Goal: Task Accomplishment & Management: Manage account settings

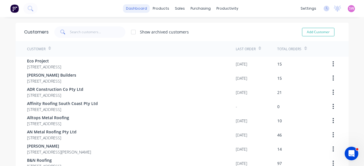
click at [132, 7] on link "dashboard" at bounding box center [136, 8] width 27 height 9
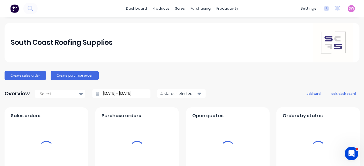
click at [181, 12] on div "settings No new notifications Mark all as read You have no notifications SW Sou…" at bounding box center [331, 8] width 66 height 9
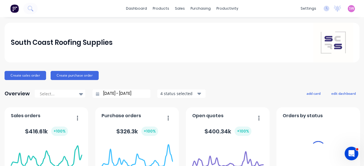
click at [181, 6] on span "SW" at bounding box center [351, 8] width 5 height 5
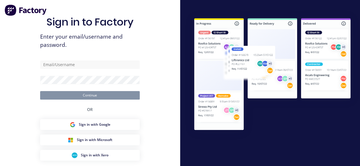
type input "stuart@factory.app"
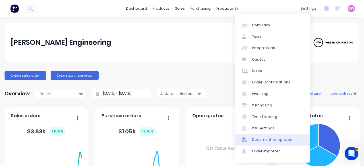
click at [268, 140] on div "Document templates" at bounding box center [272, 139] width 40 height 5
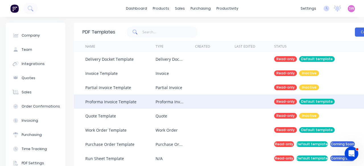
scroll to position [54, 0]
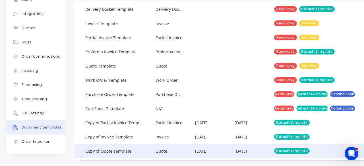
click at [173, 144] on div "Quote" at bounding box center [175, 151] width 40 height 14
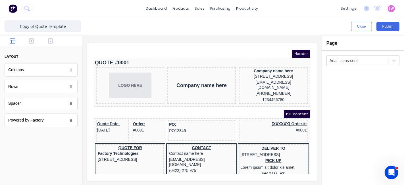
click at [37, 28] on input "Copy of Quote Template" at bounding box center [43, 25] width 77 height 11
drag, startPoint x: 36, startPoint y: 27, endPoint x: 0, endPoint y: 31, distance: 36.6
click at [0, 31] on div "Copy of Quote Template Close Publish Components layout Columns Columns Rows Row…" at bounding box center [202, 100] width 404 height 167
type input "Quote v2"
click at [36, 43] on button "button" at bounding box center [32, 41] width 16 height 7
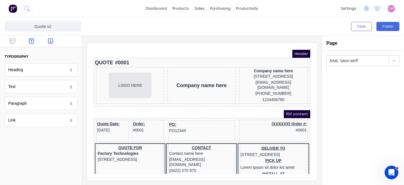
click at [49, 42] on icon "button" at bounding box center [50, 41] width 5 height 6
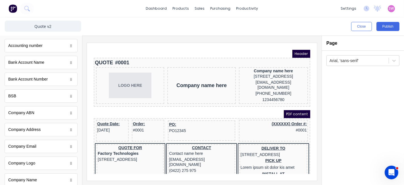
scroll to position [63, 0]
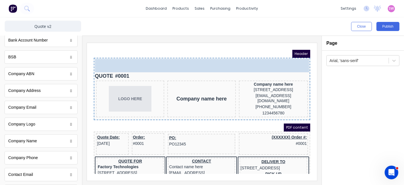
drag, startPoint x: 108, startPoint y: 127, endPoint x: 177, endPoint y: 8, distance: 138.1
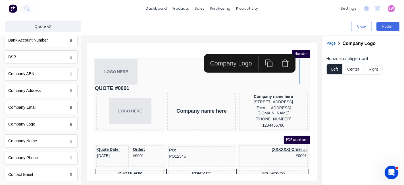
click at [370, 70] on button "Right" at bounding box center [373, 69] width 19 height 11
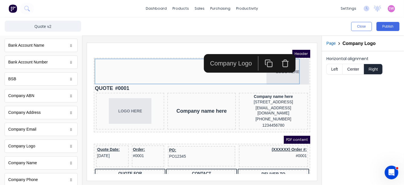
scroll to position [32, 0]
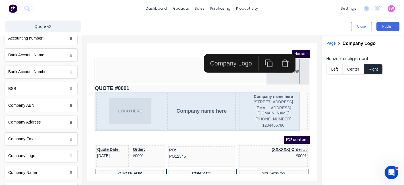
click at [222, 91] on body "Header LOGO HERE QUOTE #0001 LOGO HERE Company name here Company name here 234 …" at bounding box center [195, 105] width 217 height 124
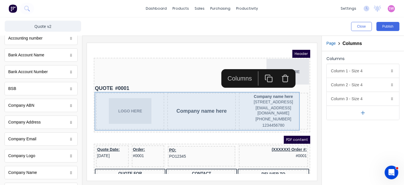
click at [225, 87] on div "LOGO HERE Company name here Company name here 234 Beach Road Gold Coast, Queens…" at bounding box center [195, 104] width 214 height 39
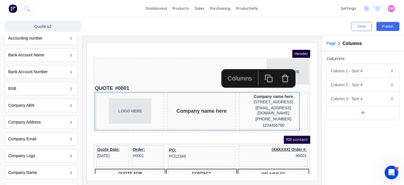
click at [280, 71] on icon "button" at bounding box center [278, 71] width 8 height 8
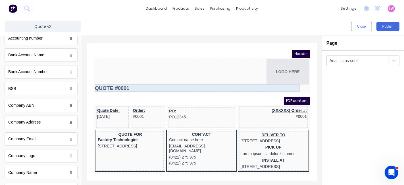
click at [215, 78] on div "QUOTE #0001" at bounding box center [195, 81] width 214 height 8
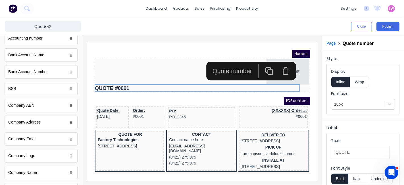
click at [275, 57] on button "button" at bounding box center [278, 64] width 16 height 14
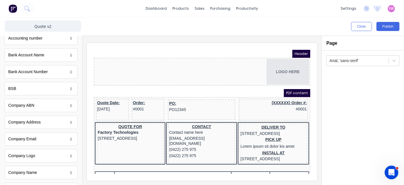
scroll to position [0, 0]
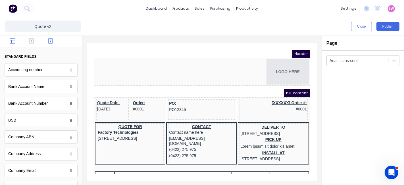
click at [10, 38] on icon "button" at bounding box center [13, 40] width 6 height 5
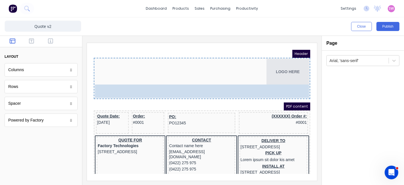
drag, startPoint x: 36, startPoint y: 71, endPoint x: 88, endPoint y: 32, distance: 64.4
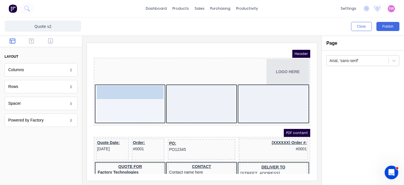
drag, startPoint x: 35, startPoint y: 89, endPoint x: 32, endPoint y: 49, distance: 40.7
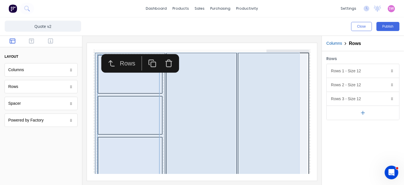
scroll to position [63, 0]
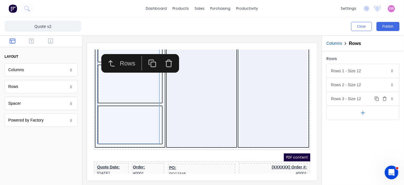
click at [385, 96] on button "Delete" at bounding box center [384, 98] width 7 height 7
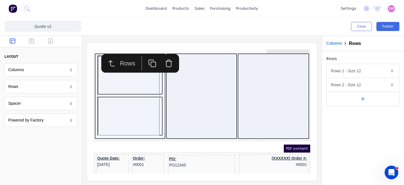
scroll to position [0, 0]
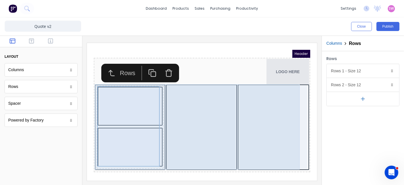
click at [233, 110] on div at bounding box center [267, 119] width 68 height 83
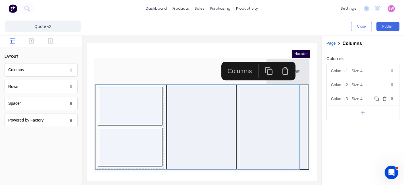
click at [364, 97] on div "Column 3 - Size 4 Duplicate Delete" at bounding box center [363, 99] width 72 height 14
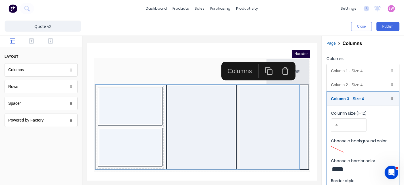
click at [339, 168] on div at bounding box center [338, 169] width 10 height 4
click at [337, 170] on div at bounding box center [202, 92] width 404 height 185
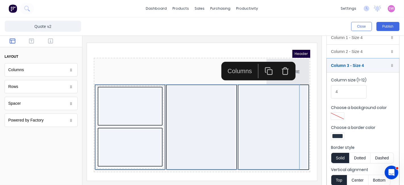
scroll to position [56, 0]
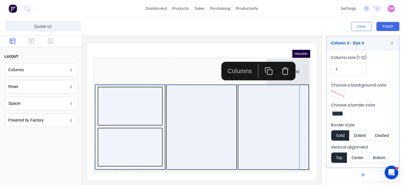
click at [338, 111] on div at bounding box center [338, 113] width 10 height 4
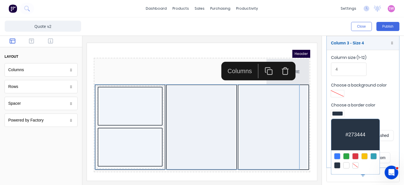
click at [353, 164] on div at bounding box center [355, 165] width 6 height 6
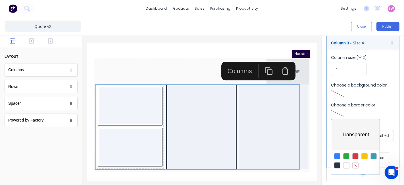
click at [389, 116] on div at bounding box center [202, 92] width 404 height 185
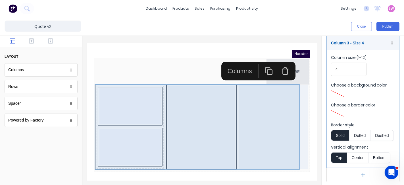
click at [203, 115] on div at bounding box center [194, 119] width 67 height 83
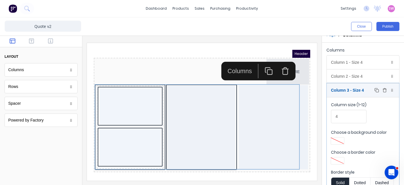
scroll to position [0, 0]
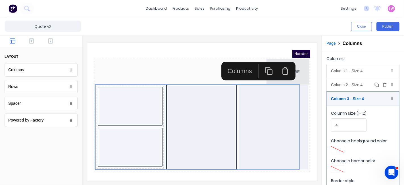
click at [363, 84] on div "Column 2 - Size 4 Duplicate Delete" at bounding box center [363, 85] width 72 height 14
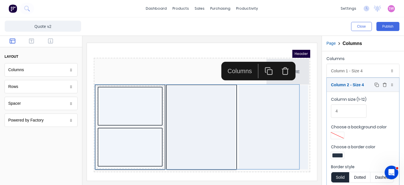
scroll to position [56, 0]
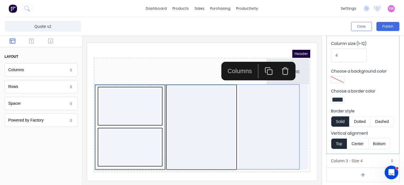
click at [338, 94] on div "Choose a border color" at bounding box center [363, 96] width 64 height 16
click at [338, 96] on div at bounding box center [337, 99] width 13 height 7
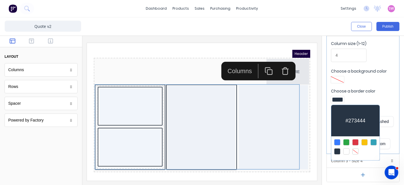
click at [357, 151] on div at bounding box center [355, 151] width 6 height 6
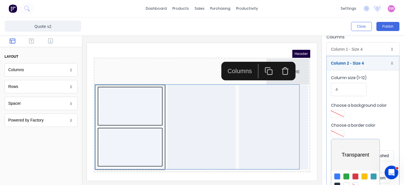
scroll to position [0, 0]
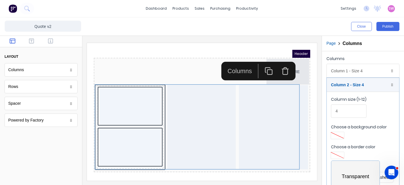
click at [364, 74] on div at bounding box center [202, 92] width 404 height 185
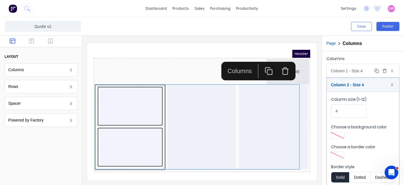
click at [366, 72] on div "Column 1 - Size 4 Duplicate Delete" at bounding box center [363, 71] width 72 height 14
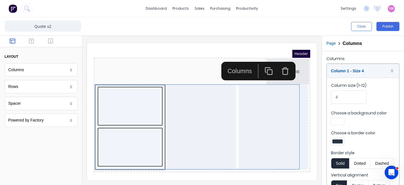
click at [342, 139] on div at bounding box center [338, 141] width 10 height 4
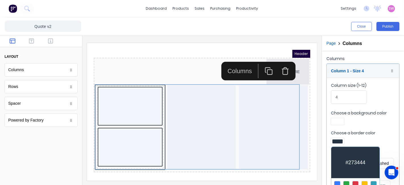
scroll to position [56, 0]
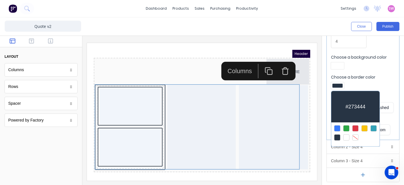
click at [356, 135] on div at bounding box center [355, 137] width 6 height 6
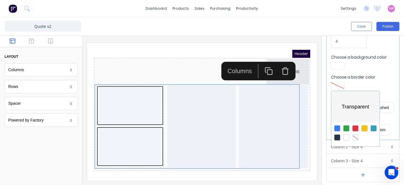
click at [154, 108] on div at bounding box center [202, 92] width 404 height 185
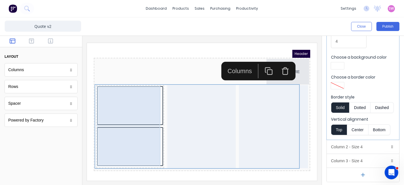
click at [118, 99] on div at bounding box center [123, 98] width 63 height 36
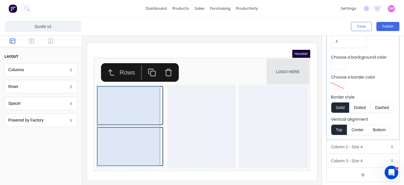
scroll to position [0, 0]
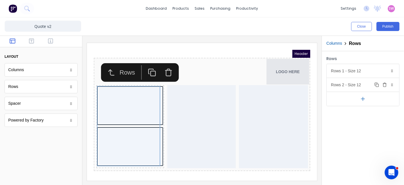
click at [365, 84] on div "Rows 2 - Size 12 Duplicate Delete" at bounding box center [363, 85] width 72 height 14
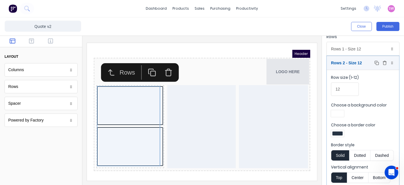
scroll to position [42, 0]
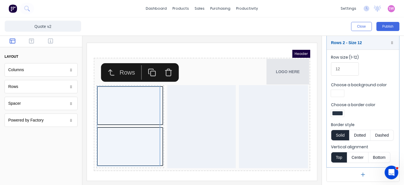
click at [342, 115] on div at bounding box center [337, 113] width 13 height 7
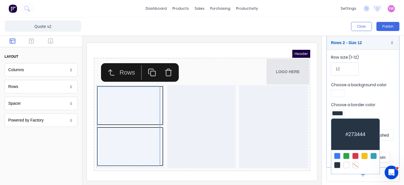
click at [355, 162] on div at bounding box center [355, 165] width 6 height 6
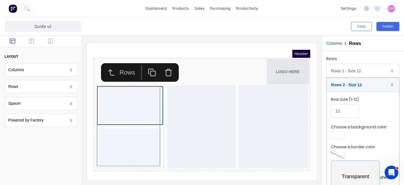
scroll to position [0, 0]
click at [366, 72] on div at bounding box center [202, 92] width 404 height 185
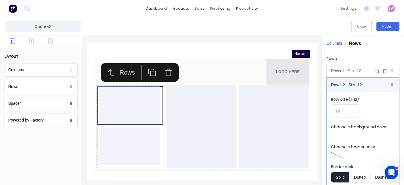
click at [363, 75] on div "Rows 1 - Size 12 Duplicate Delete" at bounding box center [363, 71] width 72 height 14
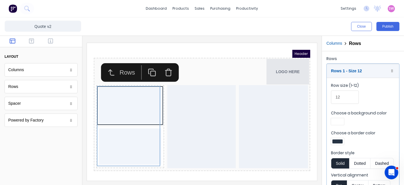
click at [342, 139] on div at bounding box center [338, 141] width 10 height 4
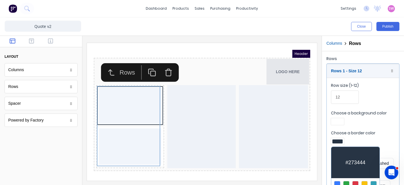
scroll to position [42, 0]
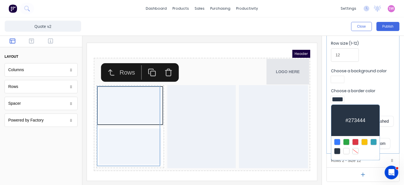
click at [352, 150] on div at bounding box center [355, 151] width 6 height 6
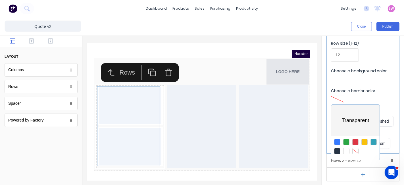
click at [374, 78] on div at bounding box center [202, 92] width 404 height 185
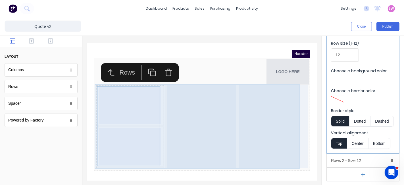
click at [196, 119] on div at bounding box center [194, 119] width 68 height 83
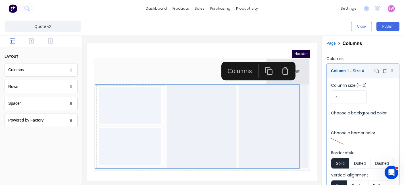
click at [367, 72] on div "Column 1 - Size 4 Duplicate Delete" at bounding box center [363, 71] width 72 height 14
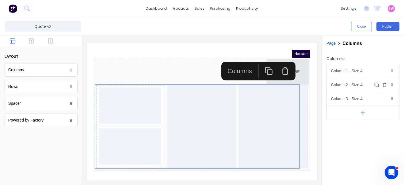
click at [365, 85] on div "Column 2 - Size 4 Duplicate Delete" at bounding box center [363, 85] width 72 height 14
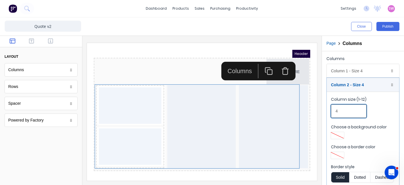
drag, startPoint x: 334, startPoint y: 108, endPoint x: 325, endPoint y: 109, distance: 8.2
click at [325, 109] on div "Columns Column 1 - Size 4 Duplicate Delete Column size (1-12) 4 Choose a backgr…" at bounding box center [363, 146] width 82 height 190
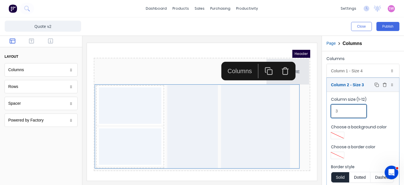
type input "3"
click at [366, 84] on div "Column 2 - Size 3 Duplicate Delete" at bounding box center [363, 85] width 72 height 14
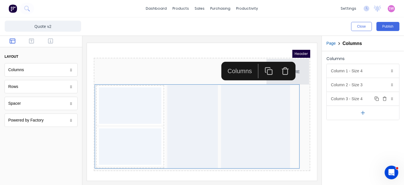
click at [366, 99] on div "Column 3 - Size 4 Duplicate Delete" at bounding box center [363, 99] width 72 height 14
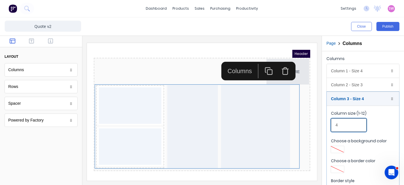
drag, startPoint x: 432, startPoint y: 163, endPoint x: 292, endPoint y: 113, distance: 148.8
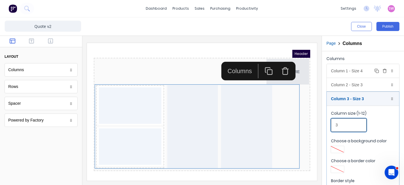
type input "3"
click at [365, 70] on div "Column 1 - Size 4 Duplicate Delete" at bounding box center [363, 71] width 72 height 14
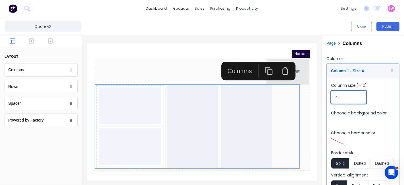
drag, startPoint x: 340, startPoint y: 98, endPoint x: 325, endPoint y: 97, distance: 14.5
click at [325, 97] on div "Columns Column 1 - Size 4 Duplicate Delete Column size (1-12) 4 Choose a backgr…" at bounding box center [363, 146] width 82 height 190
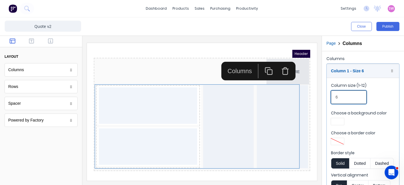
type input "6"
click at [168, 45] on div "Header" at bounding box center [195, 47] width 217 height 8
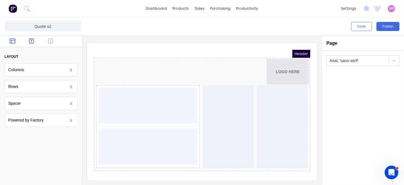
click at [33, 42] on icon "button" at bounding box center [31, 41] width 5 height 6
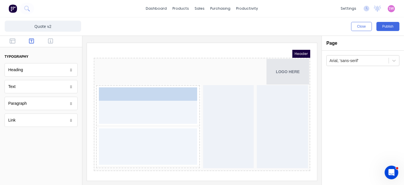
drag, startPoint x: 22, startPoint y: 86, endPoint x: 127, endPoint y: 97, distance: 106.0
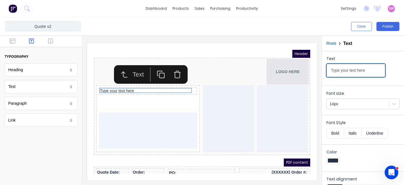
drag, startPoint x: 453, startPoint y: 116, endPoint x: 267, endPoint y: 59, distance: 194.2
type input "QUOTE"
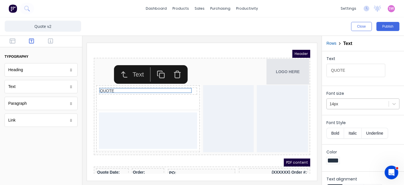
click at [366, 105] on div at bounding box center [358, 103] width 56 height 7
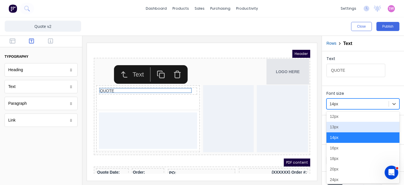
scroll to position [32, 0]
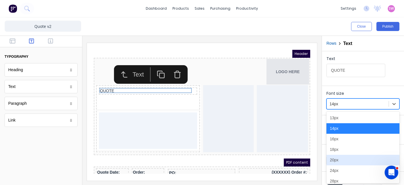
click at [335, 160] on div "20px" at bounding box center [363, 160] width 73 height 11
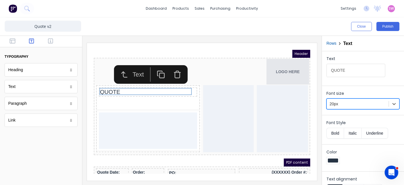
click at [355, 105] on div at bounding box center [358, 103] width 56 height 7
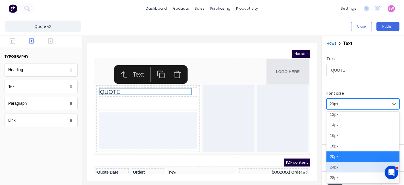
scroll to position [67, 0]
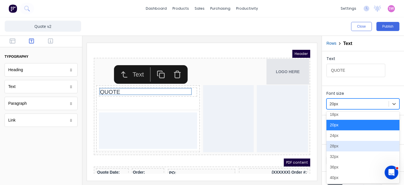
click at [350, 142] on div "28px" at bounding box center [363, 146] width 73 height 11
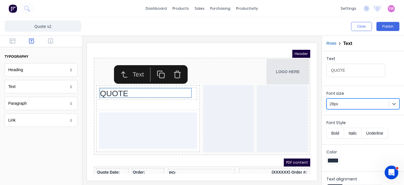
click at [363, 102] on div at bounding box center [358, 103] width 56 height 7
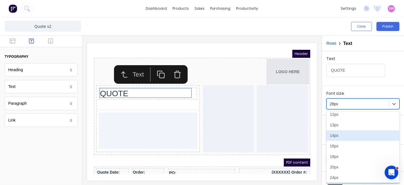
scroll to position [56, 0]
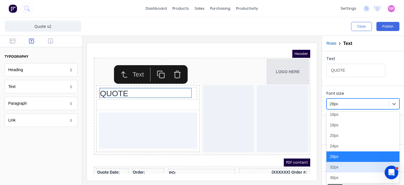
click at [337, 165] on div "32px" at bounding box center [363, 167] width 73 height 11
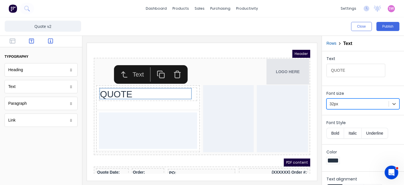
click at [51, 40] on icon "button" at bounding box center [50, 41] width 5 height 6
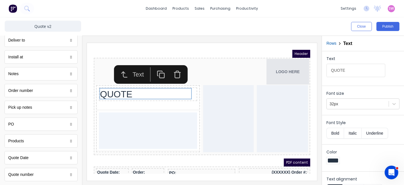
scroll to position [340, 0]
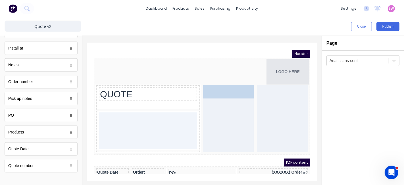
drag, startPoint x: 18, startPoint y: 151, endPoint x: 216, endPoint y: 94, distance: 205.6
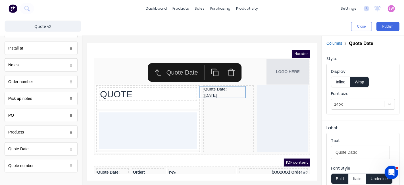
scroll to position [32, 0]
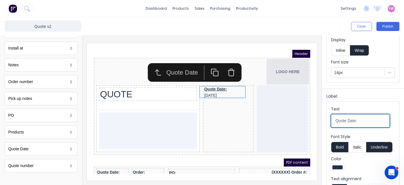
click at [367, 118] on input "Quote Date:" at bounding box center [360, 120] width 59 height 13
type input "Quote Date"
click at [376, 148] on button "Underline" at bounding box center [379, 147] width 26 height 11
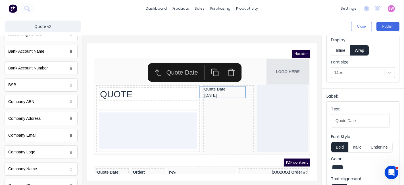
scroll to position [0, 0]
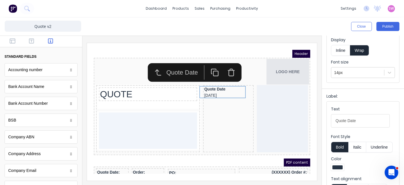
click at [32, 45] on div at bounding box center [41, 41] width 82 height 11
click at [32, 43] on icon "button" at bounding box center [31, 41] width 5 height 6
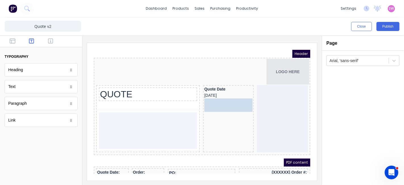
drag, startPoint x: 27, startPoint y: 88, endPoint x: 236, endPoint y: 108, distance: 210.2
drag, startPoint x: 10, startPoint y: 86, endPoint x: 207, endPoint y: 104, distance: 197.8
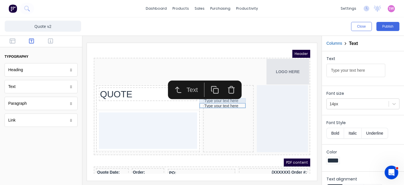
click at [221, 92] on div "Type your text here" at bounding box center [221, 93] width 48 height 5
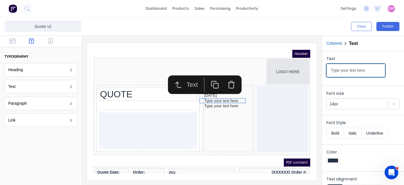
drag, startPoint x: 439, startPoint y: 111, endPoint x: 277, endPoint y: 65, distance: 168.7
type input "Expiry"
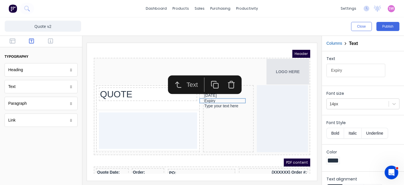
click at [337, 132] on button "Bold" at bounding box center [335, 133] width 17 height 11
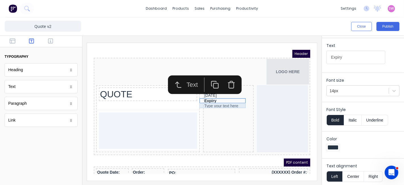
click at [218, 97] on div "Type your text here" at bounding box center [221, 98] width 48 height 5
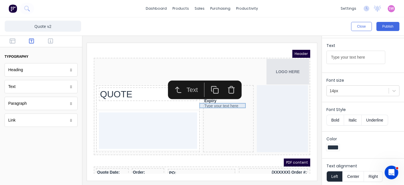
click at [218, 97] on div "Type your text here" at bounding box center [221, 98] width 48 height 5
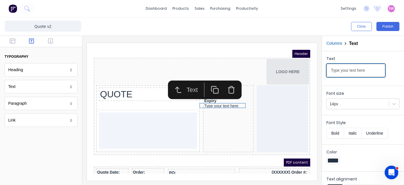
drag, startPoint x: 454, startPoint y: 113, endPoint x: 398, endPoint y: 110, distance: 56.7
type input "30 days from quote date"
click at [367, 84] on form "Text 30 days from quote date Font size 14px Font Style Bold Italic Underline Co…" at bounding box center [363, 124] width 82 height 147
click at [271, 41] on div at bounding box center [201, 110] width 239 height 149
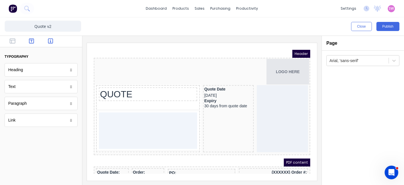
click at [48, 38] on icon "button" at bounding box center [50, 41] width 5 height 6
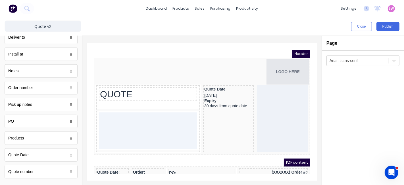
scroll to position [340, 0]
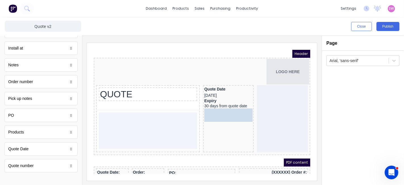
drag, startPoint x: 31, startPoint y: 165, endPoint x: 230, endPoint y: 109, distance: 207.1
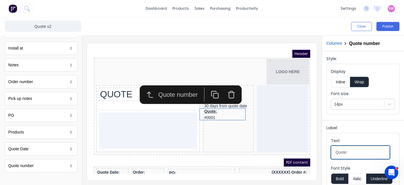
click at [357, 151] on input "Quote:" at bounding box center [360, 152] width 59 height 13
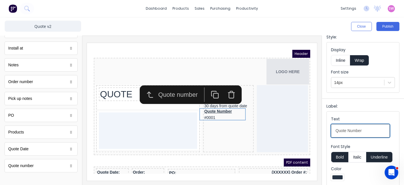
scroll to position [32, 0]
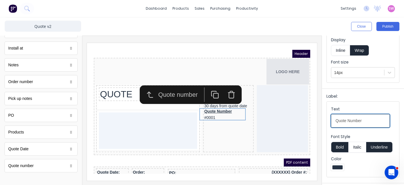
type input "Quote Number"
click at [379, 146] on button "Underline" at bounding box center [379, 147] width 26 height 11
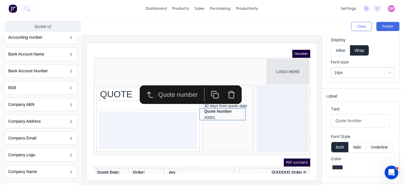
scroll to position [0, 0]
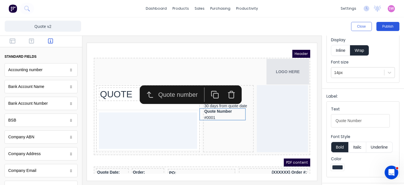
click at [397, 29] on button "Publish" at bounding box center [388, 26] width 23 height 9
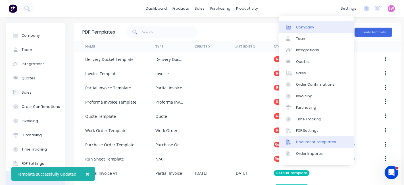
click at [318, 28] on link "Company" at bounding box center [316, 26] width 75 height 11
select select "AU"
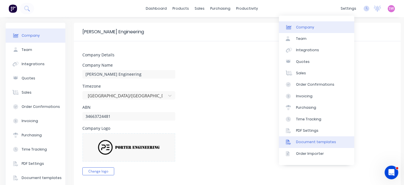
click at [324, 139] on div "Document templates" at bounding box center [316, 141] width 40 height 5
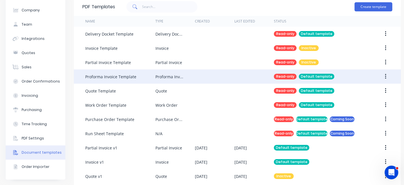
scroll to position [50, 0]
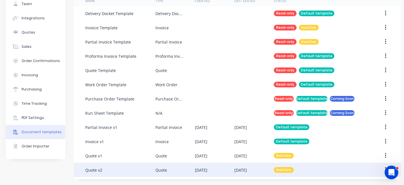
click at [304, 164] on div "Inactive" at bounding box center [320, 170] width 92 height 14
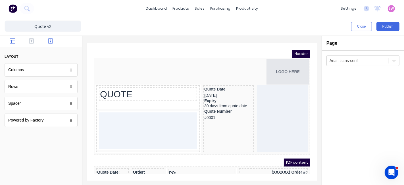
click at [46, 41] on button "button" at bounding box center [51, 41] width 16 height 7
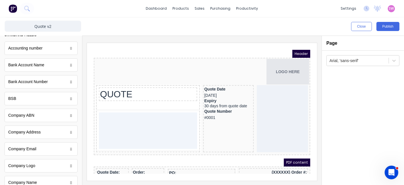
scroll to position [32, 0]
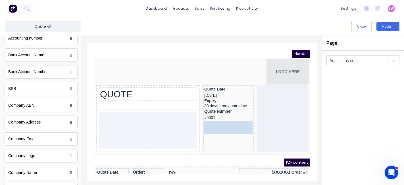
drag, startPoint x: 39, startPoint y: 106, endPoint x: 228, endPoint y: 115, distance: 188.9
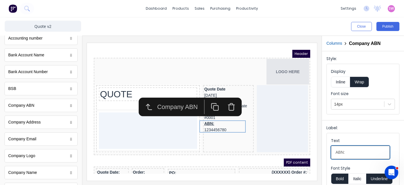
click at [352, 153] on input "ABN:" at bounding box center [360, 152] width 59 height 13
type input "ABN"
click at [376, 181] on button "Underline" at bounding box center [379, 178] width 26 height 11
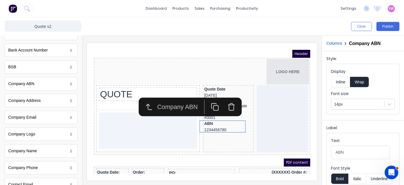
scroll to position [63, 0]
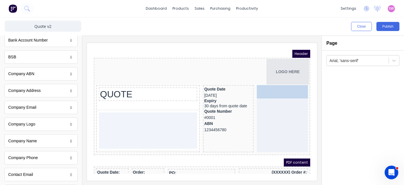
drag, startPoint x: 25, startPoint y: 138, endPoint x: 292, endPoint y: 100, distance: 269.9
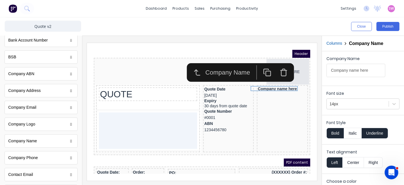
click at [371, 133] on button "Underline" at bounding box center [375, 133] width 26 height 11
click at [332, 132] on button "Bold" at bounding box center [335, 133] width 17 height 11
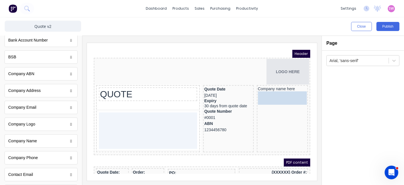
drag, startPoint x: 17, startPoint y: 90, endPoint x: 169, endPoint y: 52, distance: 156.1
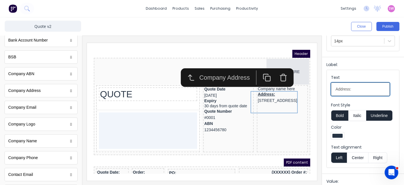
drag, startPoint x: 439, startPoint y: 126, endPoint x: 282, endPoint y: 73, distance: 165.6
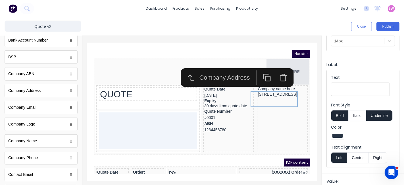
click at [381, 112] on button "Underline" at bounding box center [379, 115] width 26 height 11
click at [341, 117] on button "Bold" at bounding box center [339, 115] width 17 height 11
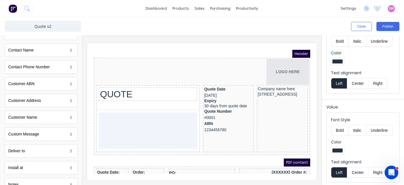
scroll to position [0, 0]
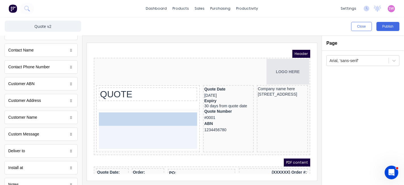
drag, startPoint x: 31, startPoint y: 115, endPoint x: 155, endPoint y: 121, distance: 124.6
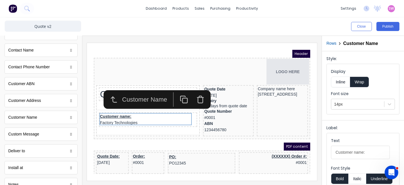
scroll to position [32, 0]
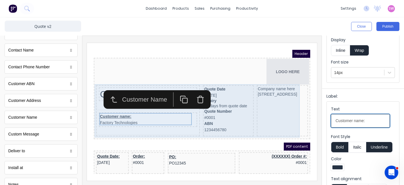
drag, startPoint x: 440, startPoint y: 160, endPoint x: 249, endPoint y: 103, distance: 199.6
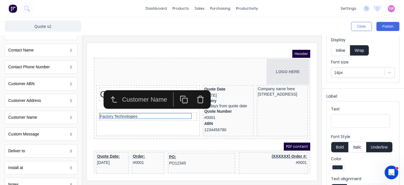
scroll to position [0, 0]
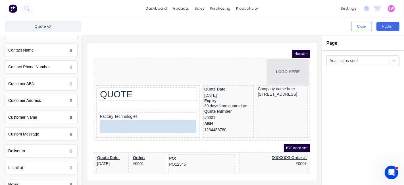
drag, startPoint x: 40, startPoint y: 103, endPoint x: 134, endPoint y: 122, distance: 96.1
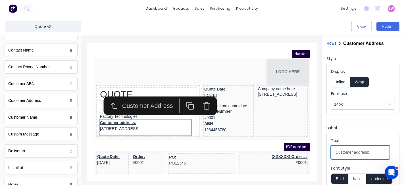
drag, startPoint x: 292, startPoint y: 146, endPoint x: 206, endPoint y: 144, distance: 85.9
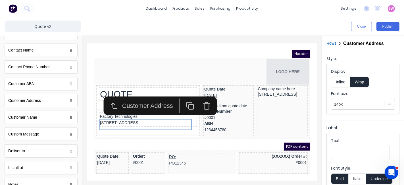
click at [274, 36] on div at bounding box center [201, 110] width 239 height 149
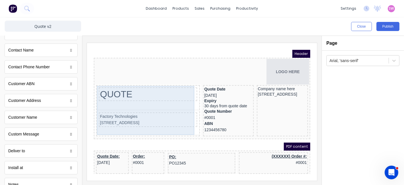
click at [167, 97] on div "QUOTE Factory Technologies 234 Beach Road Gold Coast, Queensland, Australia, 42…" at bounding box center [141, 103] width 102 height 49
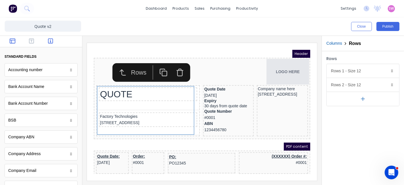
click at [14, 42] on button "button" at bounding box center [13, 41] width 16 height 7
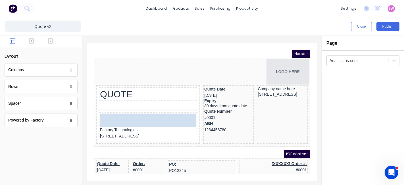
drag, startPoint x: 33, startPoint y: 71, endPoint x: 45, endPoint y: 64, distance: 13.6
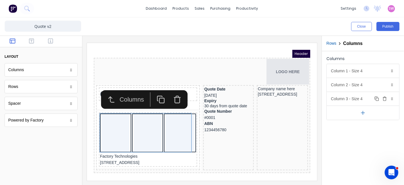
click at [384, 98] on icon "button" at bounding box center [385, 98] width 5 height 5
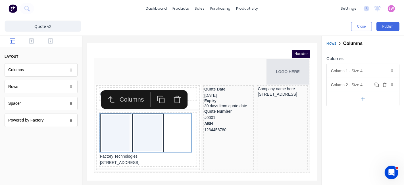
click at [367, 84] on div "Column 2 - Size 4 Duplicate Delete" at bounding box center [363, 85] width 72 height 14
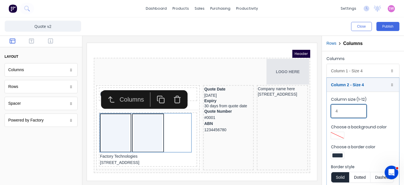
drag, startPoint x: 345, startPoint y: 112, endPoint x: 325, endPoint y: 109, distance: 20.1
click at [325, 109] on div "Columns Column 1 - Size 4 Duplicate Delete Column size (1-12) 4 Choose a backgr…" at bounding box center [363, 139] width 82 height 176
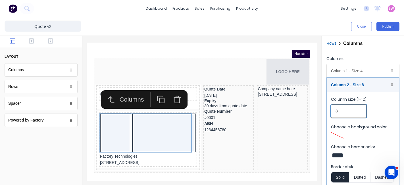
type input "8"
click at [337, 154] on div at bounding box center [338, 155] width 10 height 4
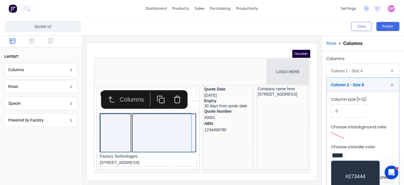
click at [390, 138] on div at bounding box center [202, 92] width 404 height 185
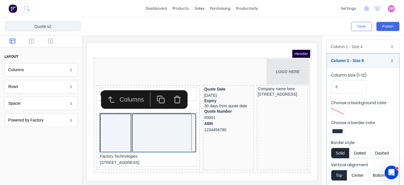
scroll to position [42, 0]
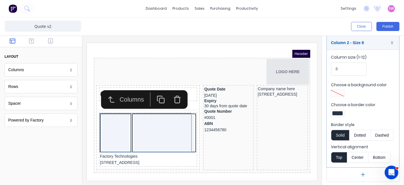
click at [341, 111] on div at bounding box center [338, 113] width 10 height 4
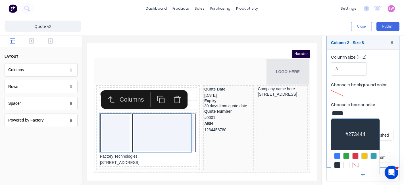
click at [352, 164] on div at bounding box center [355, 165] width 6 height 6
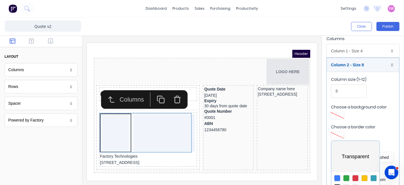
scroll to position [0, 0]
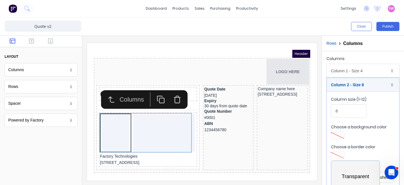
click at [362, 67] on div at bounding box center [202, 92] width 404 height 185
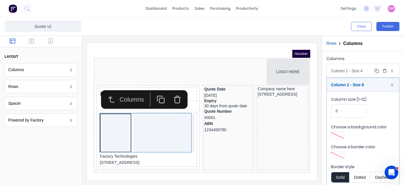
click at [362, 75] on div "Column 1 - Size 4 Duplicate Delete" at bounding box center [363, 71] width 72 height 14
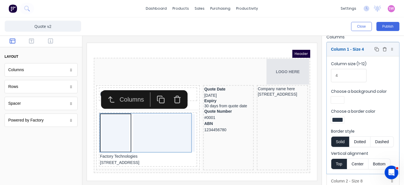
scroll to position [32, 0]
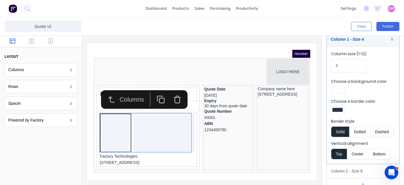
click at [339, 108] on div at bounding box center [338, 110] width 10 height 4
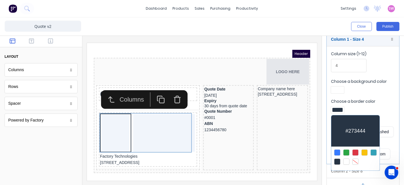
click at [356, 162] on div at bounding box center [355, 161] width 6 height 6
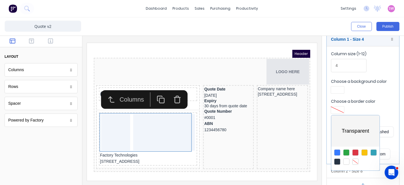
click at [122, 157] on div at bounding box center [202, 92] width 404 height 185
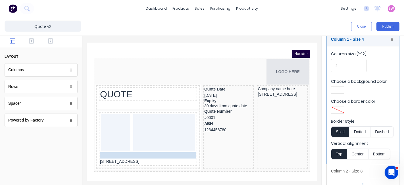
scroll to position [0, 0]
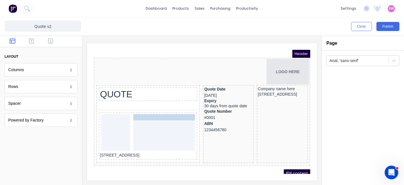
drag, startPoint x: 116, startPoint y: 149, endPoint x: 147, endPoint y: 116, distance: 44.8
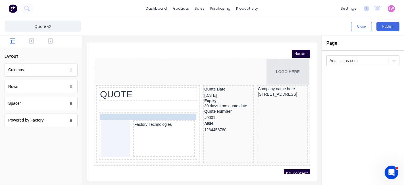
drag, startPoint x: 116, startPoint y: 149, endPoint x: 150, endPoint y: 123, distance: 42.5
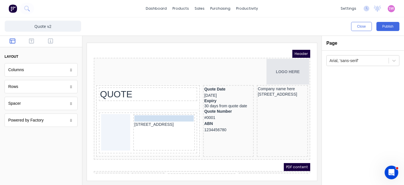
drag, startPoint x: 141, startPoint y: 121, endPoint x: 142, endPoint y: 112, distance: 8.6
click at [142, 112] on body "Header LOGO HERE QUOTE Factory Technologies Factory Technologies 234 Beach Road…" at bounding box center [195, 105] width 217 height 124
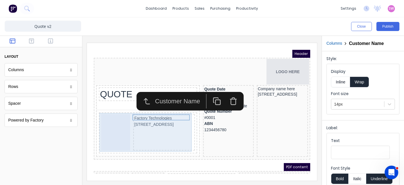
click at [110, 122] on div at bounding box center [108, 125] width 29 height 36
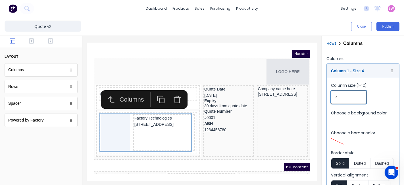
drag, startPoint x: 429, startPoint y: 139, endPoint x: 287, endPoint y: 83, distance: 152.8
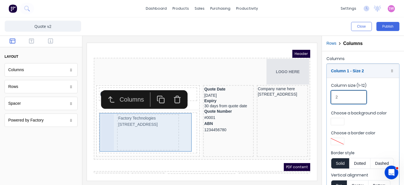
type input "2"
click at [147, 129] on div "Factory Technologies 234 Beach Road Gold Coast, Queensland, Australia, 4217" at bounding box center [141, 125] width 62 height 36
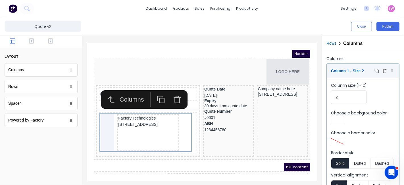
click at [368, 69] on div "Column 1 - Size 2 Duplicate Delete" at bounding box center [363, 71] width 72 height 14
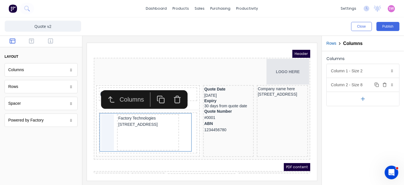
click at [364, 84] on div "Column 2 - Size 8 Duplicate Delete" at bounding box center [363, 85] width 72 height 14
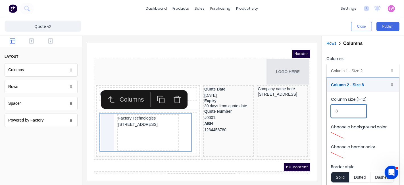
drag, startPoint x: 405, startPoint y: 150, endPoint x: 285, endPoint y: 99, distance: 131.0
drag, startPoint x: 402, startPoint y: 147, endPoint x: 298, endPoint y: 97, distance: 115.2
type input "10"
click at [241, 46] on iframe at bounding box center [202, 112] width 230 height 138
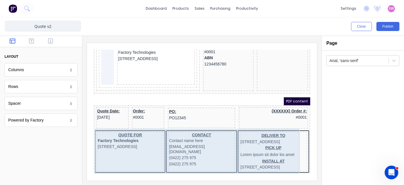
scroll to position [63, 0]
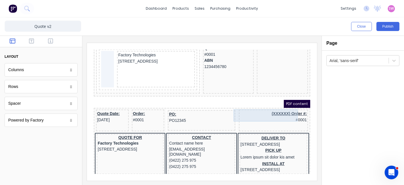
click at [233, 108] on div "(XXXXXX) Order #: #0001" at bounding box center [266, 109] width 67 height 12
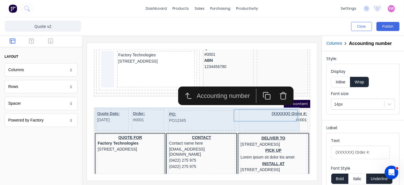
click at [223, 111] on div "Quote Date: 29/10/2024 Order: #0001 PO: PO12345 (XXXXXX) Order #: #0001" at bounding box center [195, 114] width 214 height 24
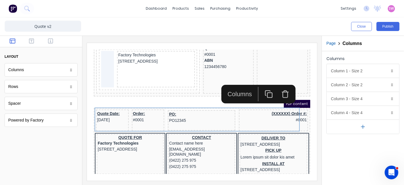
click at [279, 87] on icon "button" at bounding box center [278, 87] width 8 height 8
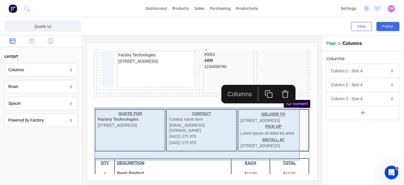
click at [221, 104] on div "CONTACT Contact name here xxxxxxx@xxxxx.com (0422) 275 975 (0422) 275 975" at bounding box center [194, 123] width 67 height 40
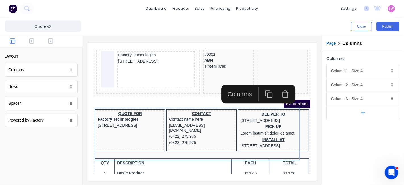
click at [280, 90] on icon "button" at bounding box center [278, 87] width 8 height 8
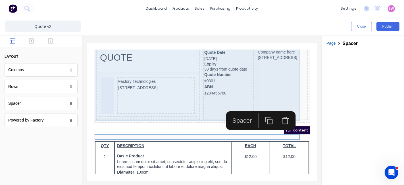
scroll to position [0, 0]
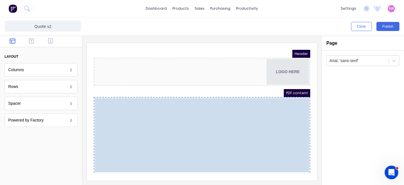
drag, startPoint x: 191, startPoint y: 79, endPoint x: 198, endPoint y: 92, distance: 15.0
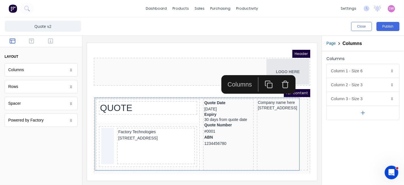
click at [254, 46] on iframe at bounding box center [202, 112] width 230 height 138
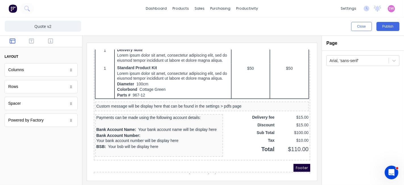
scroll to position [410, 0]
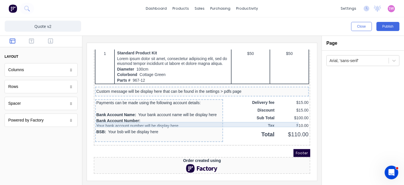
click at [224, 82] on div "Custom message will be display here that can be found in the settings > pdfs pa…" at bounding box center [194, 84] width 211 height 5
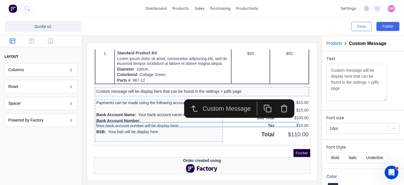
click at [282, 94] on button "button" at bounding box center [277, 101] width 16 height 14
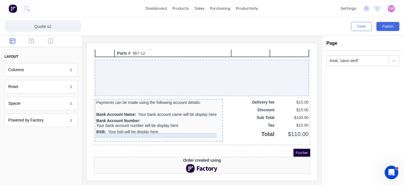
click at [175, 97] on div "Payments can be made using the following account details:" at bounding box center [152, 95] width 126 height 5
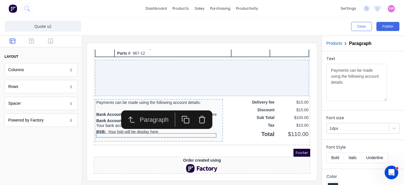
click at [193, 110] on icon "button" at bounding box center [195, 110] width 6 height 0
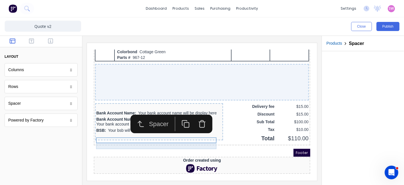
click at [165, 109] on div "Bank Account Name: Your bank account name will be display here" at bounding box center [152, 106] width 126 height 6
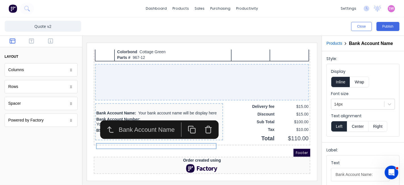
click at [200, 120] on icon "button" at bounding box center [201, 122] width 5 height 5
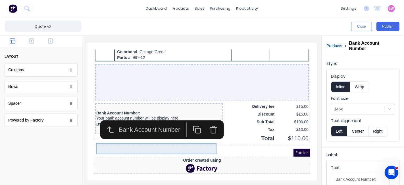
click at [159, 114] on div "Bank Account Number: Your bank account number will be display here" at bounding box center [152, 108] width 126 height 11
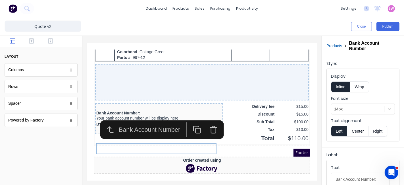
click at [202, 115] on button "button" at bounding box center [206, 122] width 16 height 14
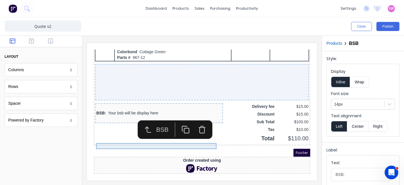
click at [171, 109] on div "BSB: Your bsb will be display here" at bounding box center [152, 106] width 126 height 6
click at [197, 118] on icon "button" at bounding box center [195, 122] width 8 height 8
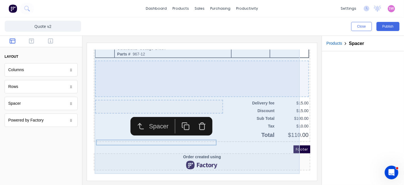
scroll to position [433, 0]
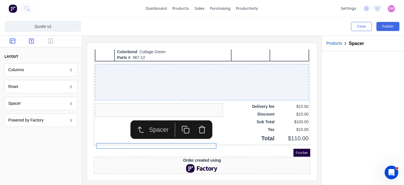
click at [37, 43] on button "button" at bounding box center [32, 41] width 16 height 7
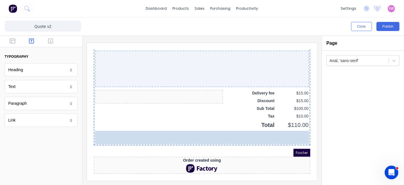
drag, startPoint x: 18, startPoint y: 86, endPoint x: 96, endPoint y: 96, distance: 78.1
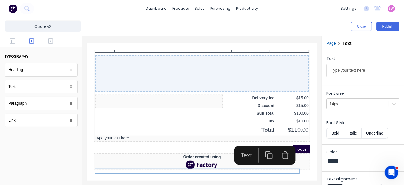
scroll to position [438, 0]
click at [14, 42] on icon "button" at bounding box center [13, 41] width 6 height 6
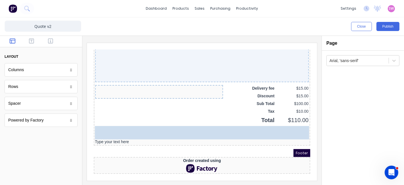
drag, startPoint x: 39, startPoint y: 105, endPoint x: 207, endPoint y: 128, distance: 169.8
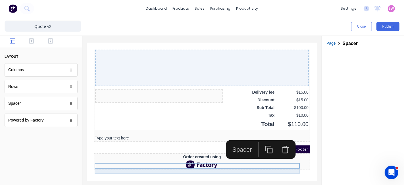
scroll to position [444, 0]
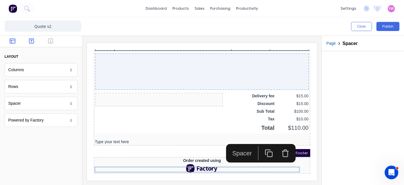
click at [31, 43] on icon "button" at bounding box center [31, 41] width 5 height 6
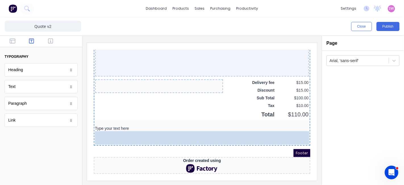
drag, startPoint x: 73, startPoint y: 104, endPoint x: 161, endPoint y: 143, distance: 96.7
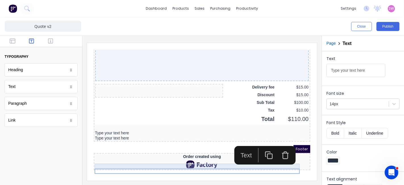
click at [114, 128] on div "Type your text here" at bounding box center [195, 125] width 214 height 5
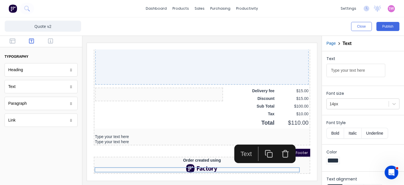
click at [338, 131] on button "Bold" at bounding box center [335, 133] width 17 height 11
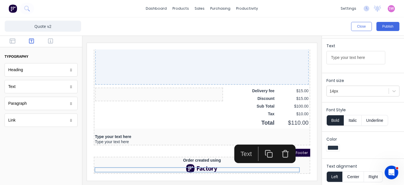
scroll to position [13, 0]
drag, startPoint x: 457, startPoint y: 97, endPoint x: 217, endPoint y: 44, distance: 245.8
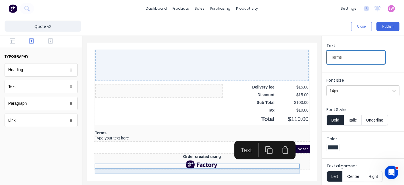
type input "Terms"
click at [142, 134] on div "Type your text here" at bounding box center [195, 130] width 214 height 5
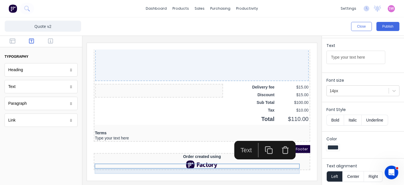
scroll to position [0, 0]
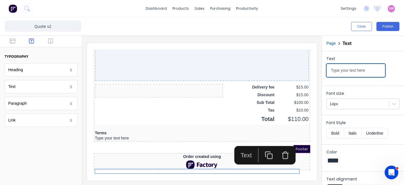
drag, startPoint x: 423, startPoint y: 108, endPoint x: 292, endPoint y: 58, distance: 139.8
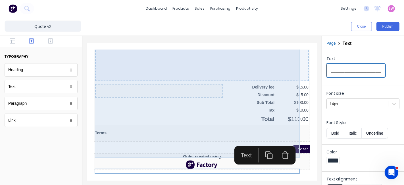
scroll to position [0, 105]
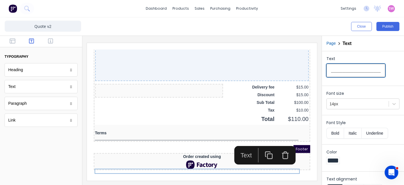
type input "_______________________________________________________________________________…"
click at [303, 23] on div "Close Publish" at bounding box center [303, 26] width 193 height 9
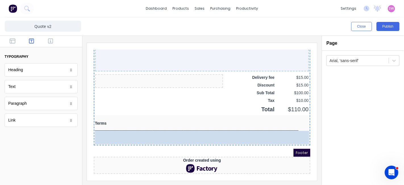
drag, startPoint x: 23, startPoint y: 88, endPoint x: 144, endPoint y: 152, distance: 136.8
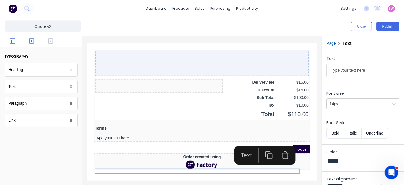
click at [10, 40] on icon "button" at bounding box center [13, 40] width 6 height 5
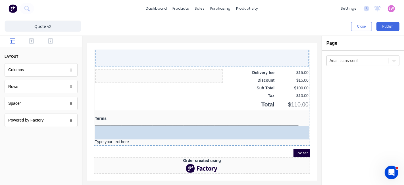
drag, startPoint x: 26, startPoint y: 103, endPoint x: 50, endPoint y: 100, distance: 24.4
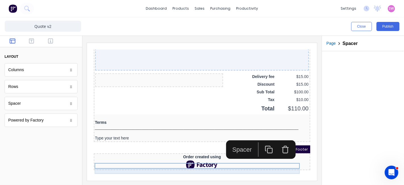
click at [112, 134] on div "Type your text here" at bounding box center [195, 130] width 214 height 5
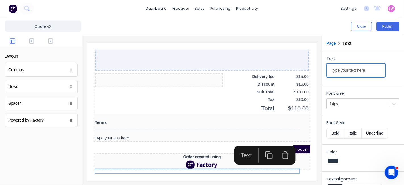
drag, startPoint x: 454, startPoint y: 115, endPoint x: 286, endPoint y: 63, distance: 175.2
type input "1. Scope of Work"
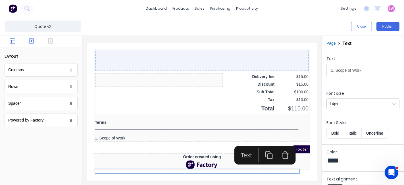
drag, startPoint x: 32, startPoint y: 38, endPoint x: 34, endPoint y: 49, distance: 10.9
click at [32, 38] on icon "button" at bounding box center [31, 40] width 5 height 5
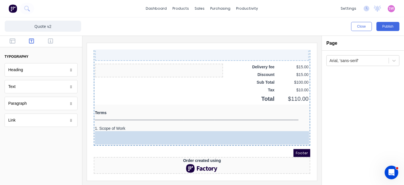
drag, startPoint x: 22, startPoint y: 88, endPoint x: 155, endPoint y: 159, distance: 150.3
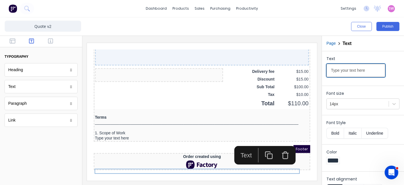
click at [370, 69] on input "Type your text here" at bounding box center [356, 70] width 59 height 13
paste input "his quote covers all labor, materials, and equipment necessary to complete the …"
type input "This quote covers all labor, materials, and equipment necessary to complete the…"
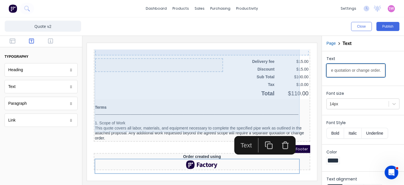
scroll to position [474, 0]
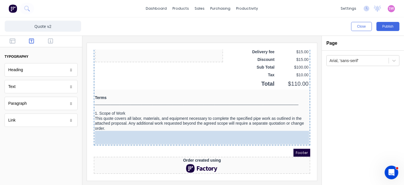
drag, startPoint x: 29, startPoint y: 90, endPoint x: 169, endPoint y: 153, distance: 153.8
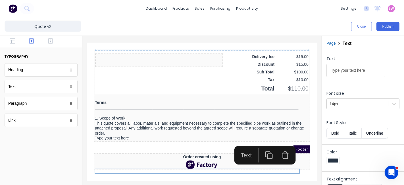
click at [264, 144] on icon "button" at bounding box center [262, 148] width 8 height 8
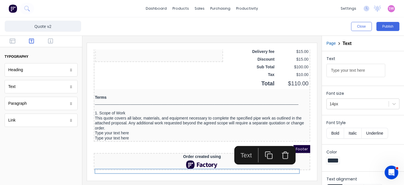
click at [264, 141] on button "button" at bounding box center [262, 148] width 16 height 14
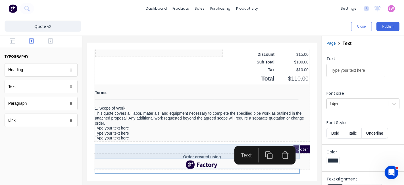
click at [264, 119] on div "This quote covers all labor, materials, and equipment necessary to complete the…" at bounding box center [195, 111] width 214 height 15
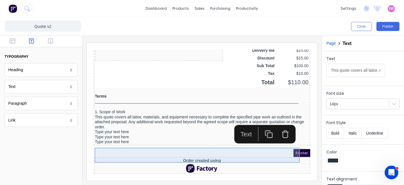
click at [264, 122] on div "This quote covers all labor, materials, and equipment necessary to complete the…" at bounding box center [195, 114] width 214 height 15
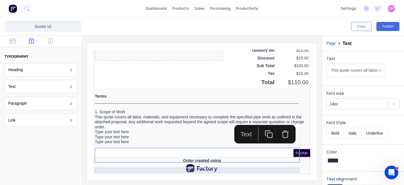
scroll to position [489, 0]
click at [263, 123] on icon "button" at bounding box center [262, 127] width 8 height 8
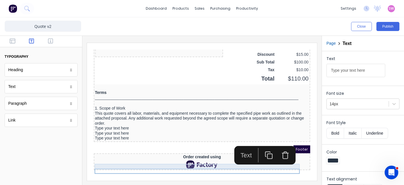
click at [159, 128] on div "Type your text here" at bounding box center [195, 126] width 214 height 5
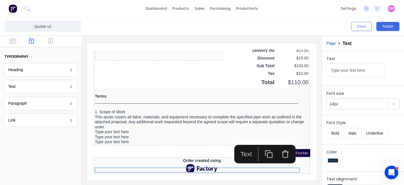
click at [263, 143] on icon "button" at bounding box center [262, 147] width 8 height 8
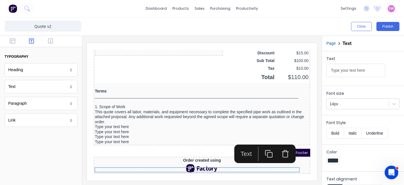
click at [260, 142] on icon "button" at bounding box center [262, 146] width 8 height 8
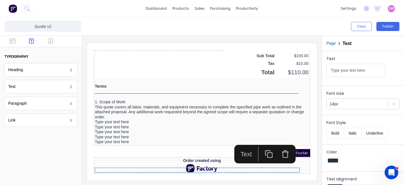
click at [260, 143] on icon "button" at bounding box center [262, 147] width 8 height 8
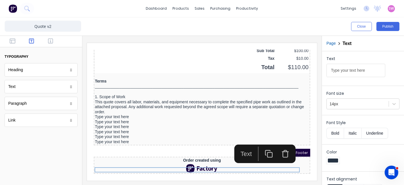
click at [261, 142] on icon "button" at bounding box center [262, 146] width 8 height 8
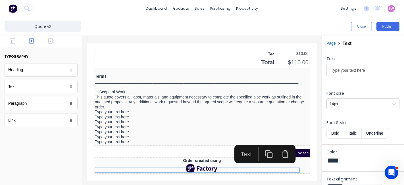
click at [262, 143] on icon "button" at bounding box center [262, 147] width 8 height 8
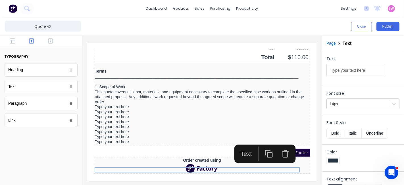
click at [263, 145] on rect "button" at bounding box center [263, 147] width 5 height 5
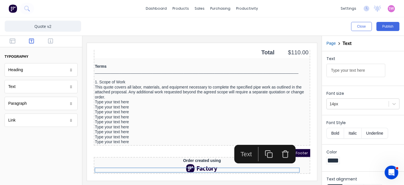
click at [262, 143] on icon "button" at bounding box center [262, 147] width 8 height 8
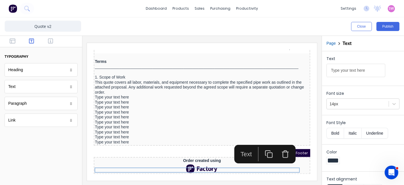
click at [261, 150] on rect "button" at bounding box center [263, 148] width 5 height 5
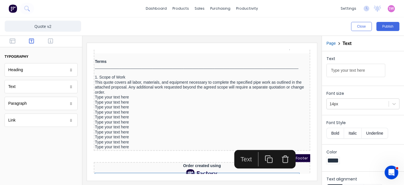
click at [261, 150] on icon "button" at bounding box center [262, 152] width 8 height 8
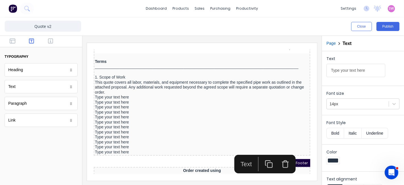
click at [260, 153] on icon "button" at bounding box center [261, 155] width 5 height 5
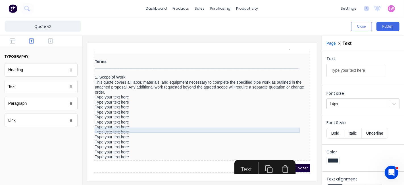
click at [118, 93] on div "Type your text here" at bounding box center [195, 90] width 214 height 5
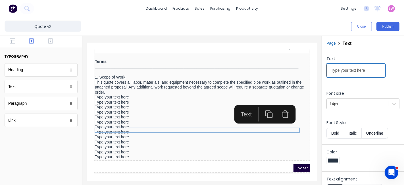
click at [366, 70] on input "Type your text here" at bounding box center [356, 70] width 59 height 13
type input "2. Payment Terms"
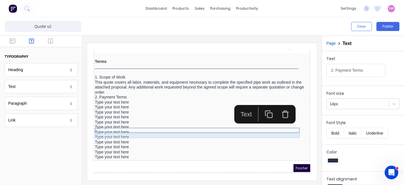
click at [120, 98] on div "Type your text here" at bounding box center [195, 95] width 214 height 5
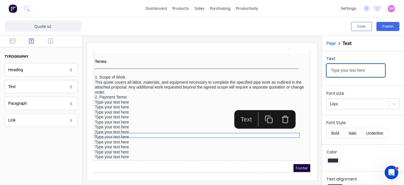
click at [372, 70] on input "Type your text here" at bounding box center [356, 70] width 59 height 13
paste input "he total project cost will be divided into monthly installments for ease of pay…"
type input "The total project cost will be divided into monthly installments for ease of pa…"
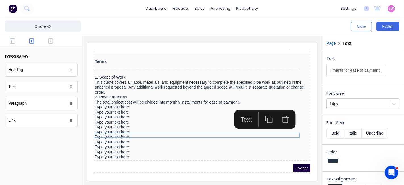
scroll to position [0, 0]
click at [109, 103] on div "Type your text here" at bounding box center [195, 99] width 214 height 5
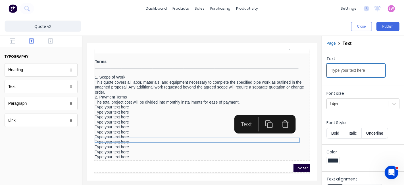
click at [373, 72] on input "Type your text here" at bounding box center [356, 70] width 59 height 13
type input "Payments must be made in accordance with the agreed schedule to avoid delays or…"
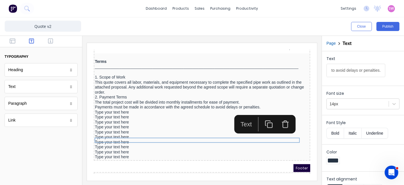
scroll to position [0, 0]
click at [119, 108] on div "Type your text here" at bounding box center [195, 105] width 214 height 5
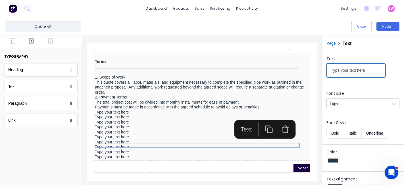
click at [366, 71] on input "Type your text here" at bounding box center [356, 70] width 59 height 13
paste input "3. On-Site Cancellation Fe"
type input "3. On-Site Cancellation Fee"
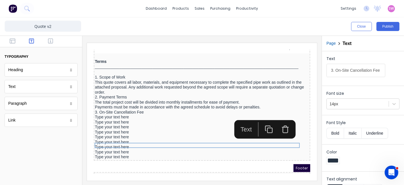
scroll to position [0, 0]
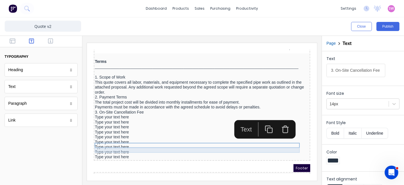
click at [120, 113] on div "Type your text here" at bounding box center [195, 109] width 214 height 5
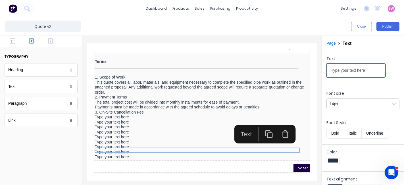
click at [372, 68] on input "Type your text here" at bounding box center [356, 70] width 59 height 13
paste input "If the project is canceled/postponed after or during mobilization to the site, …"
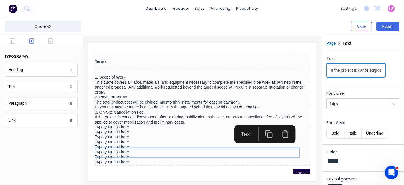
scroll to position [0, 254]
type input "If the project is canceled/postponed after or during mobilization to the site, …"
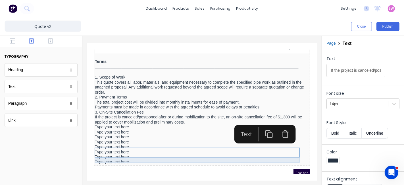
click at [110, 123] on div "Type your text here" at bounding box center [195, 119] width 214 height 5
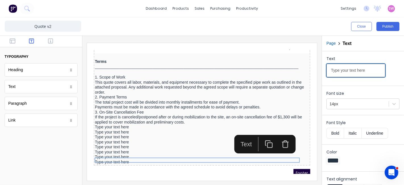
click at [368, 73] on input "Type your text here" at bounding box center [356, 70] width 59 height 13
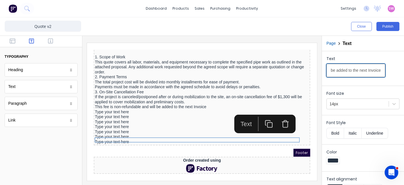
scroll to position [544, 0]
type input "This fee is non-refundable and will be added to the next Invoice"
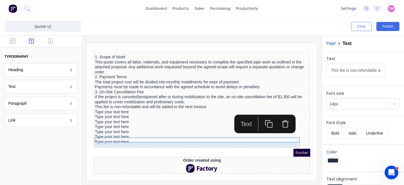
click at [125, 102] on div "Type your text here" at bounding box center [195, 104] width 214 height 5
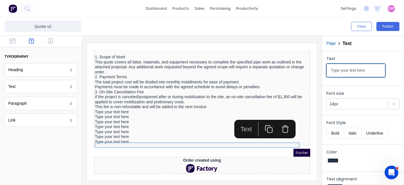
click at [367, 70] on input "Type your text here" at bounding box center [356, 70] width 59 height 13
type input "4. Commencement and Completion Dates"
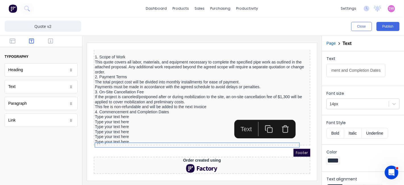
scroll to position [0, 0]
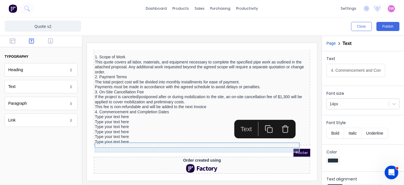
click at [116, 107] on div "Type your text here" at bounding box center [195, 109] width 214 height 5
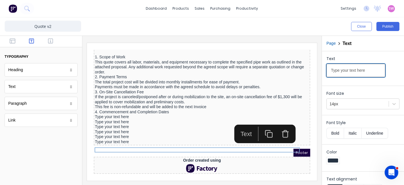
click at [369, 72] on input "Type your text here" at bounding box center [356, 70] width 59 height 13
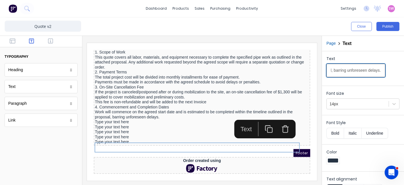
type input "Work will commence on the agreed start date and is estimated to be completed wi…"
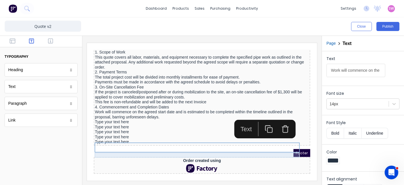
drag, startPoint x: 125, startPoint y: 117, endPoint x: 128, endPoint y: 117, distance: 3.1
click at [125, 117] on div "Type your text here" at bounding box center [195, 114] width 214 height 5
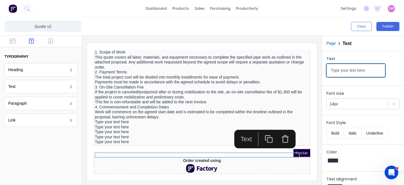
click at [355, 72] on input "Type your text here" at bounding box center [356, 70] width 59 height 13
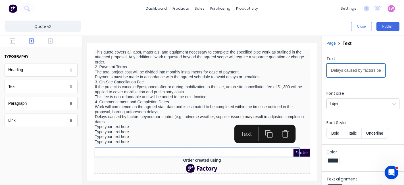
scroll to position [0, 171]
type input "Delays caused by factors beyond our control (e.g., adverse weather, supplier is…"
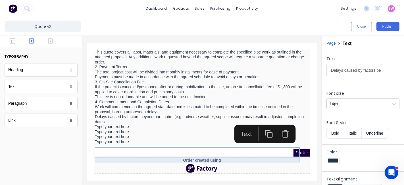
click at [109, 122] on div "Type your text here" at bounding box center [195, 119] width 214 height 5
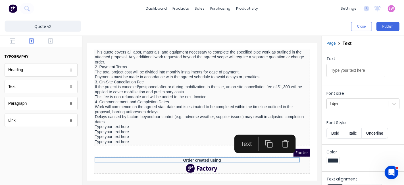
click at [366, 74] on input "Type your text here" at bounding box center [356, 70] width 59 height 13
type input "5. Access and Site Preparation"
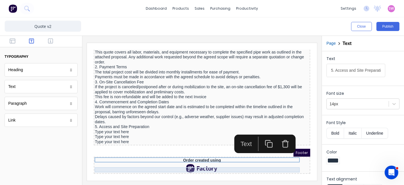
click at [117, 132] on div "Type your text here" at bounding box center [195, 129] width 214 height 5
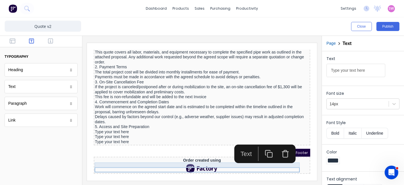
click at [119, 127] on div "Type your text here" at bounding box center [195, 124] width 214 height 5
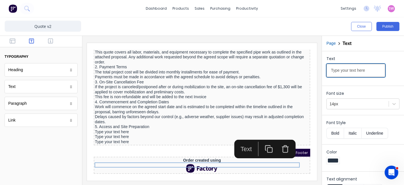
click at [366, 70] on input "Type your text here" at bounding box center [356, 70] width 59 height 13
paste input "he client is responsible for providing unobstructed access to the site and ensu…"
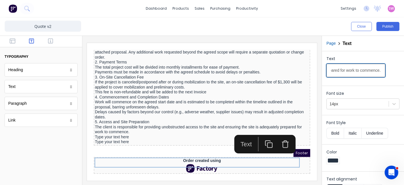
type input "The client is responsible for providing unobstructed access to the site and ens…"
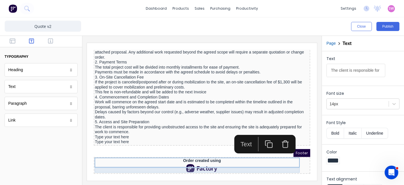
click at [126, 132] on div "Type your text here" at bounding box center [195, 129] width 214 height 5
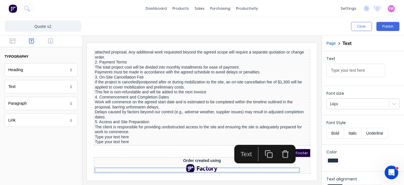
click at [368, 70] on input "Type your text here" at bounding box center [356, 70] width 59 height 13
type input "Any delays due to insufficient site preparation may result in additional charge…"
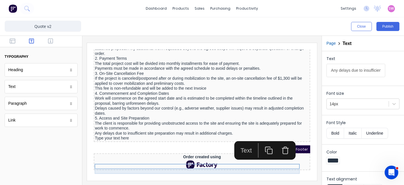
click at [114, 134] on div "Type your text here" at bounding box center [195, 130] width 214 height 5
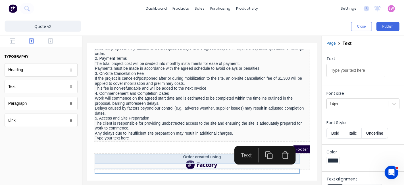
scroll to position [559, 0]
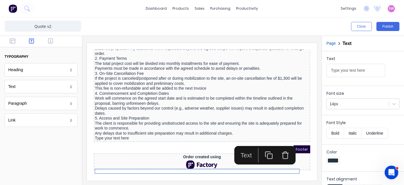
click at [260, 144] on icon "button" at bounding box center [262, 148] width 8 height 8
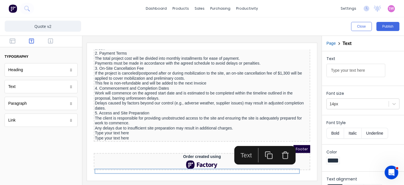
click at [261, 141] on button "button" at bounding box center [262, 148] width 16 height 14
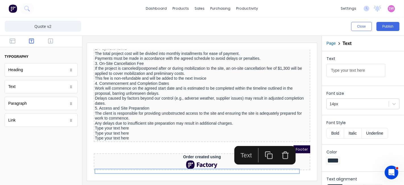
click at [262, 144] on icon "button" at bounding box center [262, 148] width 8 height 8
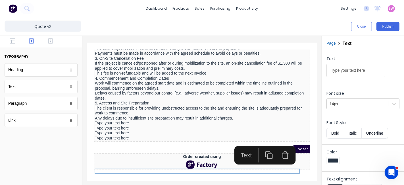
click at [262, 141] on button "button" at bounding box center [262, 148] width 16 height 14
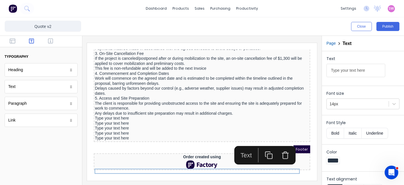
click at [262, 144] on icon "button" at bounding box center [262, 148] width 8 height 8
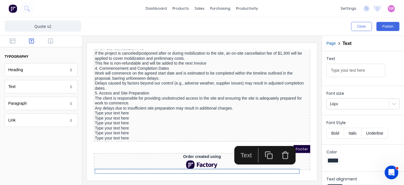
click at [263, 147] on rect "button" at bounding box center [263, 149] width 5 height 5
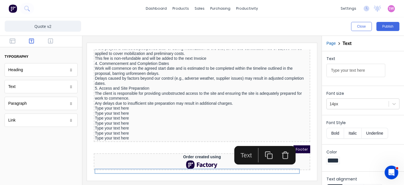
click at [263, 145] on icon "button" at bounding box center [262, 148] width 8 height 8
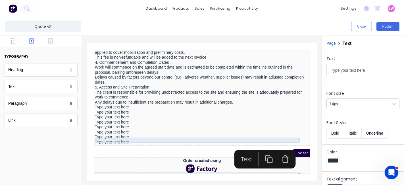
click at [117, 103] on div "Type your text here" at bounding box center [195, 99] width 214 height 5
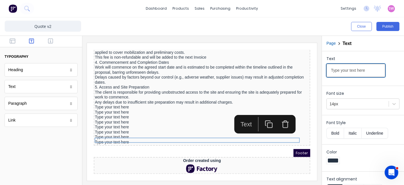
click at [354, 76] on input "Type your text here" at bounding box center [356, 70] width 59 height 13
paste input "6. Insurance and Liability"
type input "6. Insurance and Liability"
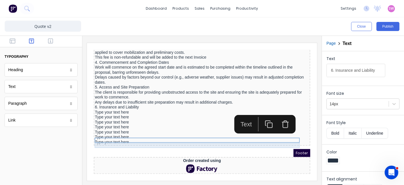
click at [117, 108] on div "Type your text here" at bounding box center [195, 105] width 214 height 5
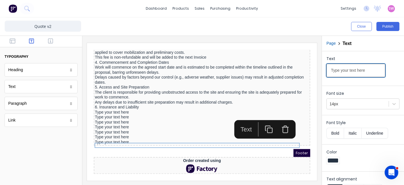
click at [368, 70] on input "Type your text here" at bounding box center [356, 70] width 59 height 13
paste input "We maintain comprehensive insurance coverage for all aspects of the project. Pr…"
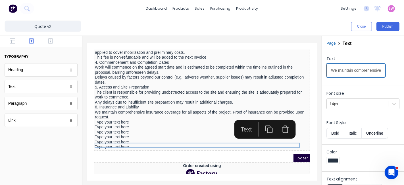
scroll to position [0, 177]
type input "We maintain comprehensive insurance coverage for all aspects of the project. Pr…"
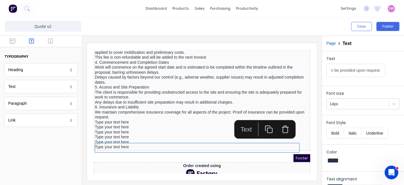
scroll to position [0, 0]
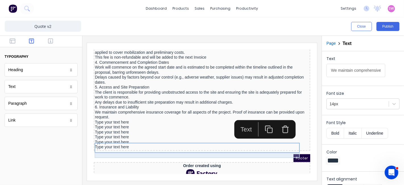
click at [99, 118] on div "Type your text here" at bounding box center [195, 115] width 214 height 5
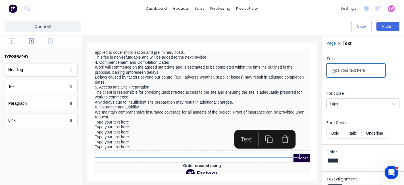
click at [362, 72] on input "Type your text here" at bounding box center [356, 70] width 59 height 13
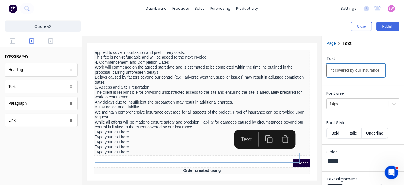
type input "While all efforts will be made to ensure safety and precision, liability for da…"
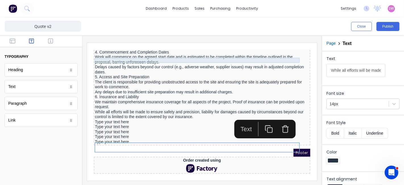
scroll to position [591, 0]
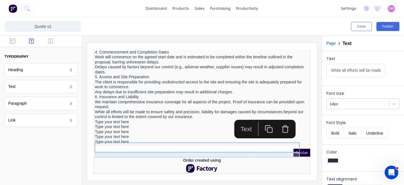
click at [125, 117] on div "Type your text here" at bounding box center [195, 114] width 214 height 5
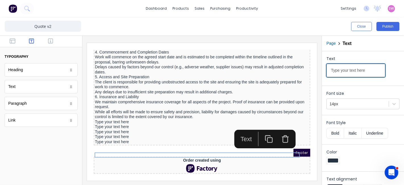
click at [368, 68] on input "Type your text here" at bounding box center [356, 70] width 59 height 13
paste input "7. Changes and Modifications"
type input "7. Changes and Modifications"
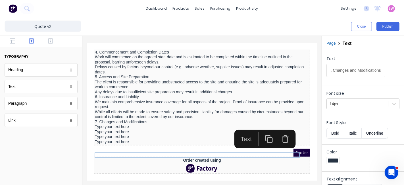
scroll to position [0, 0]
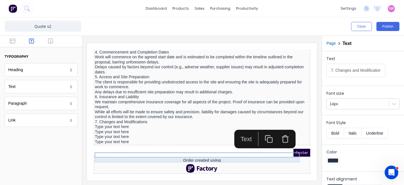
click at [127, 122] on div "Type your text here" at bounding box center [195, 119] width 214 height 5
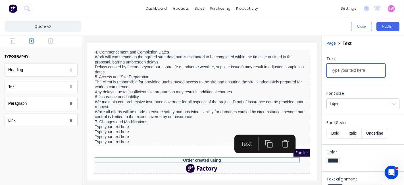
click at [353, 71] on input "Type your text here" at bounding box center [356, 70] width 59 height 13
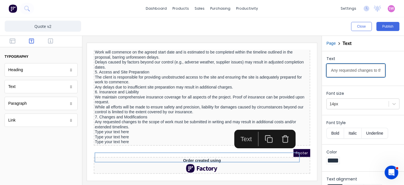
scroll to position [0, 192]
type input "Any requested changes to the scope of work must be submitted in writing and may…"
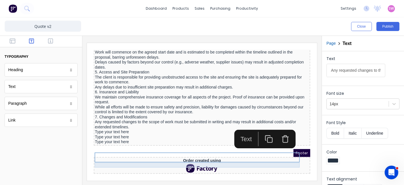
click at [117, 127] on div "Type your text here" at bounding box center [195, 124] width 214 height 5
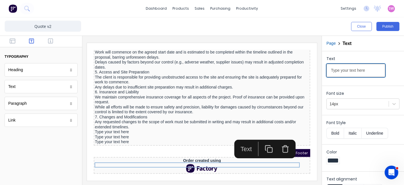
click at [369, 71] on input "Type your text here" at bounding box center [356, 70] width 59 height 13
paste input "8. Acceptance of Terms"
type input "8. Acceptance of Terms"
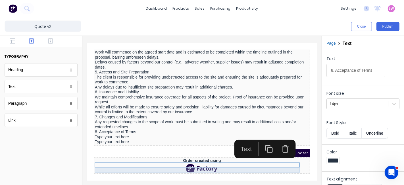
click at [94, 132] on div "Type your text here" at bounding box center [195, 129] width 214 height 5
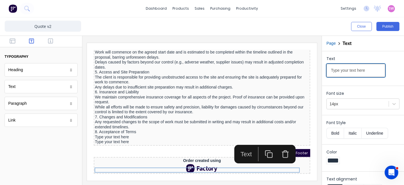
click at [367, 69] on input "Type your text here" at bounding box center [356, 70] width 59 height 13
paste input "By signing this quote, the client agrees to the terms and conditions outlined a…"
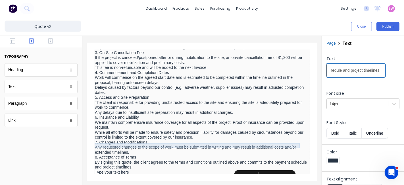
scroll to position [496, 0]
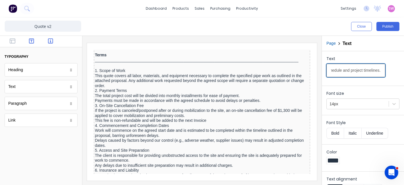
type input "By signing this quote, the client agrees to the terms and conditions outlined a…"
click at [51, 40] on icon "button" at bounding box center [50, 41] width 5 height 6
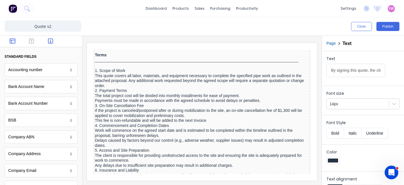
click at [12, 44] on button "button" at bounding box center [13, 41] width 16 height 7
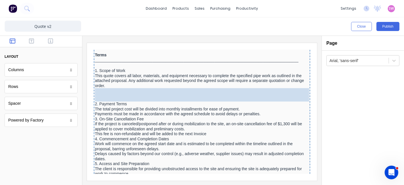
drag, startPoint x: 38, startPoint y: 105, endPoint x: 106, endPoint y: 71, distance: 76.3
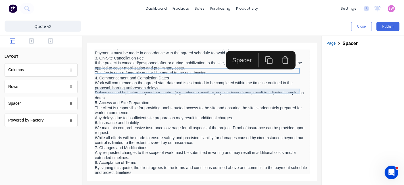
scroll to position [559, 0]
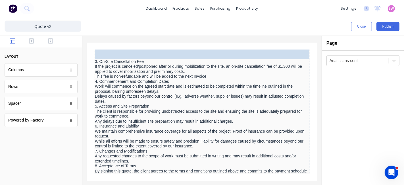
drag, startPoint x: 32, startPoint y: 103, endPoint x: 42, endPoint y: 28, distance: 75.5
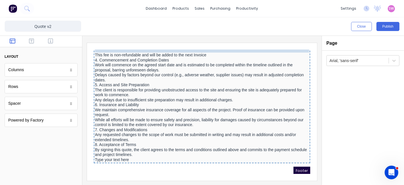
scroll to position [576, 0]
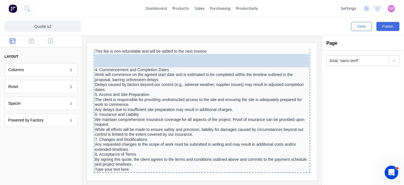
drag, startPoint x: 24, startPoint y: 102, endPoint x: 57, endPoint y: 37, distance: 73.0
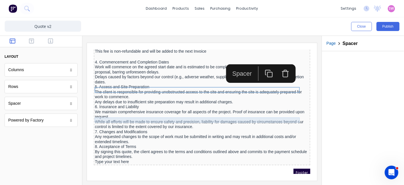
scroll to position [608, 0]
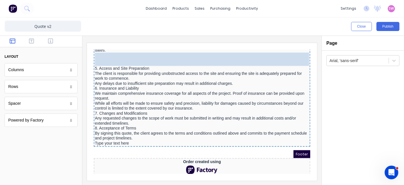
drag, startPoint x: 20, startPoint y: 106, endPoint x: 139, endPoint y: 87, distance: 120.2
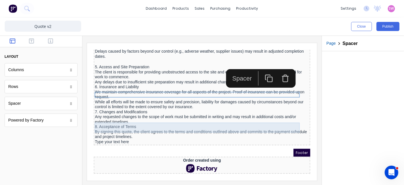
scroll to position [637, 0]
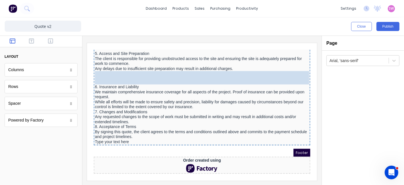
drag, startPoint x: 35, startPoint y: 107, endPoint x: 85, endPoint y: 37, distance: 86.0
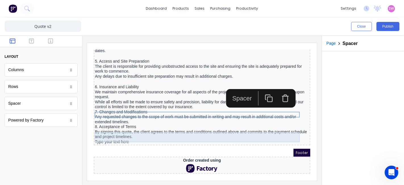
scroll to position [642, 0]
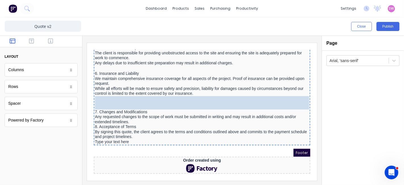
drag, startPoint x: 37, startPoint y: 105, endPoint x: 186, endPoint y: 109, distance: 148.7
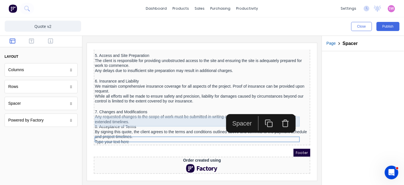
scroll to position [648, 0]
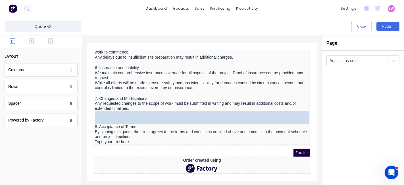
drag, startPoint x: 31, startPoint y: 105, endPoint x: 175, endPoint y: 128, distance: 146.1
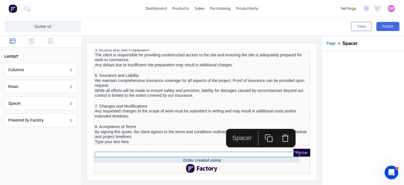
scroll to position [654, 0]
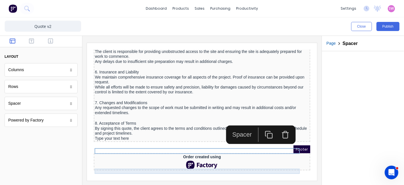
click at [128, 133] on div "Type your text here" at bounding box center [195, 131] width 214 height 5
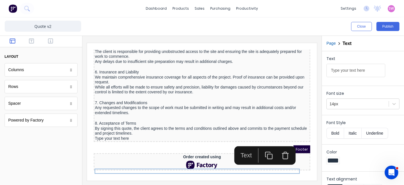
click at [279, 144] on icon "button" at bounding box center [278, 148] width 8 height 8
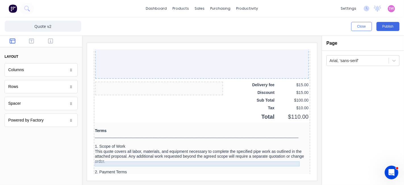
scroll to position [410, 0]
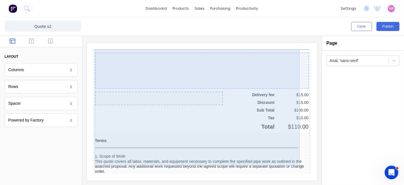
click at [256, 82] on div at bounding box center [195, 63] width 214 height 36
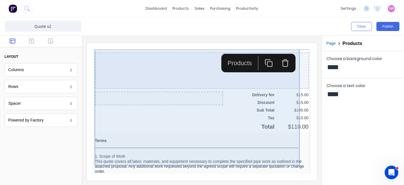
click at [232, 82] on div at bounding box center [195, 63] width 214 height 36
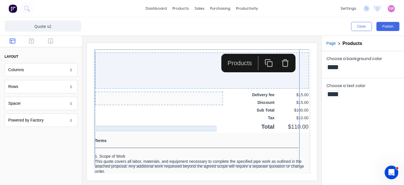
click at [116, 91] on div at bounding box center [152, 89] width 126 height 6
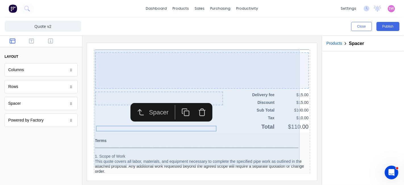
click at [161, 82] on div at bounding box center [195, 63] width 214 height 36
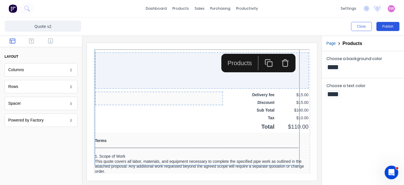
click at [388, 27] on button "Publish" at bounding box center [388, 26] width 23 height 9
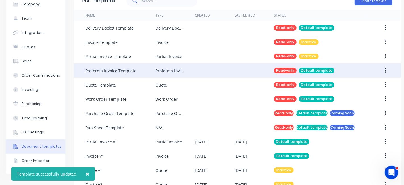
scroll to position [50, 0]
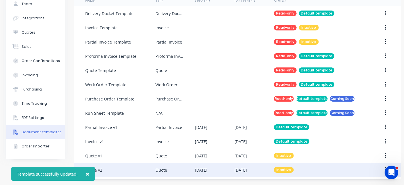
click at [385, 167] on icon "button" at bounding box center [385, 170] width 1 height 6
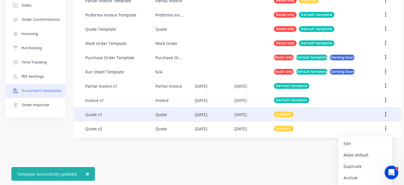
click at [358, 151] on div "Make default" at bounding box center [366, 155] width 44 height 8
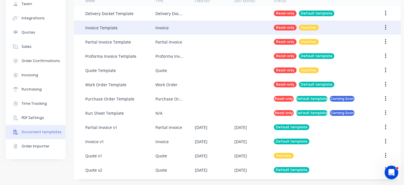
click at [385, 22] on button "button" at bounding box center [385, 27] width 13 height 10
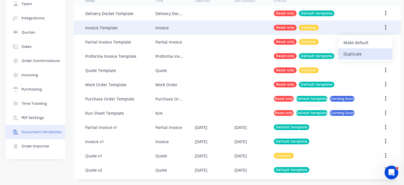
click at [357, 51] on div "Duplicate" at bounding box center [366, 54] width 44 height 8
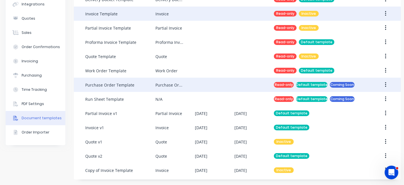
scroll to position [65, 0]
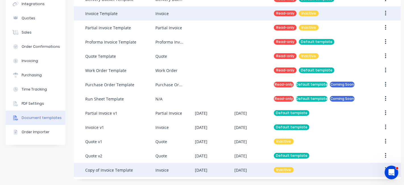
click at [117, 167] on div "Copy of Invoice Template" at bounding box center [109, 170] width 48 height 6
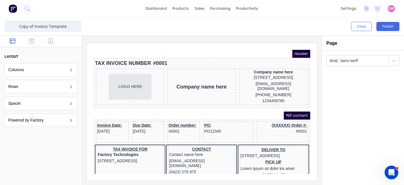
click at [51, 26] on input "Copy of Invoice Template" at bounding box center [43, 25] width 77 height 11
drag, startPoint x: 34, startPoint y: 26, endPoint x: 0, endPoint y: 0, distance: 42.5
click at [0, 26] on div "Copy of Invoice Template Close Publish Components layout Columns Columns Rows R…" at bounding box center [202, 100] width 404 height 167
drag, startPoint x: 43, startPoint y: 25, endPoint x: 84, endPoint y: 33, distance: 41.6
click at [84, 33] on div "Invoice Template Close Publish Components layout Columns Columns Rows Rows Spac…" at bounding box center [202, 100] width 404 height 167
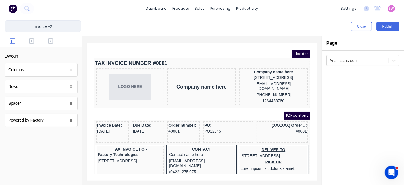
type input "Invoice v2"
click at [44, 42] on button "button" at bounding box center [51, 41] width 16 height 7
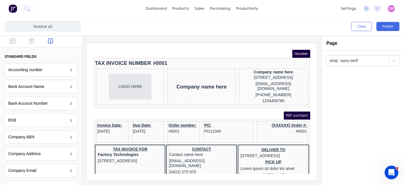
scroll to position [32, 0]
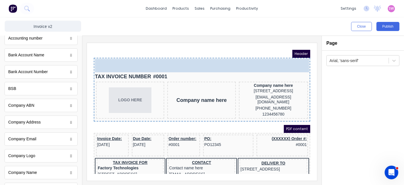
drag, startPoint x: 32, startPoint y: 154, endPoint x: 155, endPoint y: 4, distance: 194.0
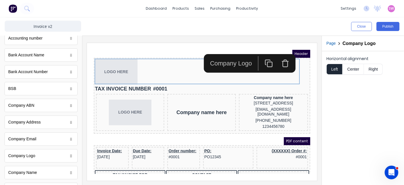
click at [372, 69] on button "Right" at bounding box center [373, 69] width 19 height 11
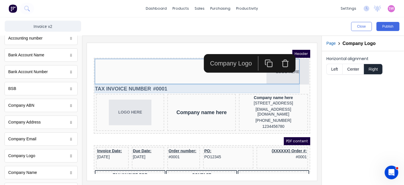
click at [216, 82] on div "TAX INVOICE NUMBER #0001" at bounding box center [195, 81] width 214 height 9
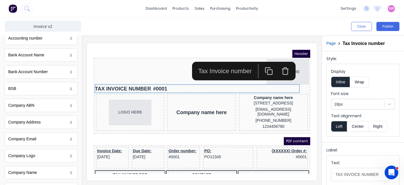
click at [279, 60] on icon "button" at bounding box center [278, 60] width 3 height 1
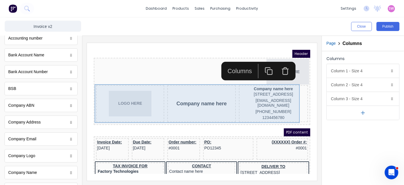
click at [224, 94] on div "LOGO HERE Company name here Company name here 234 Beach Road Gold Coast, Queens…" at bounding box center [195, 96] width 214 height 39
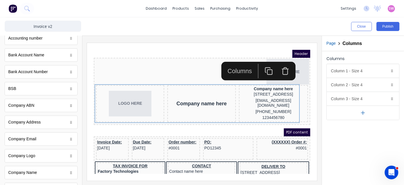
click at [280, 67] on icon "button" at bounding box center [278, 64] width 8 height 8
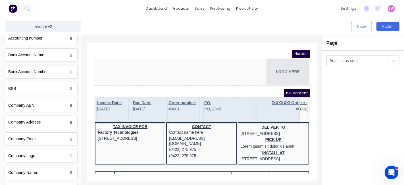
click at [240, 100] on div "Invoice Date: 29/10/2024 Due Date: 29/10/2024 Order number: #0001 PO: PO12345 (…" at bounding box center [195, 103] width 214 height 24
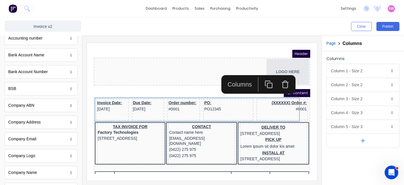
click at [280, 79] on icon "button" at bounding box center [278, 77] width 8 height 8
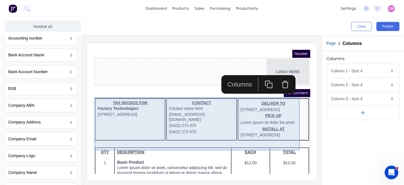
click at [222, 95] on div "TAX INVOICE FOR Factory Technologies 234 Beach Road Gold Coast, Queensland, Aus…" at bounding box center [195, 112] width 214 height 43
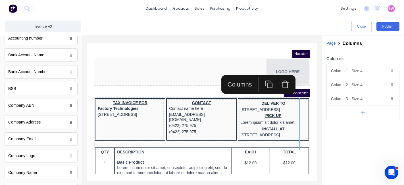
click at [283, 74] on button "button" at bounding box center [278, 77] width 16 height 14
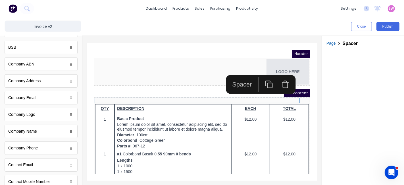
scroll to position [0, 0]
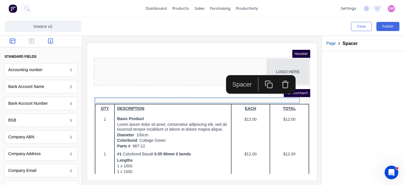
click at [15, 40] on button "button" at bounding box center [13, 41] width 16 height 7
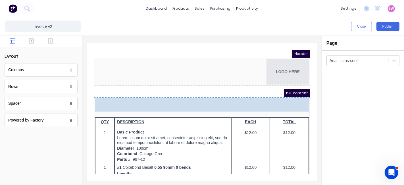
drag, startPoint x: 27, startPoint y: 69, endPoint x: 108, endPoint y: 47, distance: 84.3
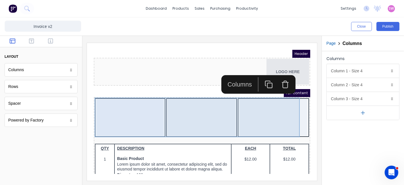
click at [197, 106] on div at bounding box center [194, 110] width 67 height 36
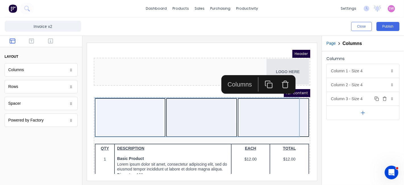
click at [364, 101] on div "Column 3 - Size 4 Duplicate Delete" at bounding box center [363, 99] width 72 height 14
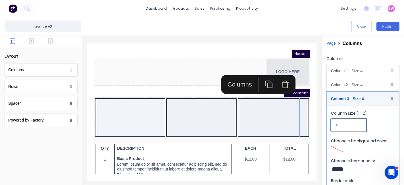
drag, startPoint x: 340, startPoint y: 123, endPoint x: 324, endPoint y: 121, distance: 15.7
click at [324, 121] on div "Columns Column 1 - Size 4 Duplicate Delete Column size (1-12) 4 Choose a backgr…" at bounding box center [363, 146] width 82 height 190
type input "3"
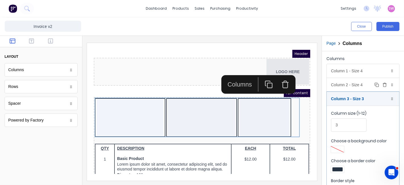
click at [366, 85] on div "Column 2 - Size 4 Duplicate Delete" at bounding box center [363, 85] width 72 height 14
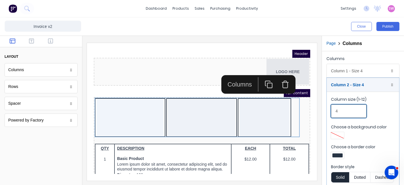
drag, startPoint x: 346, startPoint y: 108, endPoint x: 331, endPoint y: 109, distance: 15.7
click at [331, 109] on fieldset "Column size (1-12) 4 Choose a background color Choose a border color Border sty…" at bounding box center [363, 151] width 72 height 118
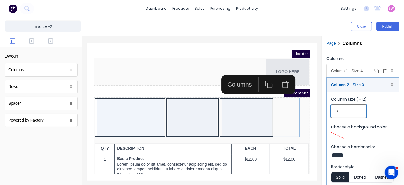
type input "3"
click at [364, 73] on div "Column 1 - Size 4 Duplicate Delete" at bounding box center [363, 71] width 72 height 14
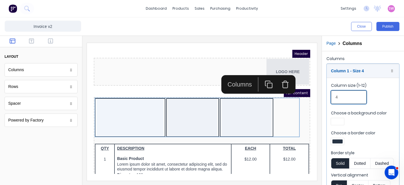
drag, startPoint x: 348, startPoint y: 96, endPoint x: 312, endPoint y: 95, distance: 36.7
click at [312, 95] on div "Close Publish Components layout Columns Columns Rows Rows Spacer Spacer Powered…" at bounding box center [202, 100] width 404 height 167
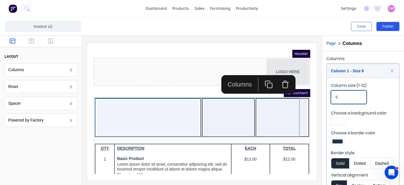
type input "6"
click at [393, 27] on button "Publish" at bounding box center [388, 26] width 23 height 9
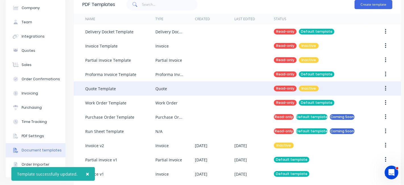
scroll to position [65, 0]
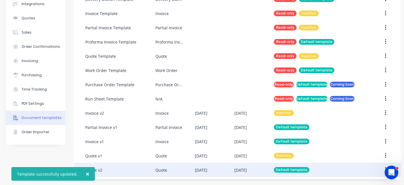
click at [320, 165] on div "Default template" at bounding box center [320, 170] width 92 height 14
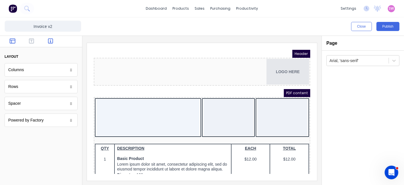
click at [51, 43] on icon "button" at bounding box center [50, 41] width 5 height 6
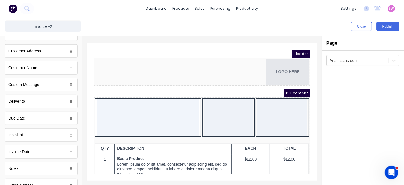
scroll to position [284, 0]
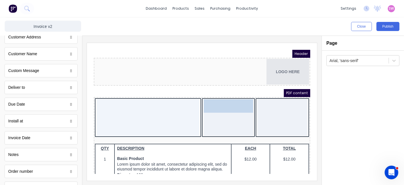
drag, startPoint x: 31, startPoint y: 134, endPoint x: 126, endPoint y: 51, distance: 126.1
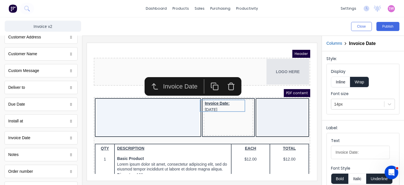
click at [374, 176] on button "Underline" at bounding box center [379, 178] width 26 height 11
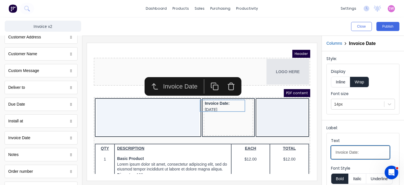
click at [370, 153] on input "Invoice Date:" at bounding box center [360, 152] width 59 height 13
type input "Invoice Date"
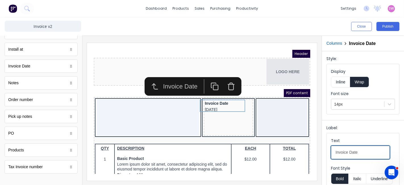
scroll to position [357, 0]
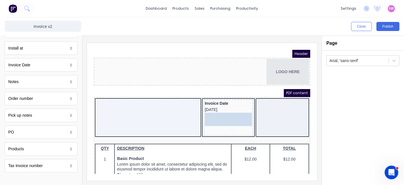
drag, startPoint x: 23, startPoint y: 162, endPoint x: 117, endPoint y: 67, distance: 133.5
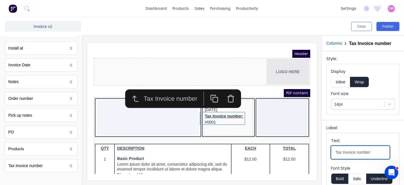
drag, startPoint x: 341, startPoint y: 154, endPoint x: 308, endPoint y: 159, distance: 32.9
click at [310, 159] on div "Close Publish Components standard fields Accounting number Accounting number Ba…" at bounding box center [202, 100] width 404 height 167
click at [378, 159] on input "Invoice number:" at bounding box center [360, 152] width 59 height 13
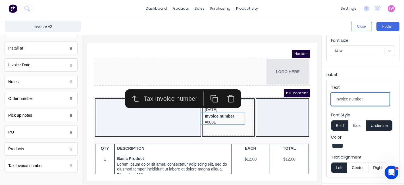
scroll to position [63, 0]
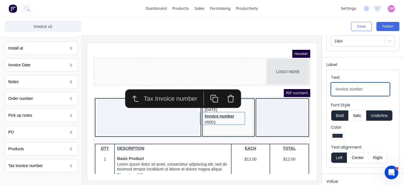
type input "Invoice number"
click at [387, 121] on button "Underline" at bounding box center [379, 115] width 26 height 11
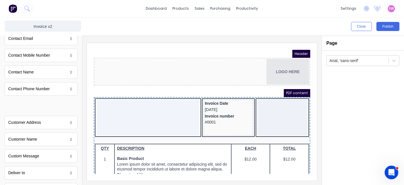
scroll to position [0, 0]
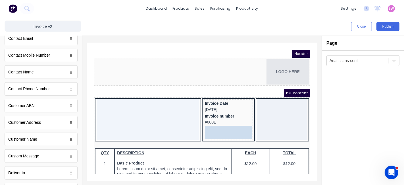
drag, startPoint x: 39, startPoint y: 108, endPoint x: 151, endPoint y: 82, distance: 114.6
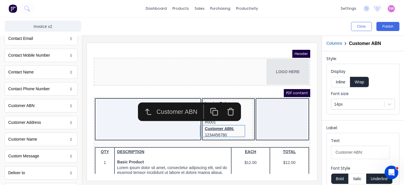
scroll to position [63, 0]
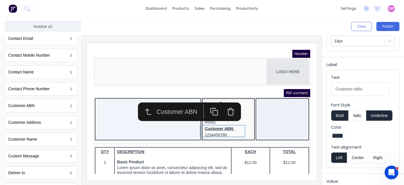
click at [226, 106] on icon "button" at bounding box center [223, 104] width 5 height 5
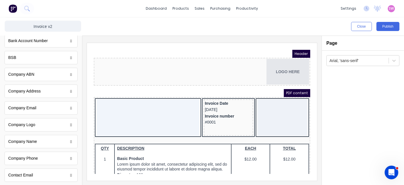
scroll to position [41, 0]
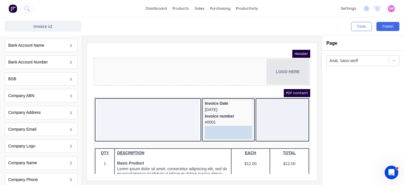
drag, startPoint x: 33, startPoint y: 96, endPoint x: 128, endPoint y: 75, distance: 97.2
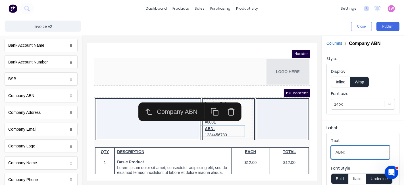
click at [353, 151] on input "ABN:" at bounding box center [360, 152] width 59 height 13
type input "ABN"
click at [371, 179] on button "Underline" at bounding box center [379, 178] width 26 height 11
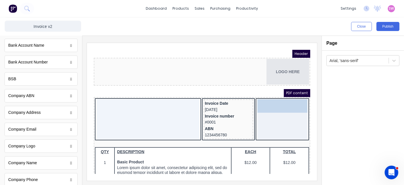
drag, startPoint x: 25, startPoint y: 163, endPoint x: 178, endPoint y: 63, distance: 183.2
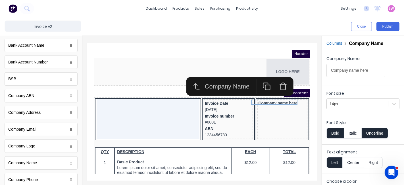
click at [382, 136] on button "Underline" at bounding box center [375, 133] width 26 height 11
click at [338, 134] on button "Bold" at bounding box center [335, 133] width 17 height 11
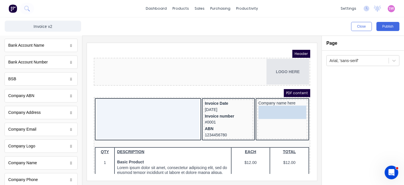
drag, startPoint x: 35, startPoint y: 114, endPoint x: 290, endPoint y: 119, distance: 254.7
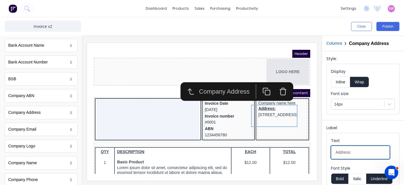
drag, startPoint x: 445, startPoint y: 193, endPoint x: 289, endPoint y: 142, distance: 164.6
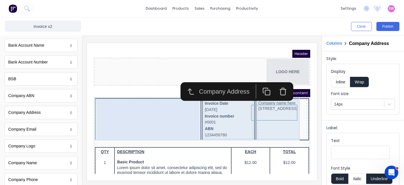
drag, startPoint x: 164, startPoint y: 119, endPoint x: 153, endPoint y: 99, distance: 23.1
click at [163, 112] on body "Header LOGO HERE PDF content Invoice Date 29/10/2024 Invoice number #0001 ABN 1…" at bounding box center [195, 105] width 217 height 124
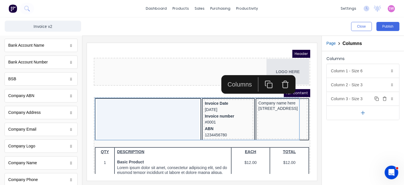
click at [365, 97] on div "Column 3 - Size 3 Duplicate Delete" at bounding box center [363, 99] width 72 height 14
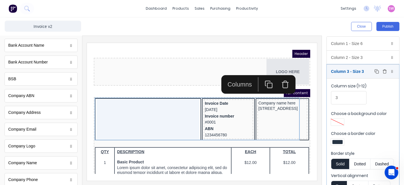
scroll to position [56, 0]
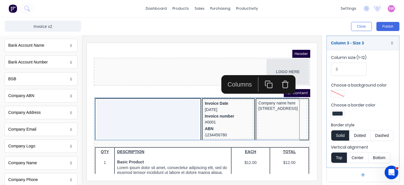
click at [337, 111] on div at bounding box center [338, 113] width 10 height 4
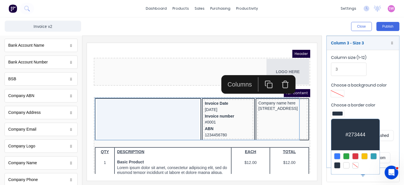
click at [355, 162] on div at bounding box center [355, 165] width 6 height 6
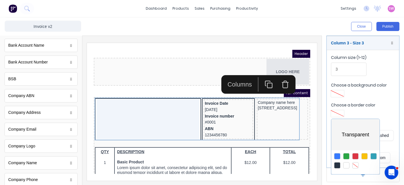
click at [371, 43] on div at bounding box center [202, 92] width 404 height 185
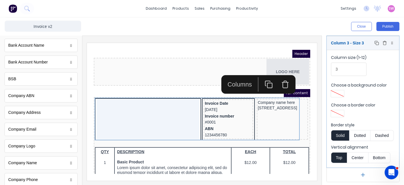
click at [366, 46] on div "Column 3 - Size 3 Duplicate Delete" at bounding box center [363, 43] width 72 height 14
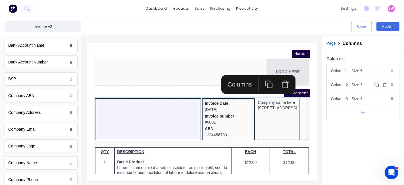
click at [365, 81] on div "Column 2 - Size 3 Duplicate Delete" at bounding box center [363, 85] width 72 height 14
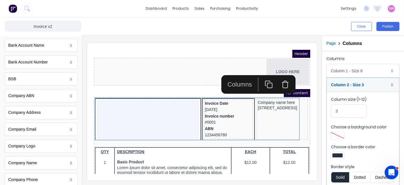
click at [336, 153] on div at bounding box center [338, 155] width 10 height 4
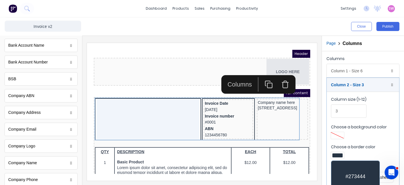
click at [380, 138] on div at bounding box center [202, 92] width 404 height 185
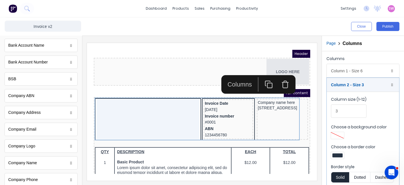
scroll to position [56, 0]
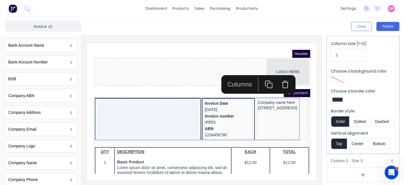
click at [340, 97] on div at bounding box center [338, 99] width 10 height 4
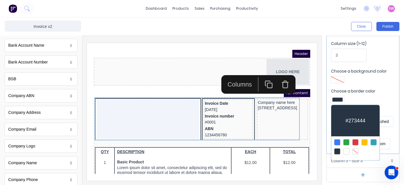
click at [354, 150] on div at bounding box center [355, 151] width 6 height 6
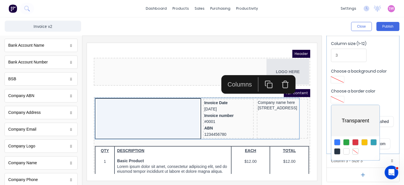
scroll to position [0, 0]
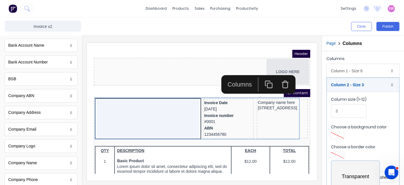
click at [362, 71] on div at bounding box center [202, 92] width 404 height 185
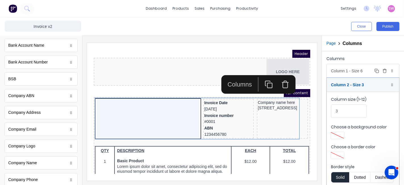
click at [364, 70] on div "Column 1 - Size 6 Duplicate Delete" at bounding box center [363, 71] width 72 height 14
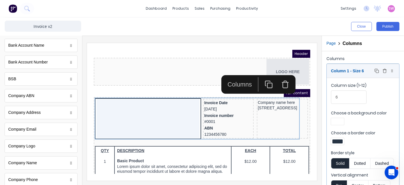
scroll to position [32, 0]
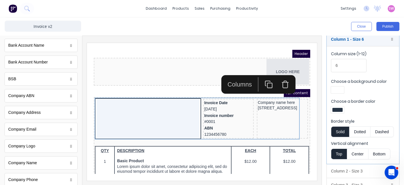
click at [334, 108] on div at bounding box center [338, 110] width 10 height 4
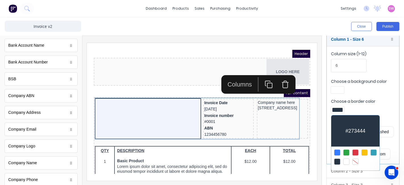
click at [354, 159] on div at bounding box center [355, 161] width 6 height 6
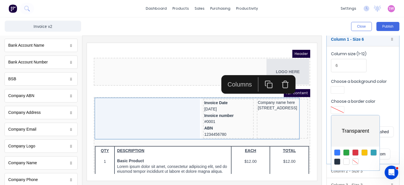
click at [81, 65] on div at bounding box center [202, 92] width 404 height 185
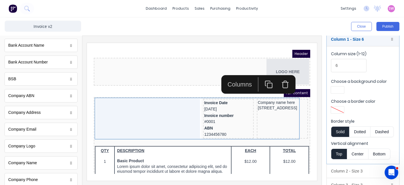
scroll to position [0, 0]
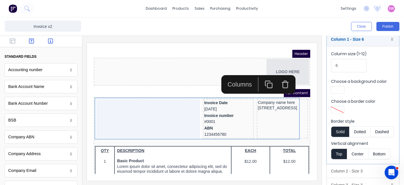
click at [32, 44] on button "button" at bounding box center [32, 41] width 16 height 7
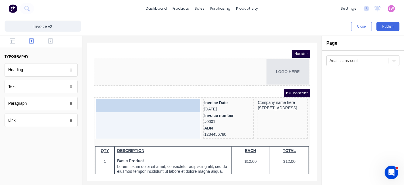
drag, startPoint x: 23, startPoint y: 90, endPoint x: 29, endPoint y: 66, distance: 24.5
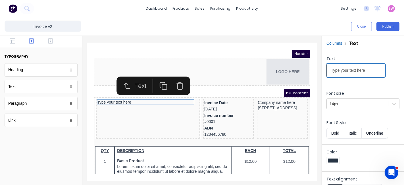
drag, startPoint x: 455, startPoint y: 114, endPoint x: 259, endPoint y: 61, distance: 202.9
type input "TAX INVOICE"
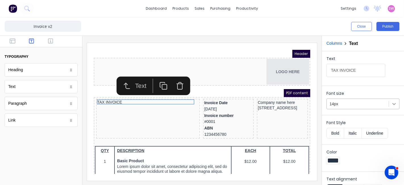
click at [393, 102] on div at bounding box center [394, 104] width 10 height 10
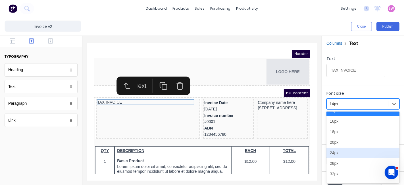
scroll to position [63, 0]
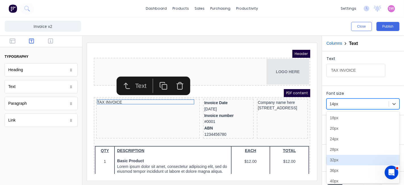
click at [344, 159] on div "32px" at bounding box center [363, 160] width 73 height 11
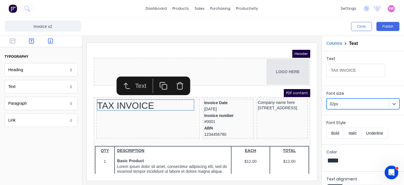
click at [52, 43] on icon "button" at bounding box center [50, 40] width 5 height 5
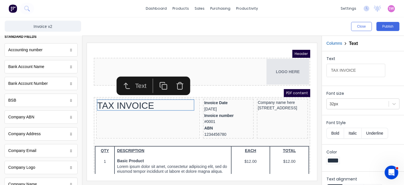
scroll to position [0, 0]
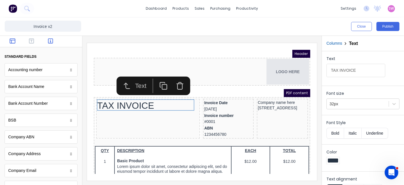
click at [10, 40] on icon "button" at bounding box center [13, 40] width 6 height 5
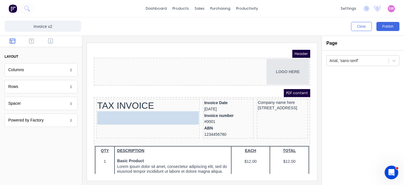
drag, startPoint x: 28, startPoint y: 71, endPoint x: 45, endPoint y: 71, distance: 17.6
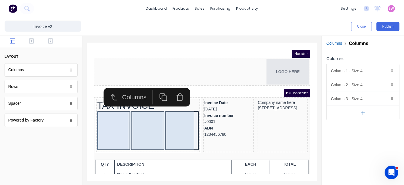
click at [172, 110] on div at bounding box center [175, 123] width 30 height 36
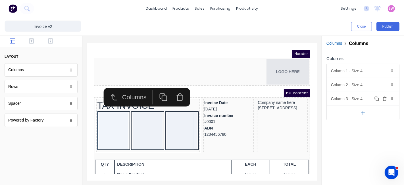
click at [387, 98] on icon "button" at bounding box center [385, 98] width 5 height 5
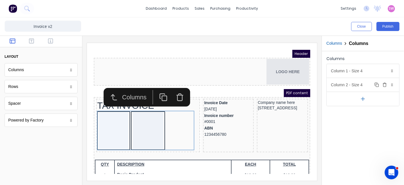
click at [362, 88] on div "Column 2 - Size 4 Duplicate Delete" at bounding box center [363, 85] width 72 height 14
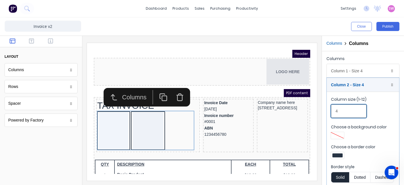
drag, startPoint x: 439, startPoint y: 152, endPoint x: 296, endPoint y: 99, distance: 153.0
type input "6"
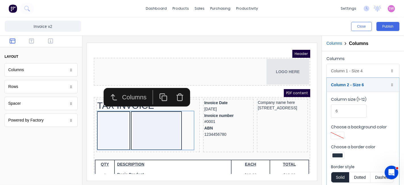
click at [371, 124] on label "Choose a background color" at bounding box center [363, 127] width 64 height 6
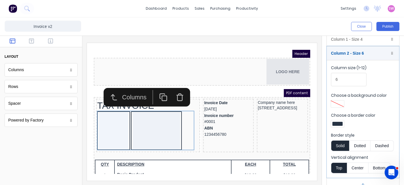
click at [339, 121] on div at bounding box center [337, 123] width 13 height 7
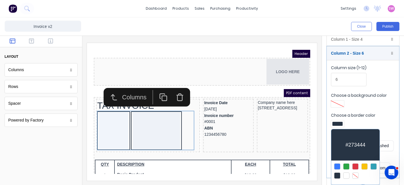
click at [355, 176] on div at bounding box center [355, 175] width 6 height 6
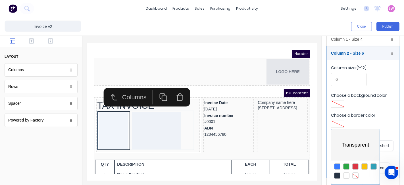
drag, startPoint x: 109, startPoint y: 137, endPoint x: 79, endPoint y: 85, distance: 59.6
click at [109, 137] on div at bounding box center [202, 92] width 404 height 185
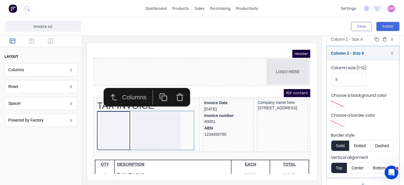
click at [358, 40] on div "Column 1 - Size 4 Duplicate Delete" at bounding box center [363, 39] width 72 height 14
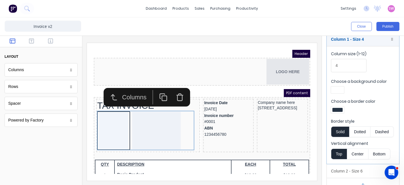
click at [341, 111] on div at bounding box center [337, 109] width 13 height 7
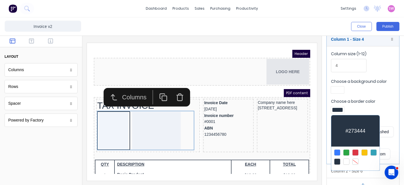
click at [354, 159] on div at bounding box center [355, 161] width 6 height 6
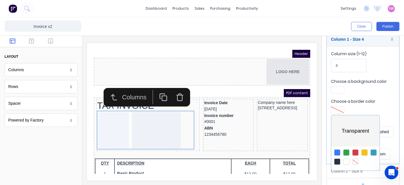
drag, startPoint x: 342, startPoint y: 66, endPoint x: 299, endPoint y: 60, distance: 42.7
click at [299, 60] on div at bounding box center [202, 92] width 404 height 185
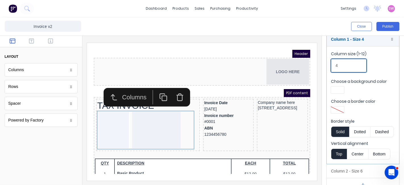
drag, startPoint x: 345, startPoint y: 67, endPoint x: 319, endPoint y: 65, distance: 26.5
click at [319, 65] on div "Close Publish Components layout Columns Columns Rows Rows Spacer Spacer Powered…" at bounding box center [202, 100] width 404 height 167
click at [335, 67] on input "6" at bounding box center [349, 65] width 36 height 13
drag, startPoint x: 348, startPoint y: 67, endPoint x: 329, endPoint y: 66, distance: 18.8
click at [329, 66] on fieldset "Column size (1-12) 6 Choose a background color Choose a border color Border sty…" at bounding box center [363, 105] width 72 height 118
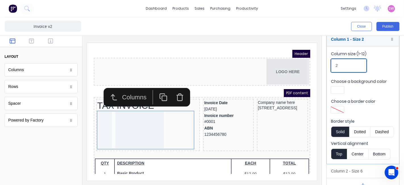
scroll to position [42, 0]
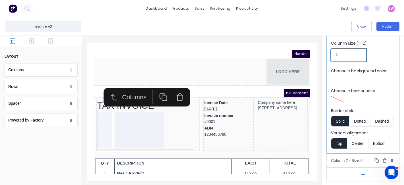
type input "2"
click at [362, 160] on div "Column 2 - Size 6 Duplicate Delete" at bounding box center [363, 160] width 72 height 14
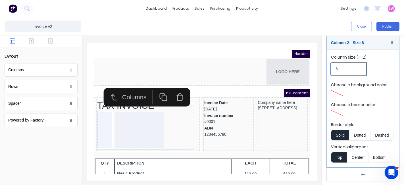
drag, startPoint x: 344, startPoint y: 68, endPoint x: 310, endPoint y: 68, distance: 34.4
click at [310, 68] on div "Close Publish Components layout Columns Columns Rows Rows Spacer Spacer Powered…" at bounding box center [202, 100] width 404 height 167
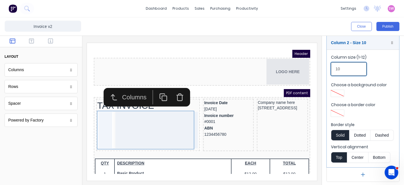
type input "10"
click at [389, 75] on div "Column size (1-12) 10" at bounding box center [363, 66] width 64 height 24
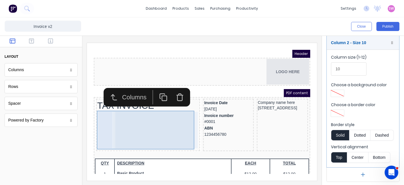
click at [159, 109] on div at bounding box center [149, 123] width 82 height 36
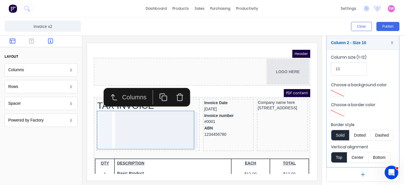
click at [50, 40] on icon "button" at bounding box center [50, 40] width 5 height 5
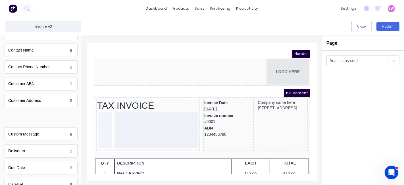
scroll to position [0, 0]
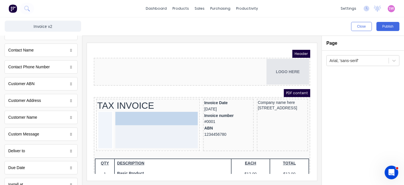
drag, startPoint x: 37, startPoint y: 119, endPoint x: 58, endPoint y: 68, distance: 54.9
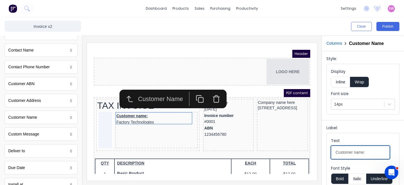
drag, startPoint x: 464, startPoint y: 192, endPoint x: 234, endPoint y: 132, distance: 237.6
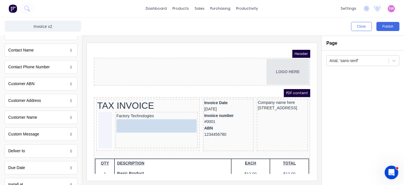
drag, startPoint x: 27, startPoint y: 99, endPoint x: 67, endPoint y: 81, distance: 44.6
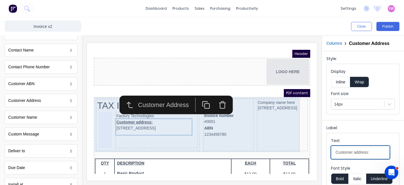
drag, startPoint x: 462, startPoint y: 198, endPoint x: 265, endPoint y: 140, distance: 205.7
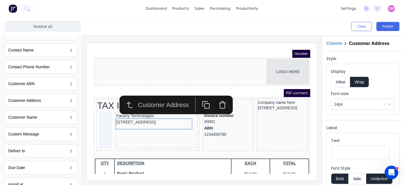
click at [304, 31] on div "Close Publish" at bounding box center [202, 26] width 404 height 18
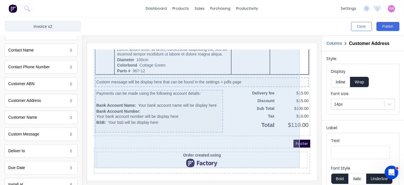
scroll to position [400, 0]
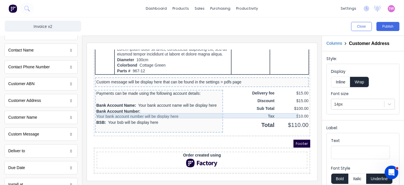
click at [211, 72] on div "Custom message will be display here that can be found in the settings > pdfs pa…" at bounding box center [194, 74] width 211 height 5
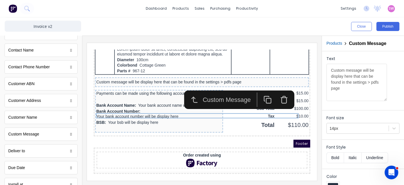
click at [278, 90] on icon "button" at bounding box center [277, 90] width 6 height 0
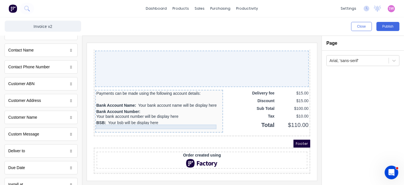
click at [178, 88] on div "Payments can be made using the following account details:" at bounding box center [152, 86] width 126 height 5
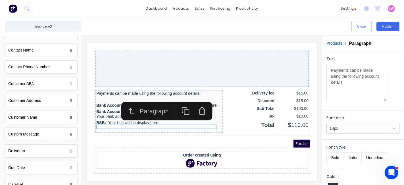
click at [193, 102] on icon "button" at bounding box center [195, 104] width 5 height 5
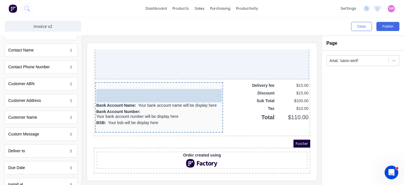
drag, startPoint x: 31, startPoint y: 165, endPoint x: 42, endPoint y: 73, distance: 93.3
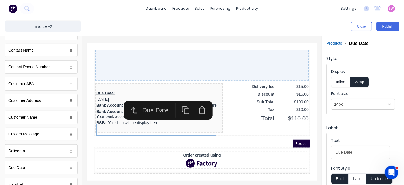
click at [330, 85] on fieldset "Display Inline Wrap Font size 14px" at bounding box center [363, 89] width 72 height 50
click at [343, 82] on button "Inline" at bounding box center [340, 81] width 19 height 11
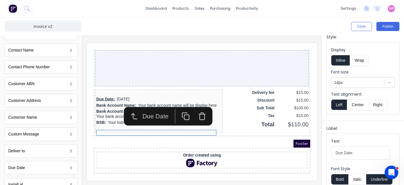
scroll to position [32, 0]
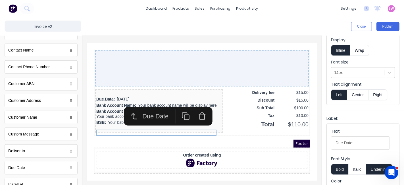
click at [373, 164] on button "Underline" at bounding box center [379, 169] width 26 height 11
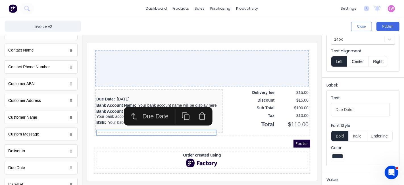
scroll to position [115, 0]
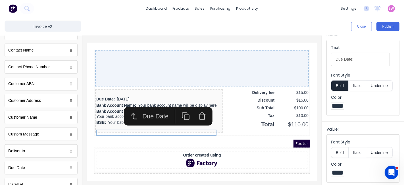
click at [339, 152] on button "Bold" at bounding box center [339, 152] width 17 height 11
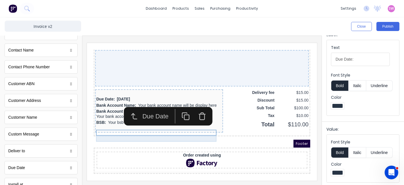
click at [149, 101] on div "Bank Account Name: Your bank account name will be display here" at bounding box center [152, 98] width 126 height 6
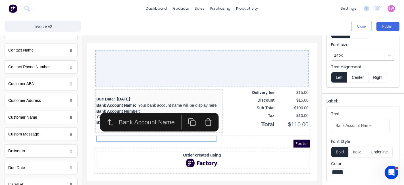
scroll to position [120, 0]
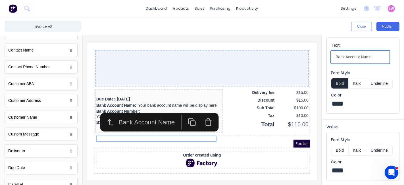
drag, startPoint x: 379, startPoint y: 59, endPoint x: 262, endPoint y: 43, distance: 117.9
click at [262, 44] on div "Close Publish Components standard fields Accounting number Accounting number Ba…" at bounding box center [202, 100] width 404 height 167
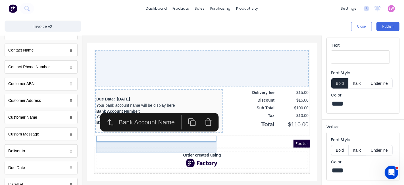
click at [99, 112] on div "Bank Account Number: Your bank account number will be display here" at bounding box center [152, 106] width 126 height 11
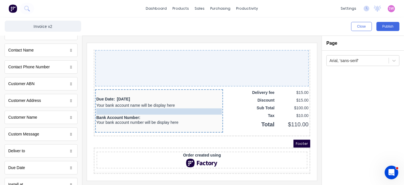
drag, startPoint x: 112, startPoint y: 140, endPoint x: 116, endPoint y: 127, distance: 14.1
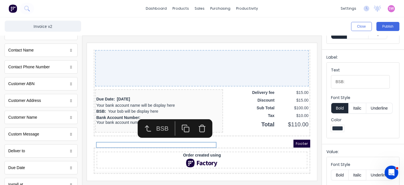
scroll to position [95, 0]
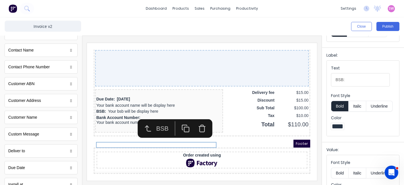
click at [343, 108] on button "Bold" at bounding box center [339, 106] width 17 height 11
click at [340, 110] on button "Bold" at bounding box center [339, 106] width 17 height 11
click at [360, 108] on button "Italic" at bounding box center [357, 106] width 18 height 11
click at [354, 103] on button "Italic" at bounding box center [357, 106] width 18 height 11
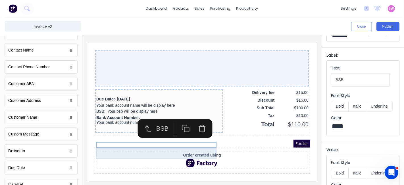
click at [168, 119] on div "Bank Account Number: Your bank account number will be display here" at bounding box center [152, 112] width 126 height 11
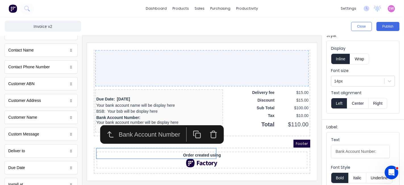
scroll to position [63, 0]
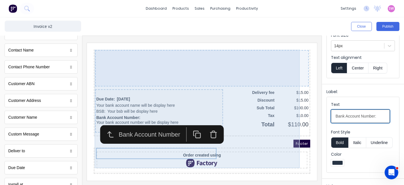
drag, startPoint x: 462, startPoint y: 159, endPoint x: 251, endPoint y: 111, distance: 216.3
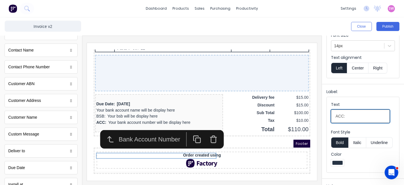
type input "ACC:"
click at [343, 144] on button "Bold" at bounding box center [339, 142] width 17 height 11
click at [359, 143] on button "Italic" at bounding box center [357, 142] width 18 height 11
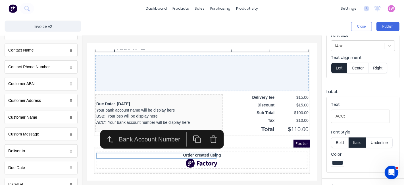
click at [361, 141] on button "Italic" at bounding box center [357, 142] width 18 height 11
drag, startPoint x: 310, startPoint y: 101, endPoint x: 173, endPoint y: 67, distance: 140.9
click at [310, 101] on iframe at bounding box center [202, 112] width 230 height 138
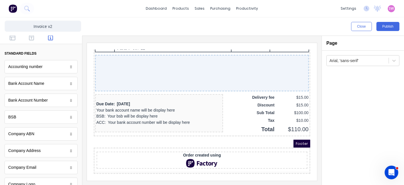
scroll to position [0, 0]
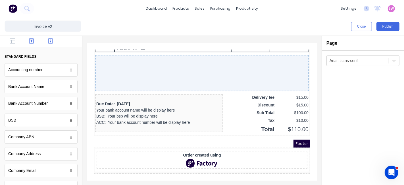
click at [29, 41] on icon "button" at bounding box center [31, 41] width 5 height 6
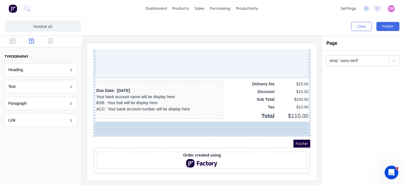
drag, startPoint x: 36, startPoint y: 86, endPoint x: 109, endPoint y: 93, distance: 73.4
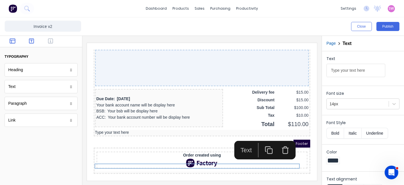
click at [19, 43] on button "button" at bounding box center [13, 41] width 16 height 7
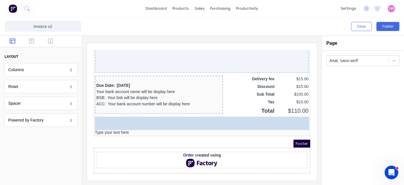
drag, startPoint x: 23, startPoint y: 105, endPoint x: 54, endPoint y: 80, distance: 40.0
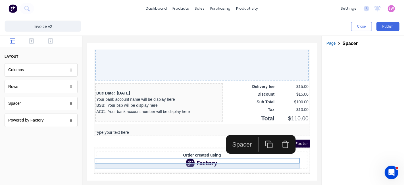
click at [123, 128] on div "Type your text here" at bounding box center [195, 125] width 214 height 5
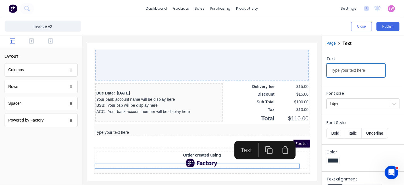
click at [374, 69] on input "Type your text here" at bounding box center [356, 70] width 59 height 13
type input "- - - - - - - - - - - - - - - - - - - - - - - - - - - - - - - - - - - - - - - -…"
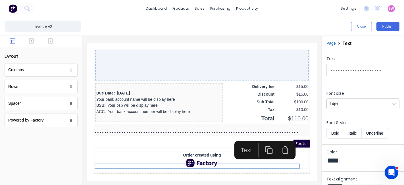
click at [30, 38] on div at bounding box center [41, 41] width 82 height 11
click at [28, 41] on button "button" at bounding box center [32, 41] width 16 height 7
click at [26, 93] on div "Heading Heading Text Text Paragraph Paragraph Link Link" at bounding box center [41, 95] width 73 height 64
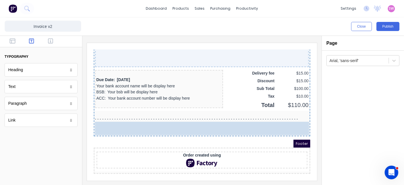
drag, startPoint x: 29, startPoint y: 85, endPoint x: 166, endPoint y: 150, distance: 151.5
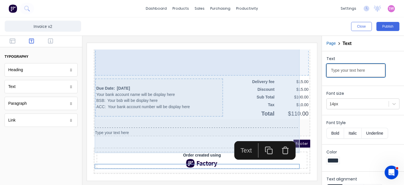
drag, startPoint x: 268, startPoint y: 55, endPoint x: 249, endPoint y: 56, distance: 19.1
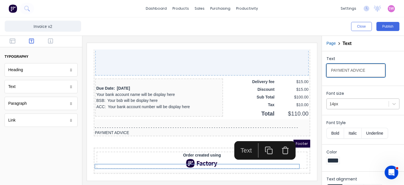
type input "PAYMENT ADVICE"
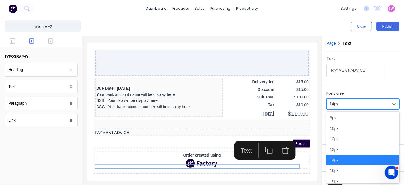
click at [342, 101] on div at bounding box center [358, 103] width 56 height 7
click at [341, 176] on div "18px" at bounding box center [363, 181] width 73 height 11
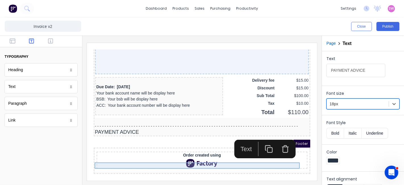
scroll to position [441, 0]
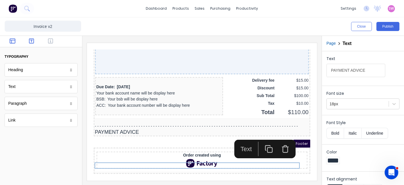
click at [12, 43] on icon "button" at bounding box center [13, 41] width 6 height 6
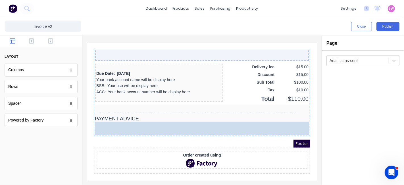
drag, startPoint x: 32, startPoint y: 68, endPoint x: 190, endPoint y: 131, distance: 170.3
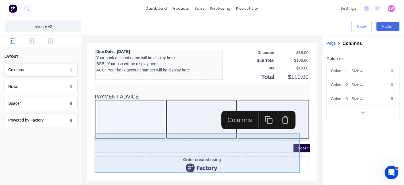
click at [191, 130] on div at bounding box center [194, 112] width 67 height 36
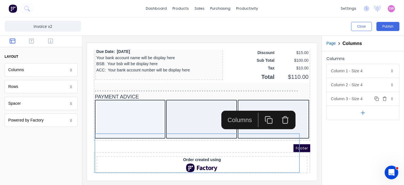
click at [387, 96] on icon "button" at bounding box center [385, 98] width 5 height 5
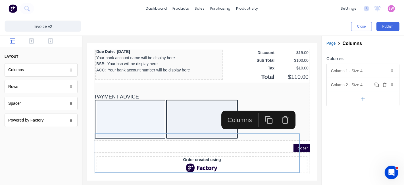
click at [369, 88] on div "Column 2 - Size 4 Duplicate Delete" at bounding box center [363, 85] width 72 height 14
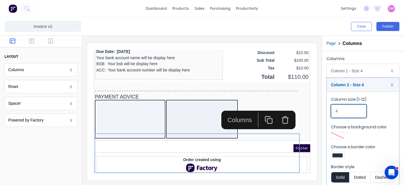
drag, startPoint x: 341, startPoint y: 114, endPoint x: 328, endPoint y: 113, distance: 13.4
click at [328, 113] on fieldset "Column size (1-12) 4 Choose a background color Choose a border color Border sty…" at bounding box center [363, 151] width 72 height 118
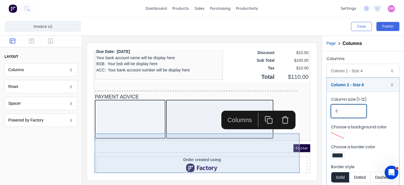
type input "6"
click at [137, 130] on div at bounding box center [123, 112] width 67 height 36
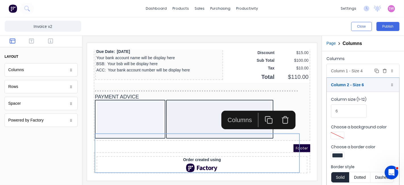
click at [364, 72] on div "Column 1 - Size 4 Duplicate Delete" at bounding box center [363, 71] width 72 height 14
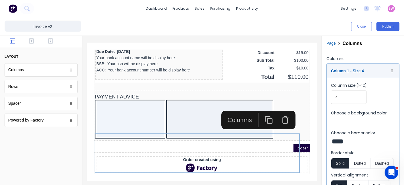
drag, startPoint x: 319, startPoint y: 92, endPoint x: 326, endPoint y: 93, distance: 7.5
click at [319, 92] on div at bounding box center [201, 110] width 239 height 149
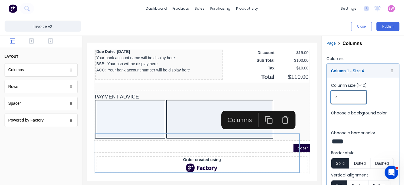
drag, startPoint x: 345, startPoint y: 100, endPoint x: 316, endPoint y: 96, distance: 28.8
click at [316, 96] on div "Close Publish Components layout Columns Columns Rows Rows Spacer Spacer Powered…" at bounding box center [202, 100] width 404 height 167
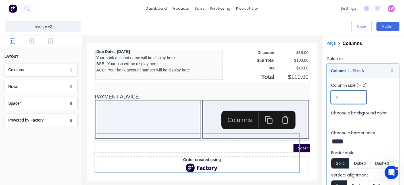
type input "6"
click at [334, 141] on div at bounding box center [338, 141] width 10 height 4
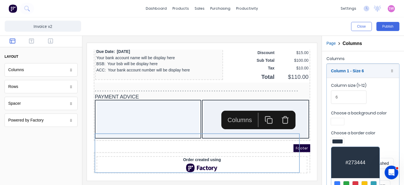
click at [381, 131] on div at bounding box center [202, 92] width 404 height 185
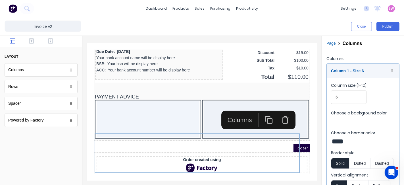
scroll to position [42, 0]
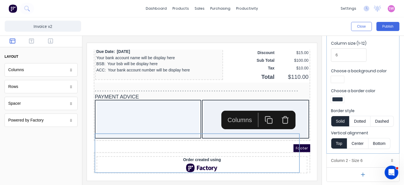
click at [341, 99] on div at bounding box center [338, 99] width 10 height 4
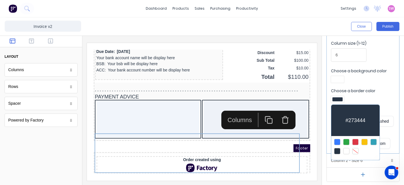
click at [355, 152] on div at bounding box center [355, 151] width 6 height 6
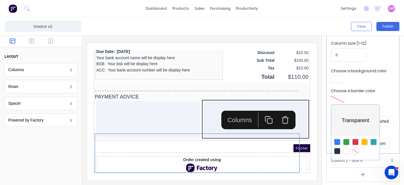
click at [389, 110] on div at bounding box center [202, 92] width 404 height 185
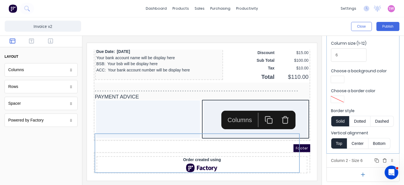
click at [354, 156] on div "Column 2 - Size 6 Duplicate Delete" at bounding box center [363, 160] width 72 height 14
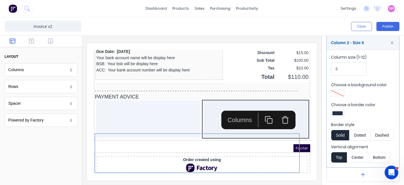
click at [335, 114] on div at bounding box center [338, 113] width 10 height 4
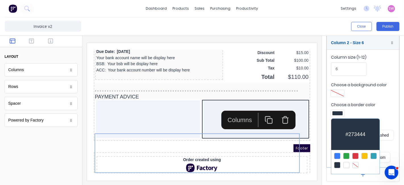
click at [357, 163] on div at bounding box center [355, 165] width 6 height 6
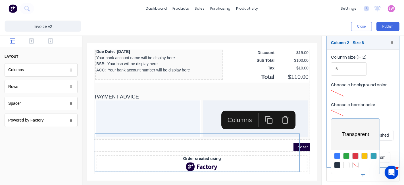
click at [129, 132] on div at bounding box center [202, 92] width 404 height 185
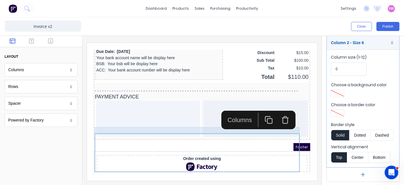
scroll to position [0, 0]
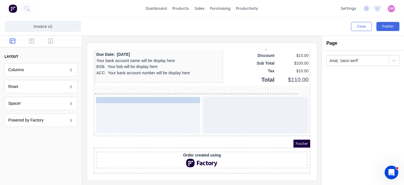
drag, startPoint x: 126, startPoint y: 123, endPoint x: 128, endPoint y: 133, distance: 10.5
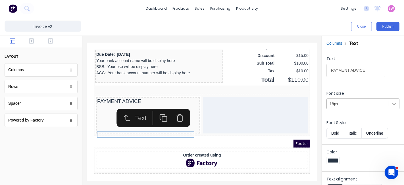
click at [391, 105] on icon at bounding box center [394, 104] width 6 height 6
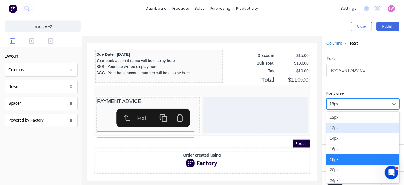
scroll to position [32, 0]
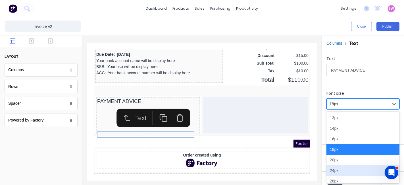
click at [337, 168] on div "24px" at bounding box center [363, 170] width 73 height 11
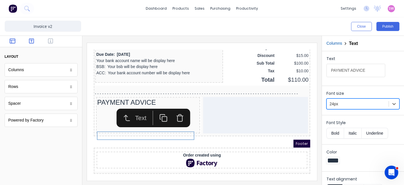
click at [35, 43] on button "button" at bounding box center [32, 41] width 16 height 7
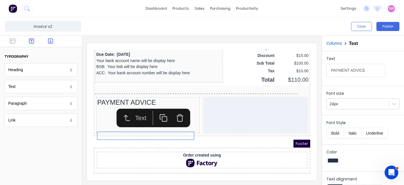
click at [53, 38] on icon "button" at bounding box center [50, 41] width 5 height 6
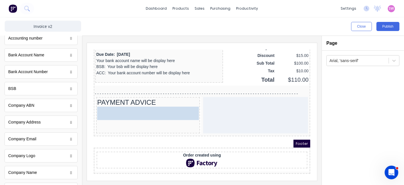
drag, startPoint x: 25, startPoint y: 172, endPoint x: 164, endPoint y: 147, distance: 141.3
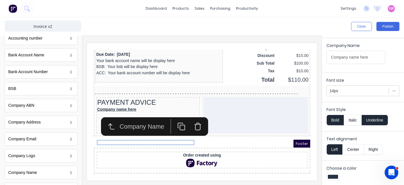
scroll to position [0, 0]
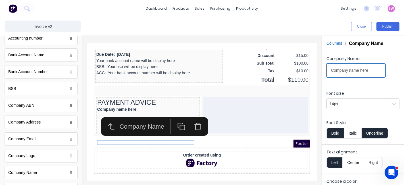
click at [363, 73] on input "Company name here" at bounding box center [356, 70] width 59 height 13
drag, startPoint x: 460, startPoint y: 115, endPoint x: 298, endPoint y: 65, distance: 169.5
type input "To:"
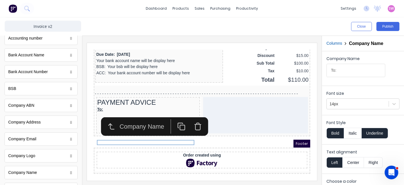
drag, startPoint x: 334, startPoint y: 129, endPoint x: 386, endPoint y: 135, distance: 52.0
click at [335, 129] on button "Bold" at bounding box center [335, 133] width 17 height 11
click at [390, 135] on div "Font Style Bold Italic Underline" at bounding box center [363, 129] width 73 height 19
click at [385, 134] on button "Underline" at bounding box center [375, 133] width 26 height 11
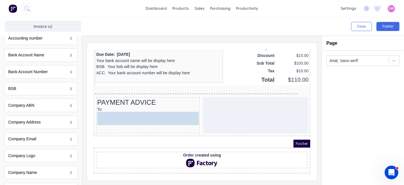
drag, startPoint x: 23, startPoint y: 122, endPoint x: 23, endPoint y: 96, distance: 26.7
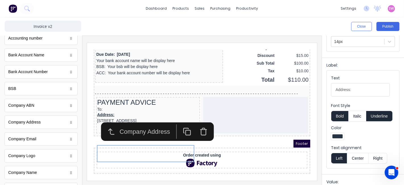
scroll to position [63, 0]
click at [383, 114] on button "Underline" at bounding box center [379, 115] width 26 height 11
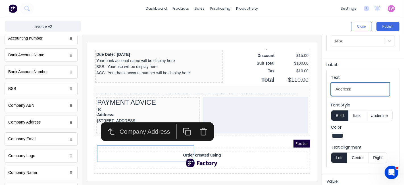
drag, startPoint x: 368, startPoint y: 88, endPoint x: 315, endPoint y: 86, distance: 52.9
click at [315, 86] on div "Close Publish Components standard fields Accounting number Accounting number Ba…" at bounding box center [202, 100] width 404 height 167
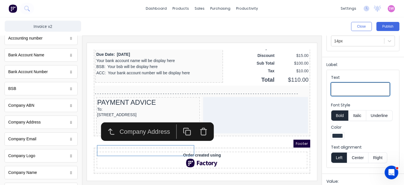
scroll to position [95, 0]
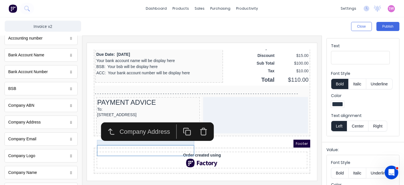
click at [116, 105] on div "To:" at bounding box center [141, 101] width 102 height 5
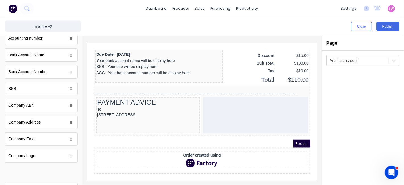
scroll to position [0, 0]
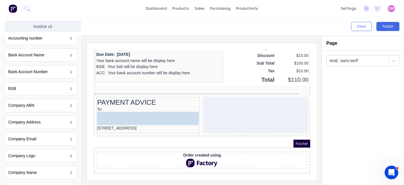
drag, startPoint x: 34, startPoint y: 176, endPoint x: 40, endPoint y: 100, distance: 75.5
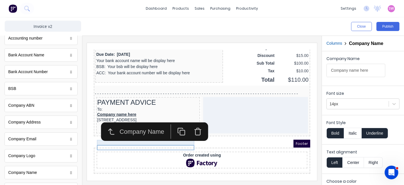
click at [140, 105] on div "To:" at bounding box center [141, 101] width 102 height 5
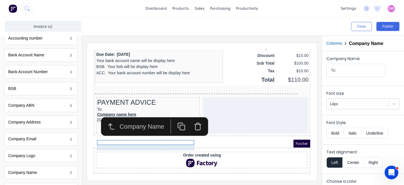
click at [138, 110] on div "Company name here" at bounding box center [141, 107] width 102 height 5
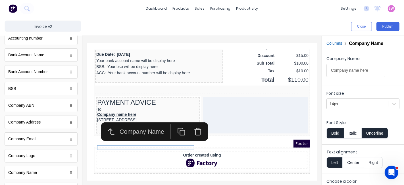
click at [190, 125] on icon "button" at bounding box center [190, 125] width 5 height 5
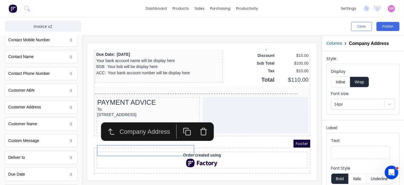
scroll to position [221, 0]
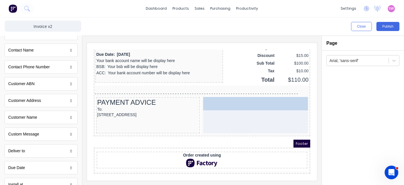
drag, startPoint x: 40, startPoint y: 116, endPoint x: 152, endPoint y: 87, distance: 115.1
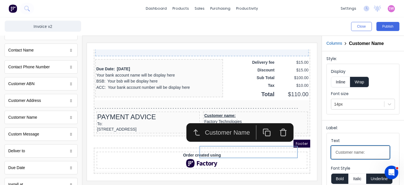
drag, startPoint x: 352, startPoint y: 152, endPoint x: 362, endPoint y: 155, distance: 11.0
click at [362, 155] on input "Customer name:" at bounding box center [360, 152] width 59 height 13
type input "Customer:"
click at [373, 177] on button "Underline" at bounding box center [379, 178] width 26 height 11
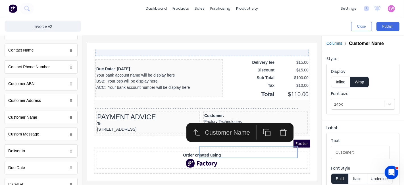
click at [344, 82] on button "Inline" at bounding box center [340, 81] width 19 height 11
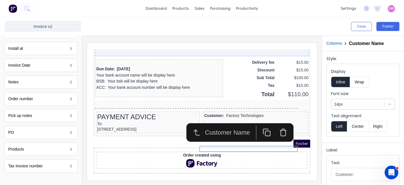
scroll to position [357, 0]
drag, startPoint x: 37, startPoint y: 137, endPoint x: 23, endPoint y: 164, distance: 30.8
click at [23, 164] on div "Tax Invoice number" at bounding box center [25, 166] width 34 height 6
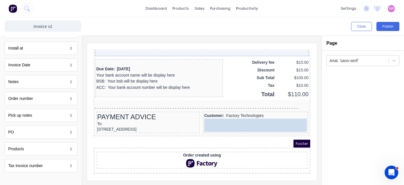
drag, startPoint x: 25, startPoint y: 160, endPoint x: 157, endPoint y: 84, distance: 152.6
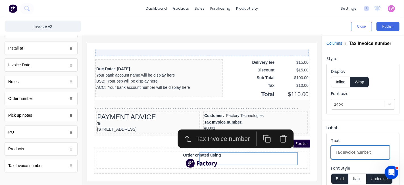
drag, startPoint x: 342, startPoint y: 158, endPoint x: 310, endPoint y: 163, distance: 32.3
click at [312, 163] on div "Close Publish Components standard fields Accounting number Accounting number Ba…" at bounding box center [202, 100] width 404 height 167
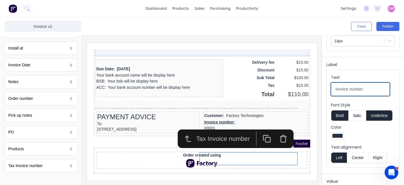
type input "Invoice number:"
click at [382, 120] on button "Underline" at bounding box center [379, 115] width 26 height 11
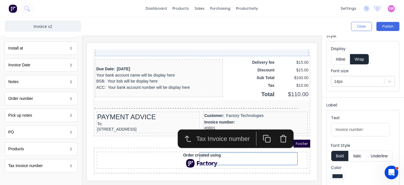
scroll to position [0, 0]
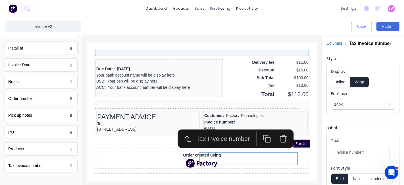
click at [344, 87] on button "Inline" at bounding box center [340, 81] width 19 height 11
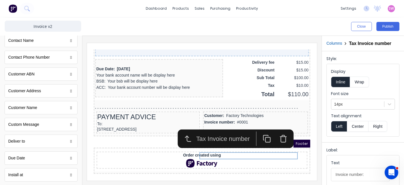
scroll to position [231, 0]
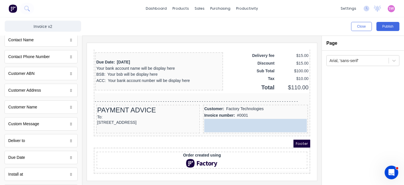
drag, startPoint x: 18, startPoint y: 152, endPoint x: 146, endPoint y: 90, distance: 142.6
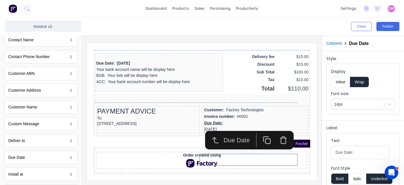
click at [372, 175] on button "Underline" at bounding box center [379, 178] width 26 height 11
click at [342, 82] on button "Inline" at bounding box center [340, 81] width 19 height 11
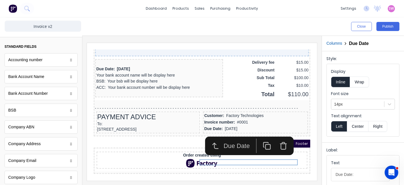
scroll to position [0, 0]
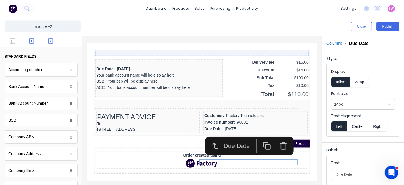
click at [29, 43] on icon "button" at bounding box center [31, 41] width 5 height 6
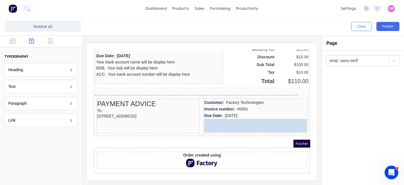
drag, startPoint x: 17, startPoint y: 85, endPoint x: 153, endPoint y: 71, distance: 137.1
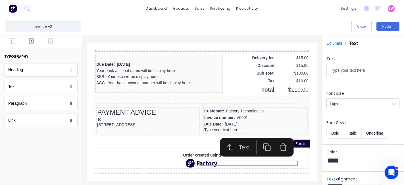
click at [335, 131] on button "Bold" at bounding box center [335, 133] width 17 height 11
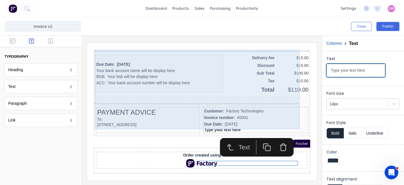
drag, startPoint x: 457, startPoint y: 115, endPoint x: 269, endPoint y: 68, distance: 193.5
type input "Amount Enclosed: _________________________"
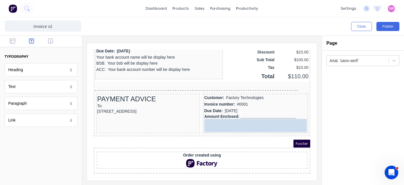
drag, startPoint x: 26, startPoint y: 83, endPoint x: 142, endPoint y: 80, distance: 115.7
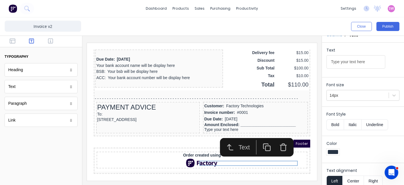
scroll to position [13, 0]
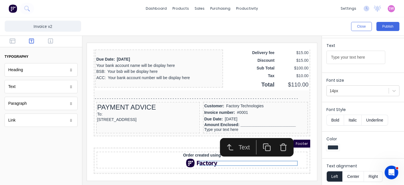
click at [372, 173] on button "Right" at bounding box center [373, 176] width 19 height 11
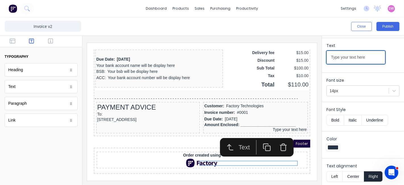
drag, startPoint x: 370, startPoint y: 59, endPoint x: 313, endPoint y: 61, distance: 56.9
click at [318, 60] on div "Close Publish Components typography Heading Heading Text Text Paragraph Paragra…" at bounding box center [202, 100] width 404 height 167
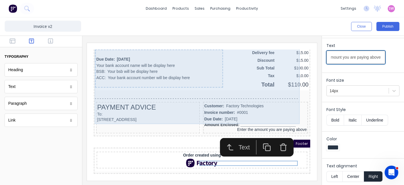
scroll to position [0, 23]
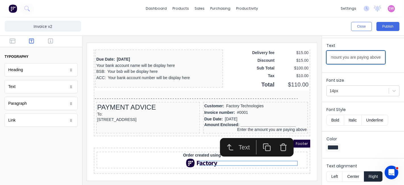
type input "Enter the amount you are paying above"
click at [291, 41] on div at bounding box center [201, 110] width 239 height 149
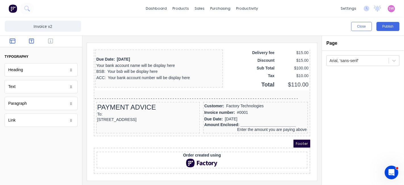
click at [16, 41] on button "button" at bounding box center [13, 41] width 16 height 7
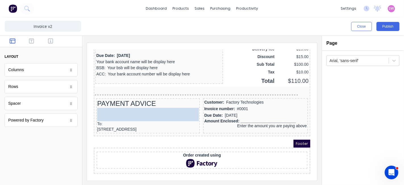
drag, startPoint x: 17, startPoint y: 104, endPoint x: 27, endPoint y: 65, distance: 40.7
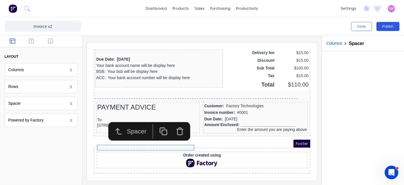
click at [386, 28] on button "Publish" at bounding box center [388, 26] width 23 height 9
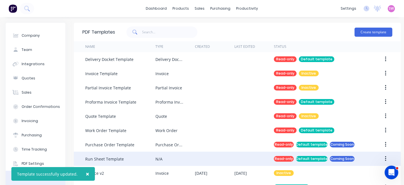
scroll to position [65, 0]
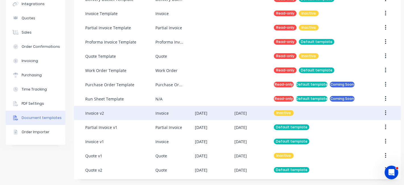
drag, startPoint x: 384, startPoint y: 105, endPoint x: 387, endPoint y: 109, distance: 5.3
click at [387, 109] on button "button" at bounding box center [385, 113] width 13 height 10
click at [363, 135] on div "Make default" at bounding box center [366, 139] width 44 height 8
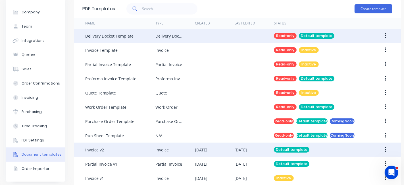
scroll to position [0, 0]
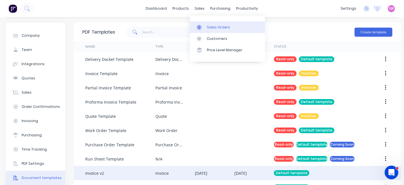
click at [211, 26] on div "Sales Orders" at bounding box center [218, 27] width 23 height 5
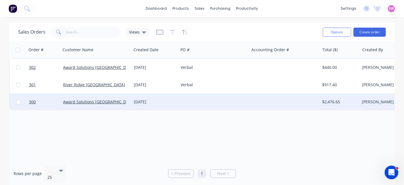
click at [226, 96] on div at bounding box center [214, 101] width 71 height 17
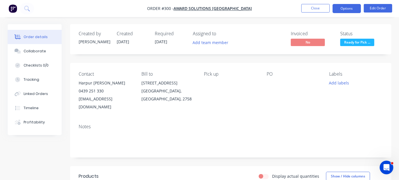
click at [357, 11] on button "Options" at bounding box center [347, 8] width 28 height 9
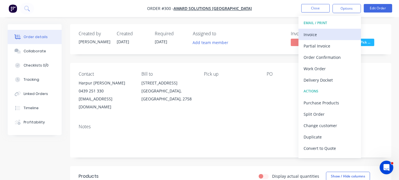
click at [317, 32] on div "Invoice" at bounding box center [330, 34] width 52 height 8
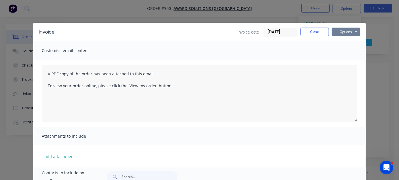
click at [347, 29] on button "Options" at bounding box center [346, 32] width 28 height 9
click at [343, 42] on button "Preview" at bounding box center [350, 41] width 36 height 9
click at [319, 35] on button "Close" at bounding box center [315, 32] width 28 height 9
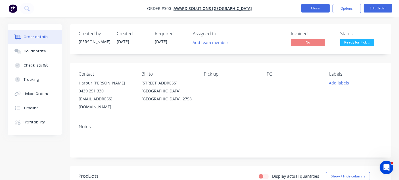
click at [313, 8] on button "Close" at bounding box center [316, 8] width 28 height 9
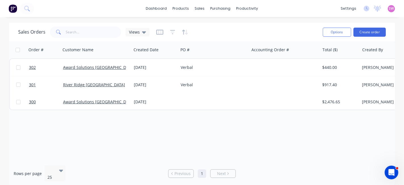
drag, startPoint x: 231, startPoint y: 160, endPoint x: 263, endPoint y: 159, distance: 32.1
click at [271, 159] on div "Sales Orders Views Options Create order Order # Customer Name Created Date PO #…" at bounding box center [202, 104] width 386 height 163
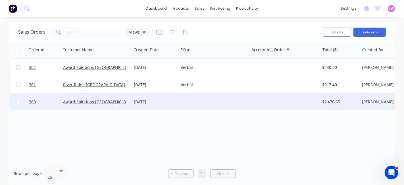
click at [259, 99] on div at bounding box center [284, 101] width 71 height 17
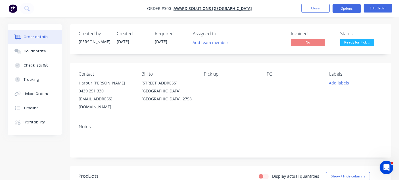
click at [352, 10] on button "Options" at bounding box center [347, 8] width 28 height 9
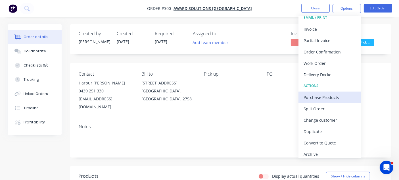
scroll to position [8, 0]
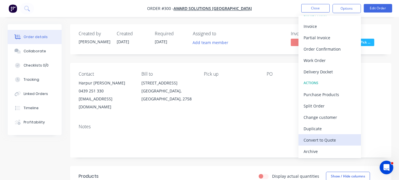
click at [325, 141] on div "Convert to Quote" at bounding box center [330, 140] width 52 height 8
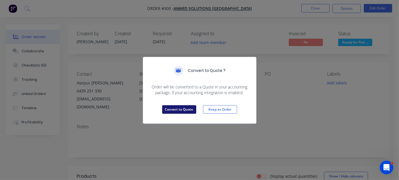
click at [173, 108] on button "Convert to Quote" at bounding box center [179, 109] width 34 height 9
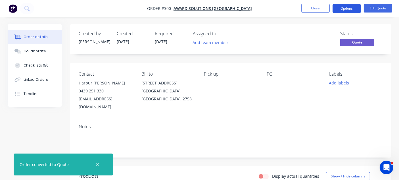
click at [348, 8] on button "Options" at bounding box center [347, 8] width 28 height 9
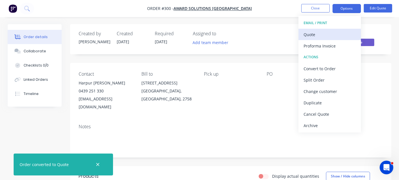
click at [321, 34] on div "Quote" at bounding box center [330, 34] width 52 height 8
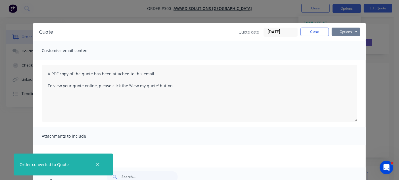
click at [339, 29] on button "Options" at bounding box center [346, 32] width 28 height 9
click at [340, 41] on button "Preview" at bounding box center [350, 41] width 36 height 9
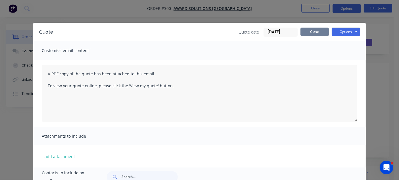
click at [319, 32] on button "Close" at bounding box center [315, 32] width 28 height 9
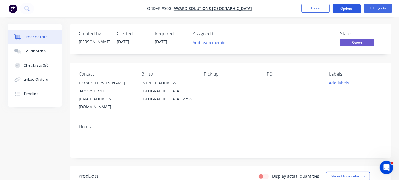
click at [349, 9] on button "Options" at bounding box center [347, 8] width 28 height 9
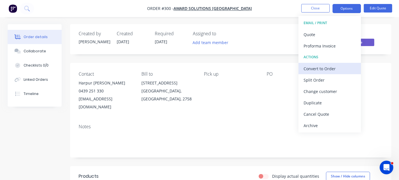
click at [339, 66] on div "Convert to Order" at bounding box center [330, 69] width 52 height 8
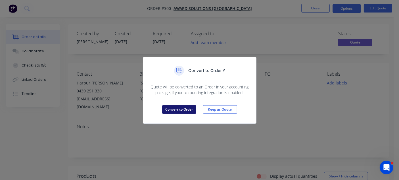
click at [184, 107] on button "Convert to Order" at bounding box center [179, 109] width 34 height 9
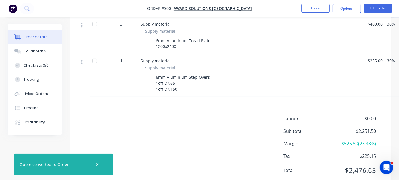
scroll to position [221, 0]
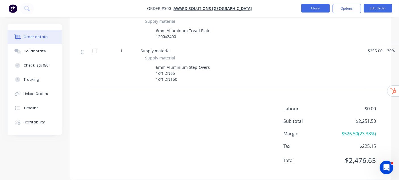
click at [329, 11] on button "Close" at bounding box center [316, 8] width 28 height 9
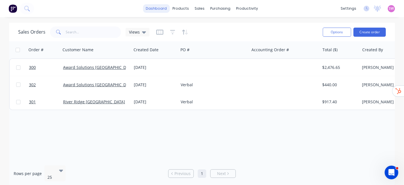
click at [162, 7] on link "dashboard" at bounding box center [156, 8] width 27 height 9
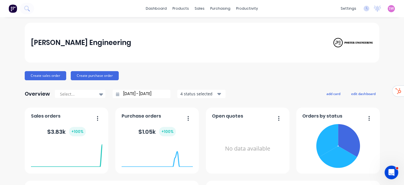
click at [389, 9] on span "SW" at bounding box center [391, 8] width 5 height 5
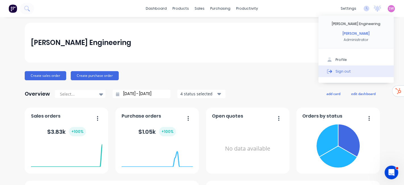
click at [358, 71] on button "Sign out" at bounding box center [356, 70] width 75 height 11
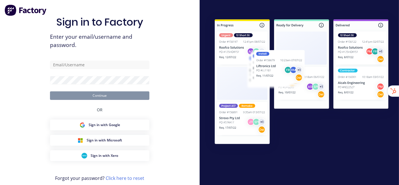
type input "[EMAIL_ADDRESS][DOMAIN_NAME]"
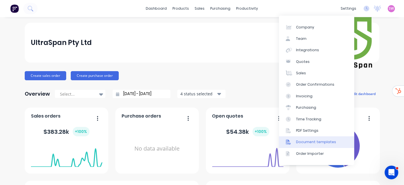
click at [324, 138] on link "Document templates" at bounding box center [316, 141] width 75 height 11
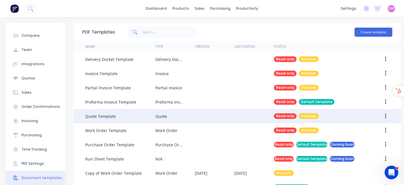
scroll to position [93, 0]
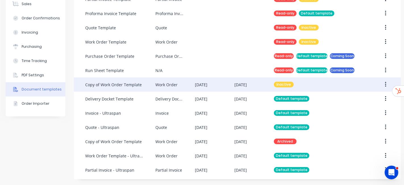
click at [247, 82] on div "[DATE]" at bounding box center [241, 85] width 13 height 6
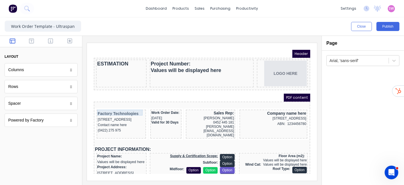
click at [126, 104] on div "Factory Technologies" at bounding box center [114, 106] width 47 height 6
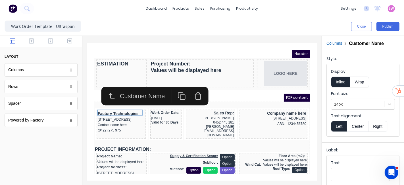
click at [198, 88] on button "button" at bounding box center [191, 89] width 16 height 14
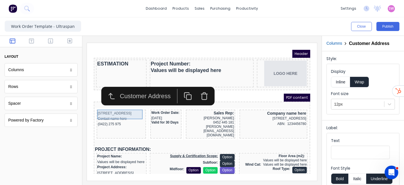
click at [124, 109] on div "[STREET_ADDRESS]" at bounding box center [114, 105] width 47 height 5
click at [191, 82] on button "button" at bounding box center [197, 89] width 16 height 14
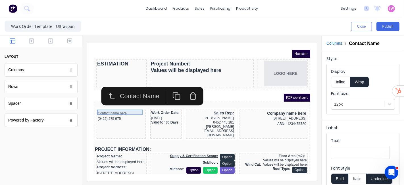
click at [106, 106] on div "Contact name here" at bounding box center [114, 105] width 47 height 5
click at [187, 88] on icon "button" at bounding box center [186, 89] width 8 height 8
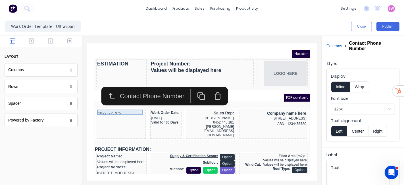
click at [111, 104] on div "(0422) 275 975" at bounding box center [114, 105] width 47 height 5
click at [210, 90] on icon "button" at bounding box center [211, 89] width 5 height 5
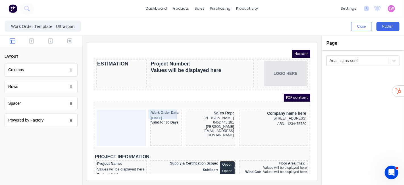
click at [157, 107] on div "Work Order Date: [DATE]" at bounding box center [158, 108] width 29 height 10
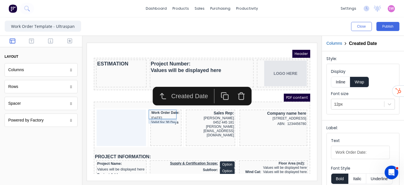
click at [162, 113] on div "Valid for 30 Days" at bounding box center [158, 115] width 29 height 4
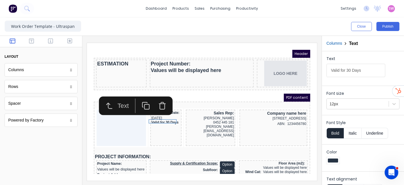
click at [163, 100] on button "button" at bounding box center [155, 99] width 16 height 14
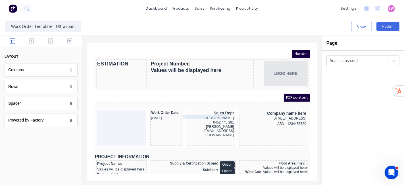
click at [216, 109] on div "[PERSON_NAME]" at bounding box center [203, 111] width 47 height 5
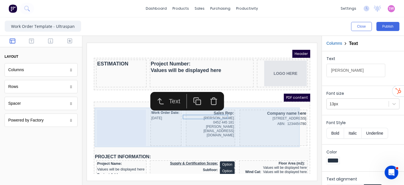
click at [223, 104] on div "Work Order Date: [DATE] Sales Rep: [PERSON_NAME] 0452 445 181 [PERSON_NAME][EMA…" at bounding box center [195, 121] width 214 height 40
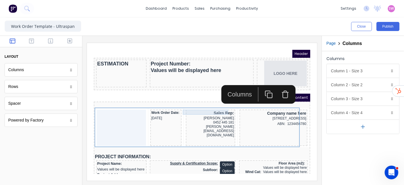
click at [216, 106] on div "Sales Rep:" at bounding box center [203, 105] width 47 height 5
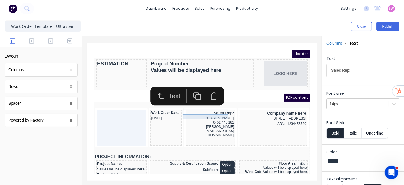
click at [215, 110] on div "[PERSON_NAME]" at bounding box center [203, 111] width 47 height 5
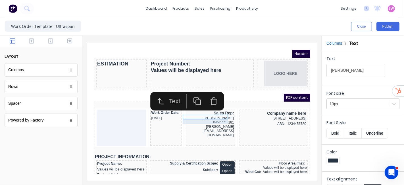
click at [213, 113] on div "0452 445 181" at bounding box center [203, 115] width 47 height 4
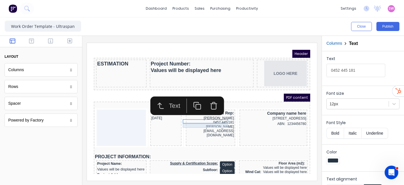
click at [212, 117] on div "[PERSON_NAME][EMAIL_ADDRESS][DOMAIN_NAME]" at bounding box center [203, 123] width 47 height 13
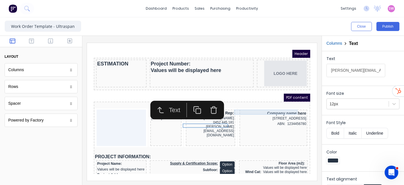
click at [259, 103] on div "Company name here" at bounding box center [267, 105] width 66 height 5
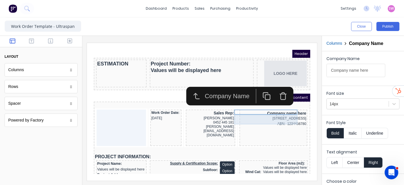
click at [269, 111] on div "[STREET_ADDRESS]" at bounding box center [267, 111] width 66 height 5
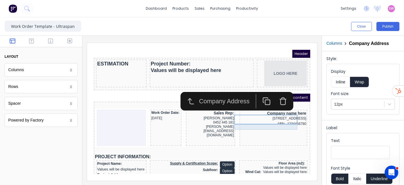
click at [268, 119] on div "ABN: 1234456780" at bounding box center [267, 116] width 66 height 5
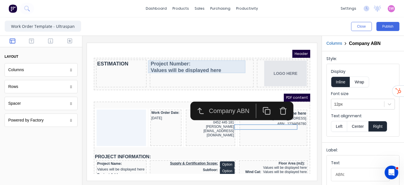
click at [163, 54] on div "Project Number: Values will be displayed here" at bounding box center [195, 59] width 102 height 13
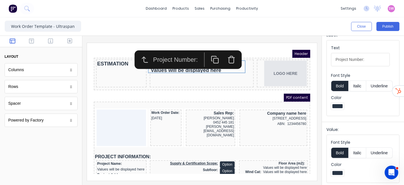
scroll to position [115, 0]
click at [253, 48] on div "Header" at bounding box center [195, 47] width 217 height 8
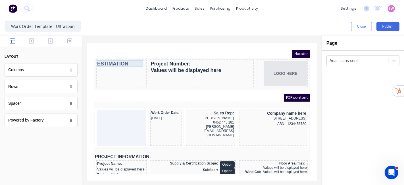
click at [118, 55] on div "ESTIMATION" at bounding box center [114, 56] width 48 height 7
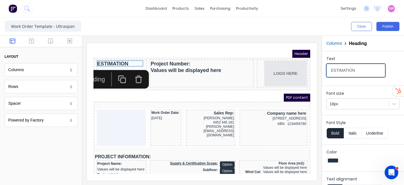
drag, startPoint x: 449, startPoint y: 113, endPoint x: 182, endPoint y: 48, distance: 274.9
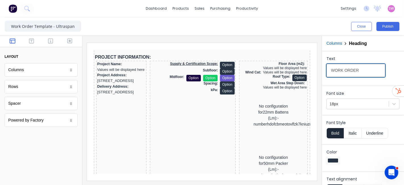
scroll to position [95, 0]
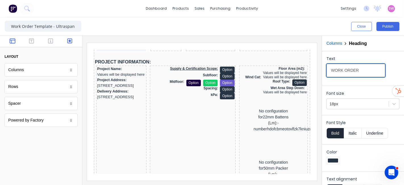
type input "WORK ORDER"
click at [68, 41] on icon "button" at bounding box center [69, 41] width 5 height 6
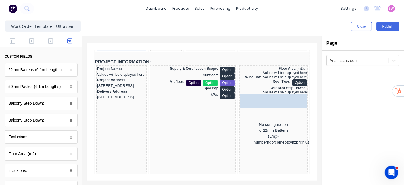
drag, startPoint x: 23, startPoint y: 75, endPoint x: 177, endPoint y: 60, distance: 154.3
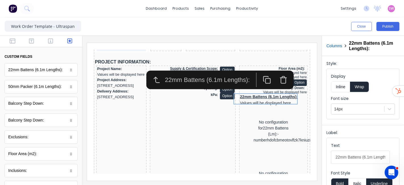
click at [267, 121] on div "No configuration for 22mm Battens (Lm):-numberhdofcbmeotovlfzk7kniuzqkp4tdymekc…" at bounding box center [266, 123] width 67 height 51
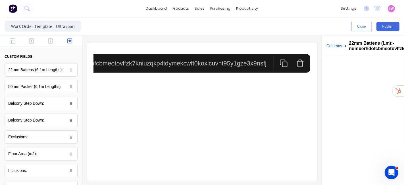
scroll to position [126, 269]
click at [291, 59] on icon "button" at bounding box center [293, 56] width 5 height 5
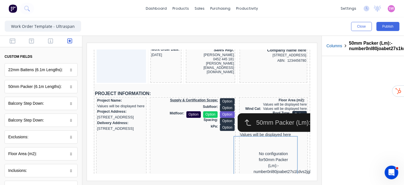
scroll to position [63, 0]
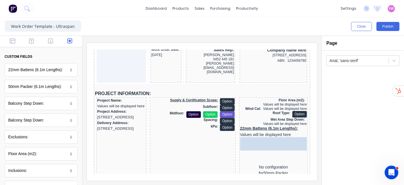
drag, startPoint x: 34, startPoint y: 89, endPoint x: 258, endPoint y: 148, distance: 230.9
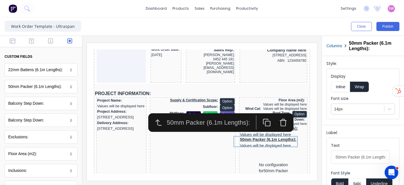
click at [258, 151] on div "No configuration for 50mm Packer (Lm):-number0nl80joabet27s1kdvs2jgh1oppzeg4qb4…" at bounding box center [266, 166] width 67 height 51
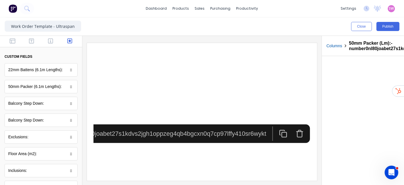
scroll to position [63, 266]
click at [289, 126] on icon "button" at bounding box center [293, 126] width 8 height 8
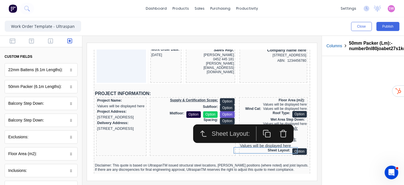
scroll to position [63, 0]
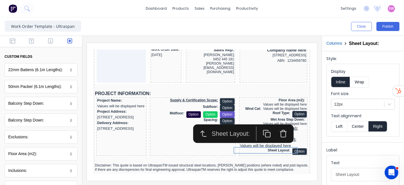
click at [309, 91] on iframe at bounding box center [202, 112] width 230 height 138
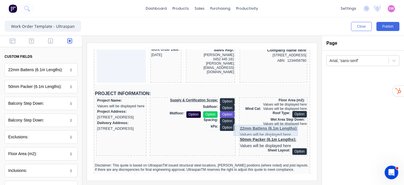
click at [255, 126] on div "22mm Battens (6.1m Lengths): Values will be displayed here" at bounding box center [266, 124] width 67 height 11
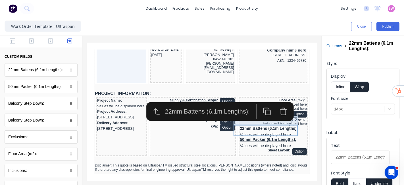
click at [289, 115] on div "Wet Area Step Down: Values will be displayed here" at bounding box center [266, 114] width 67 height 9
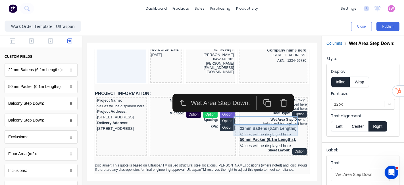
click at [281, 124] on div "22mm Battens (6.1m Lengths): Values will be displayed here" at bounding box center [266, 124] width 67 height 11
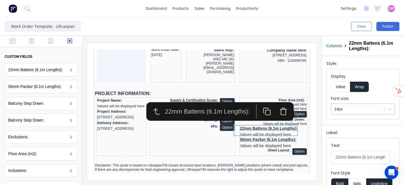
click at [350, 109] on div at bounding box center [357, 108] width 47 height 7
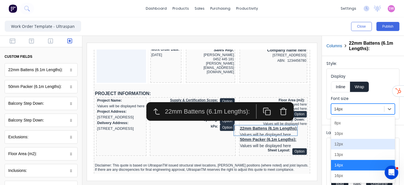
click at [341, 144] on div "12px" at bounding box center [363, 144] width 64 height 11
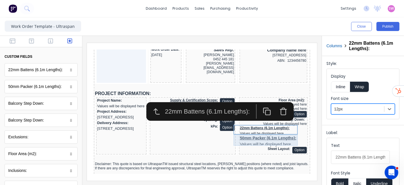
click at [279, 132] on div "50mm Packer (6.1m Lengths): Values will be displayed here" at bounding box center [266, 133] width 67 height 11
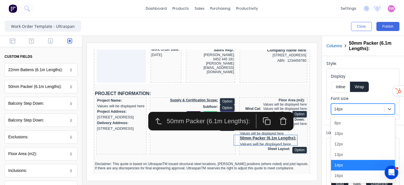
click at [345, 106] on div at bounding box center [357, 108] width 47 height 7
click at [339, 146] on div "12px" at bounding box center [363, 144] width 64 height 11
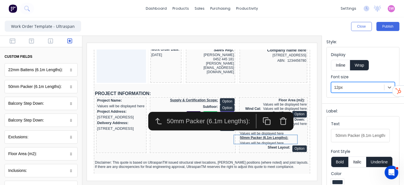
scroll to position [32, 0]
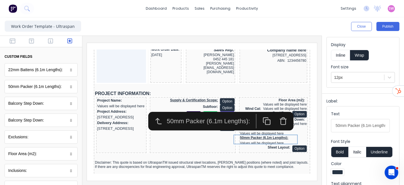
click at [379, 153] on button "Underline" at bounding box center [379, 151] width 26 height 11
click at [341, 55] on button "Inline" at bounding box center [340, 55] width 19 height 11
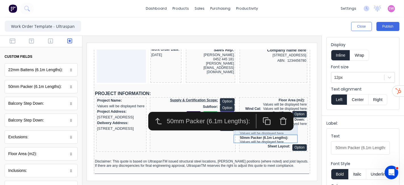
click at [289, 125] on div "22mm Battens (6.1m Lengths): Values will be displayed here" at bounding box center [266, 124] width 67 height 10
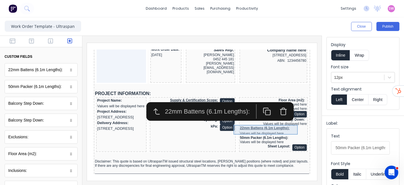
scroll to position [0, 0]
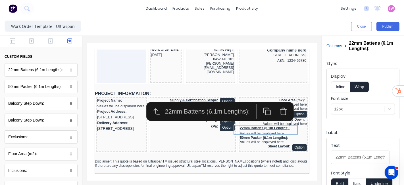
click at [339, 88] on button "Inline" at bounding box center [340, 86] width 19 height 11
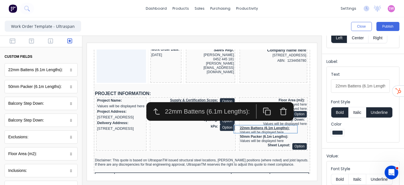
scroll to position [95, 0]
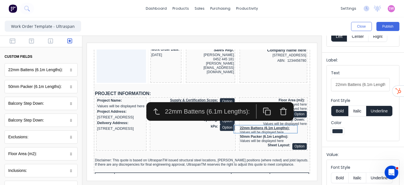
click at [385, 110] on button "Underline" at bounding box center [379, 110] width 26 height 11
click at [265, 136] on div "Sheet Layout: Option" at bounding box center [266, 139] width 67 height 7
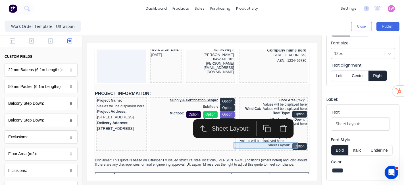
scroll to position [0, 0]
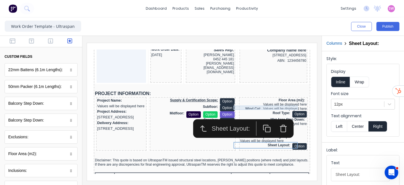
click at [269, 101] on div "Wind Cat: Values will be displayed here" at bounding box center [266, 101] width 67 height 4
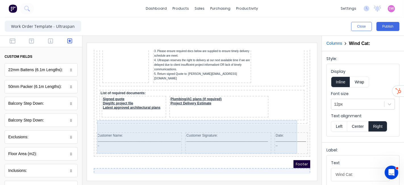
scroll to position [620, 0]
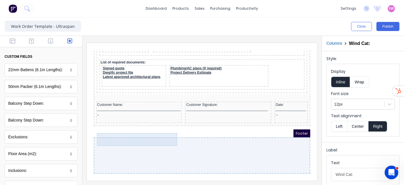
click at [169, 105] on div "Customer Name: _____________________________________________" at bounding box center [132, 102] width 84 height 13
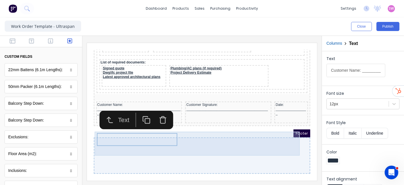
click at [178, 104] on div "Customer Signature: ___________________________________________" at bounding box center [221, 105] width 86 height 22
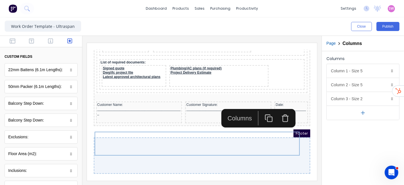
click at [277, 107] on icon "button" at bounding box center [278, 111] width 8 height 8
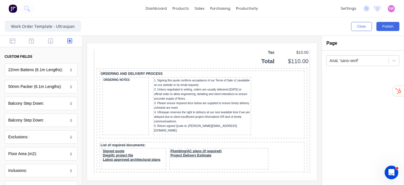
scroll to position [597, 0]
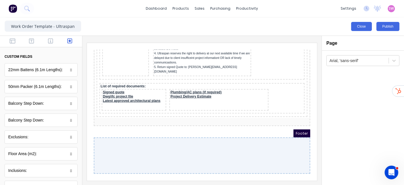
click at [366, 28] on button "Close" at bounding box center [361, 26] width 21 height 9
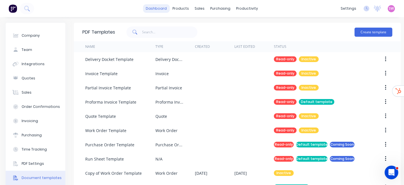
drag, startPoint x: 162, startPoint y: 2, endPoint x: 162, endPoint y: 11, distance: 9.1
click at [162, 2] on div "dashboard products sales purchasing productivity dashboard products Product Cat…" at bounding box center [202, 8] width 404 height 17
click at [162, 11] on link "dashboard" at bounding box center [156, 8] width 27 height 9
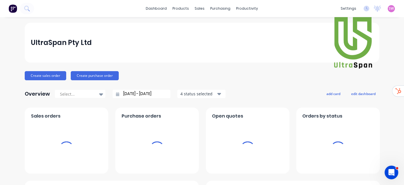
click at [389, 7] on span "SW" at bounding box center [391, 8] width 5 height 5
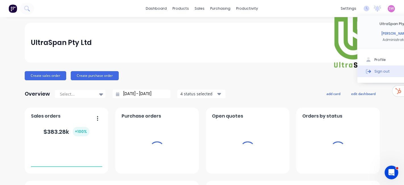
click at [371, 76] on button "Sign out" at bounding box center [395, 70] width 75 height 11
click at [375, 72] on div "Sign out" at bounding box center [382, 71] width 15 height 5
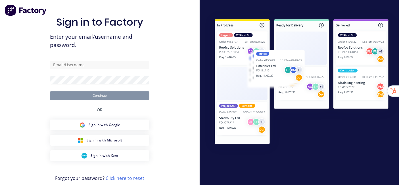
type input "[EMAIL_ADDRESS][DOMAIN_NAME]"
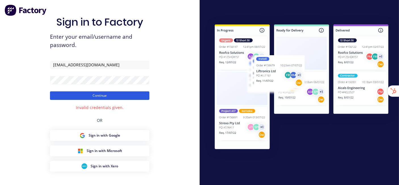
click at [113, 95] on button "Continue" at bounding box center [99, 95] width 99 height 9
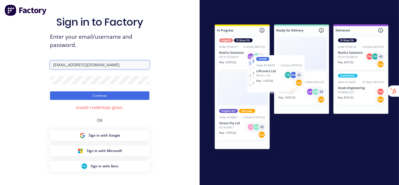
drag, startPoint x: 68, startPoint y: 65, endPoint x: 139, endPoint y: 74, distance: 71.6
click at [139, 74] on form "[EMAIL_ADDRESS][DOMAIN_NAME] Continue" at bounding box center [99, 80] width 99 height 39
click at [94, 64] on input "[EMAIL_ADDRESS][DOMAIN_NAME]" at bounding box center [99, 65] width 99 height 9
drag, startPoint x: 83, startPoint y: 65, endPoint x: 66, endPoint y: 65, distance: 16.5
click at [66, 65] on input "[EMAIL_ADDRESS][DOMAIN_NAME]" at bounding box center [99, 65] width 99 height 9
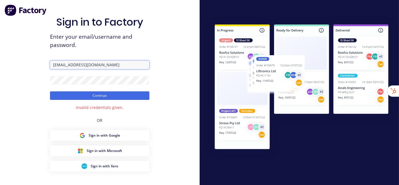
paste input "[DOMAIN_NAME]"
click at [180, 127] on div "Sign in to Factory Enter your email/username and password. [PERSON_NAME][EMAIL_…" at bounding box center [100, 103] width 200 height 206
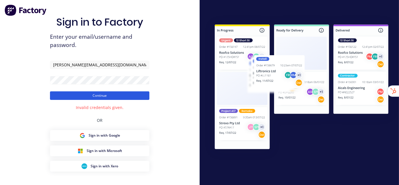
click at [109, 94] on button "Continue" at bounding box center [99, 95] width 99 height 9
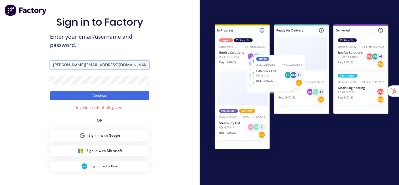
drag, startPoint x: 51, startPoint y: 65, endPoint x: 128, endPoint y: 69, distance: 77.1
click at [128, 69] on input "[PERSON_NAME][EMAIL_ADDRESS][DOMAIN_NAME]" at bounding box center [99, 65] width 99 height 9
paste input "[EMAIL_ADDRESS][DOMAIN_NAME]"
type input "[EMAIL_ADDRESS][DOMAIN_NAME]"
click at [188, 104] on div "Sign in to Factory Enter your email/username and password. [EMAIL_ADDRESS][DOMA…" at bounding box center [100, 103] width 200 height 206
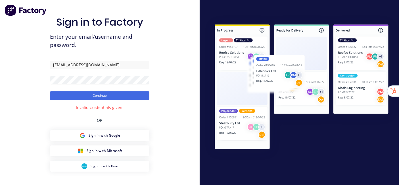
click at [157, 101] on div "Sign in to Factory Enter your email/username and password. [EMAIL_ADDRESS][DOMA…" at bounding box center [100, 103] width 200 height 206
click at [137, 95] on button "Continue" at bounding box center [99, 95] width 99 height 9
